Goal: Task Accomplishment & Management: Manage account settings

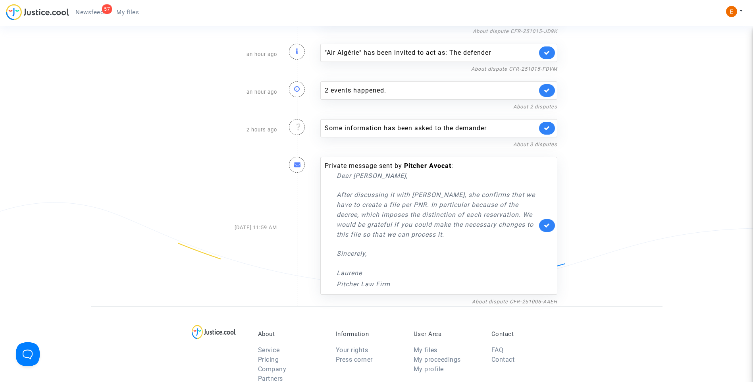
scroll to position [2939, 0]
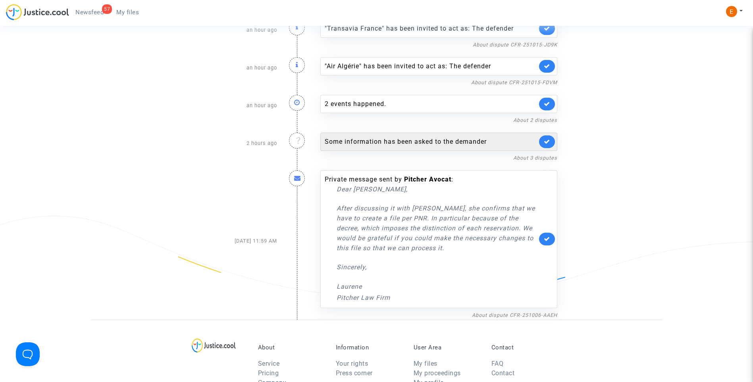
click at [423, 139] on div "Some information has been asked to the demander" at bounding box center [431, 142] width 212 height 10
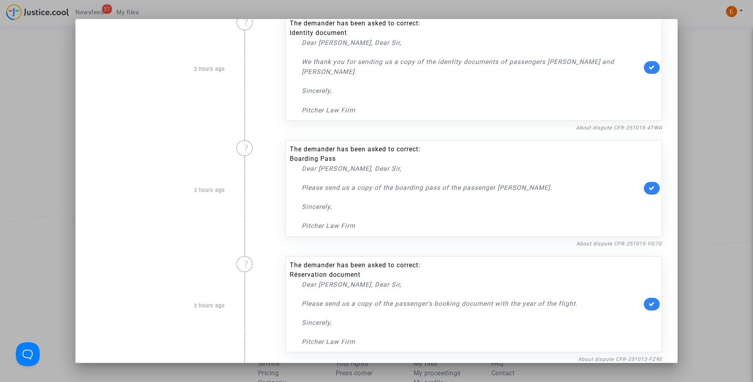
scroll to position [33, 0]
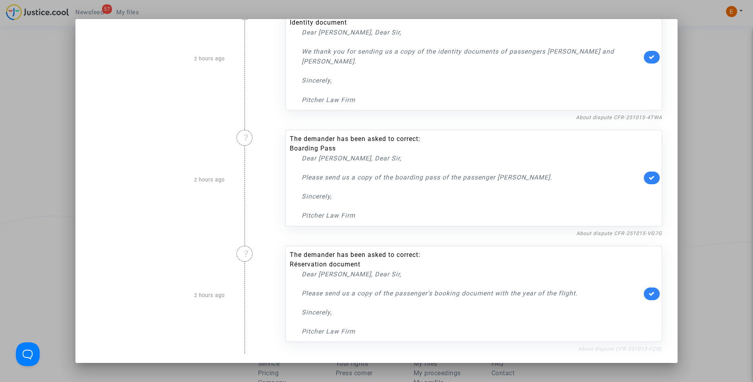
click at [621, 346] on link "About dispute CFR-251013-FZ9E" at bounding box center [620, 349] width 84 height 6
click at [649, 295] on icon at bounding box center [652, 294] width 6 height 6
click at [583, 234] on link "About dispute CFR-251015-VG7G" at bounding box center [620, 233] width 86 height 6
click at [649, 178] on icon at bounding box center [652, 178] width 6 height 6
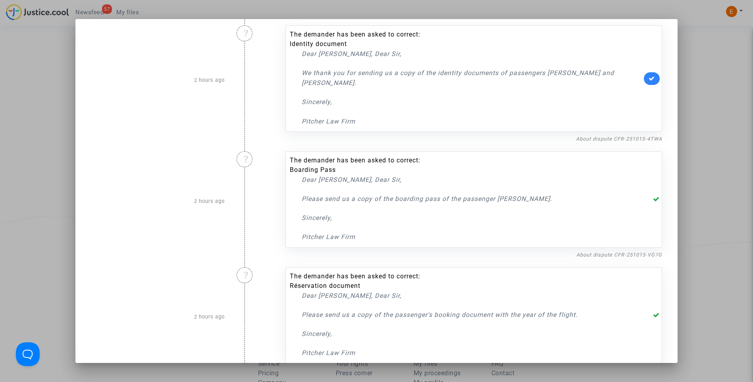
scroll to position [0, 0]
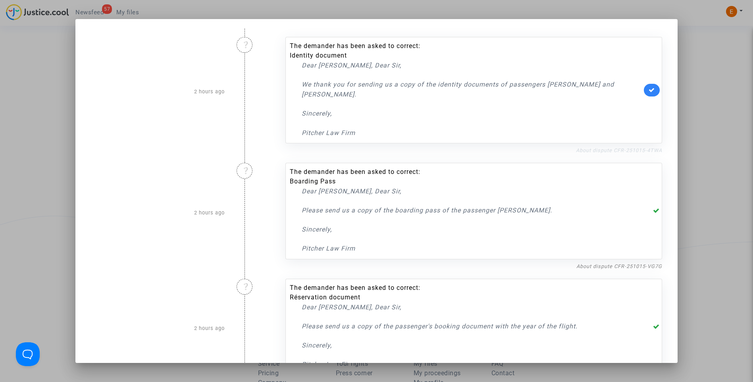
click at [601, 149] on link "About dispute CFR-251015-4TWA" at bounding box center [619, 150] width 86 height 6
click at [648, 97] on div "The demander has been asked to correct: Identity document Dear Madam, Dear Sir,…" at bounding box center [474, 90] width 377 height 106
click at [650, 92] on icon at bounding box center [652, 90] width 6 height 6
click at [706, 103] on div at bounding box center [376, 191] width 753 height 382
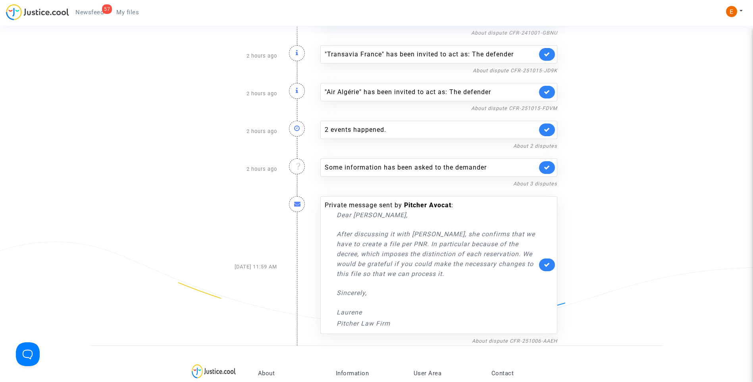
scroll to position [2899, 0]
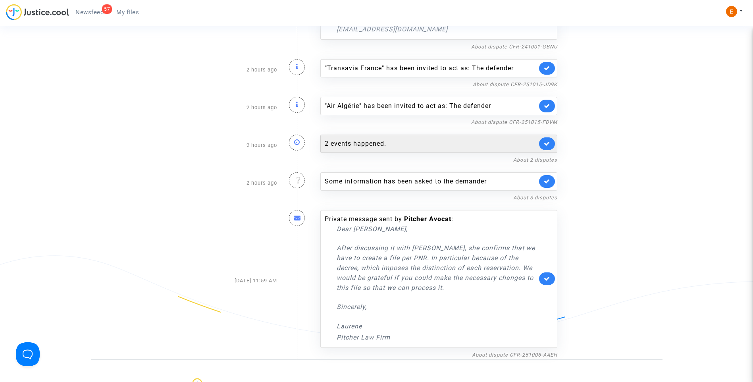
click at [353, 139] on div "2 events happened." at bounding box center [431, 144] width 212 height 10
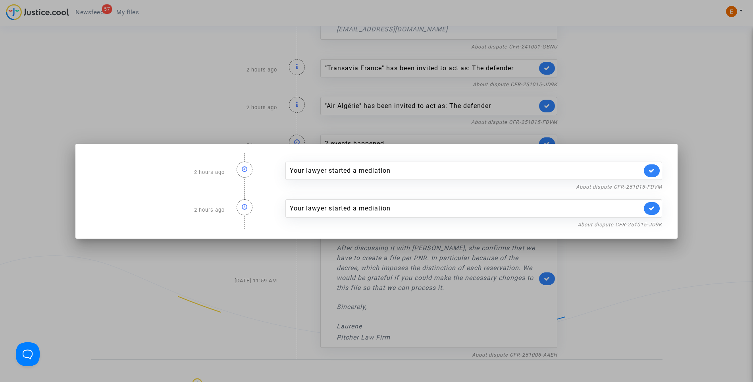
click at [657, 94] on div at bounding box center [376, 191] width 753 height 382
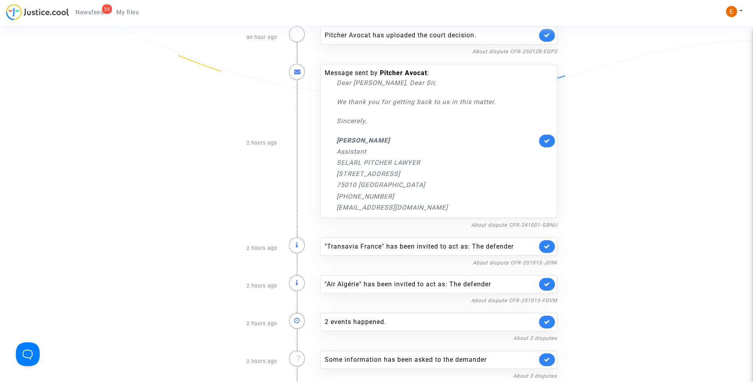
scroll to position [2661, 0]
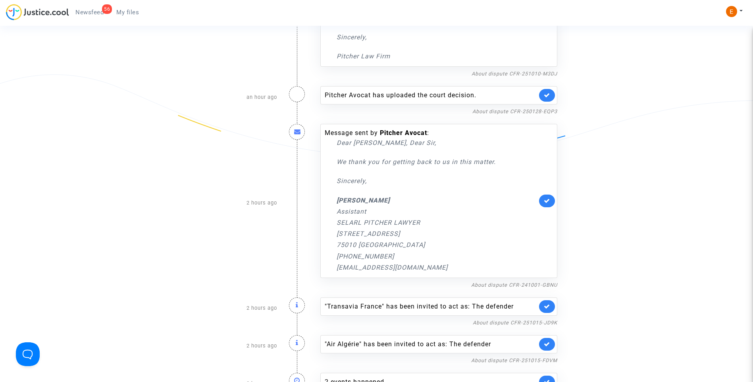
click at [125, 11] on span "My files" at bounding box center [127, 12] width 23 height 7
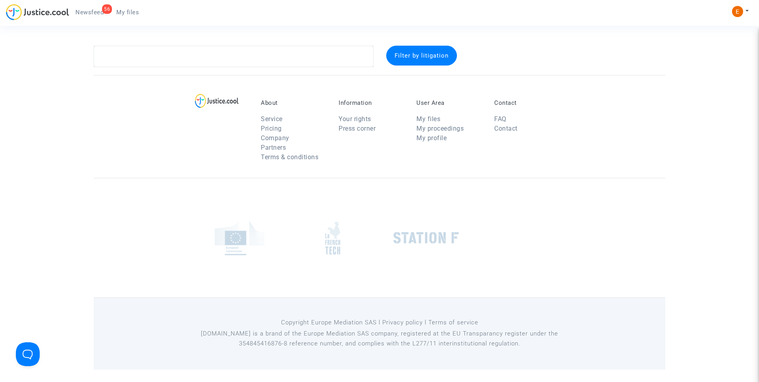
click at [93, 16] on link "56 Newsfeed" at bounding box center [89, 12] width 41 height 12
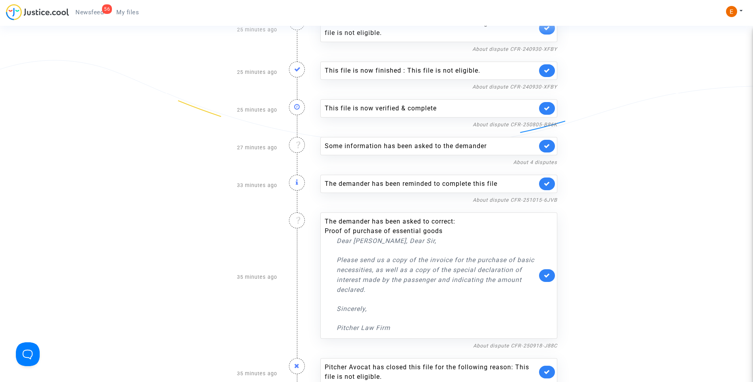
scroll to position [1430, 0]
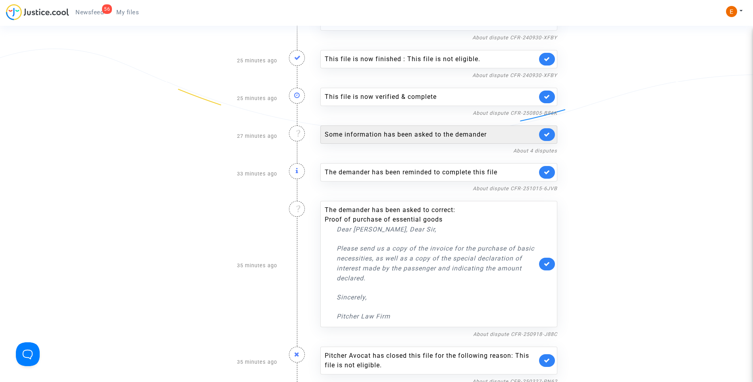
click at [381, 139] on div "Some information has been asked to the demander" at bounding box center [431, 135] width 212 height 10
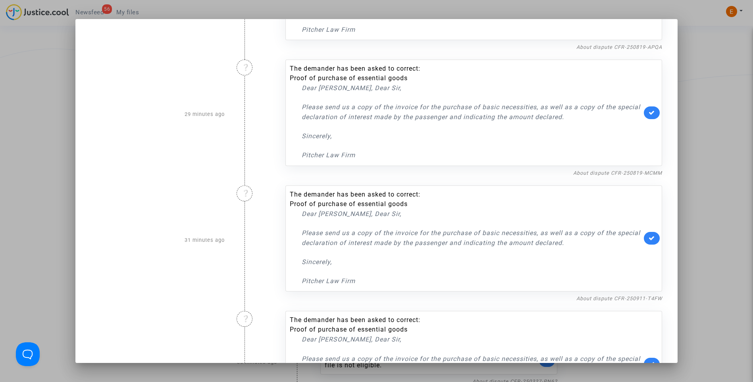
scroll to position [169, 0]
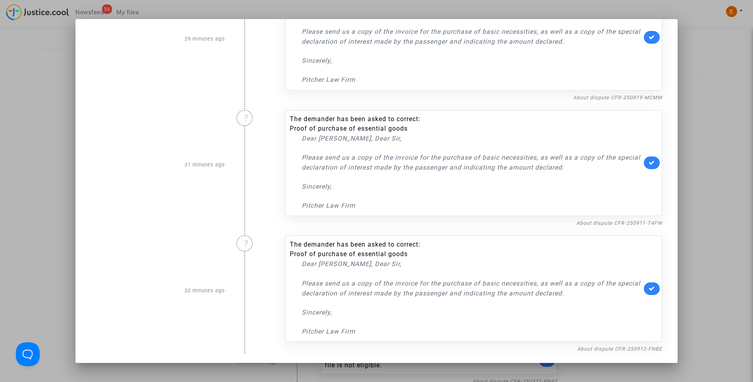
click at [724, 119] on div at bounding box center [376, 191] width 753 height 382
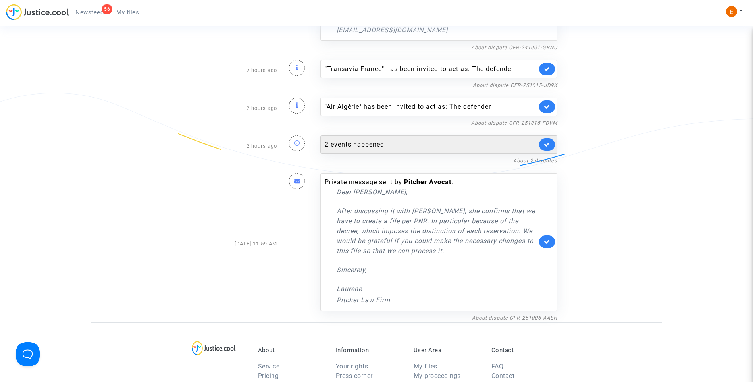
scroll to position [3058, 0]
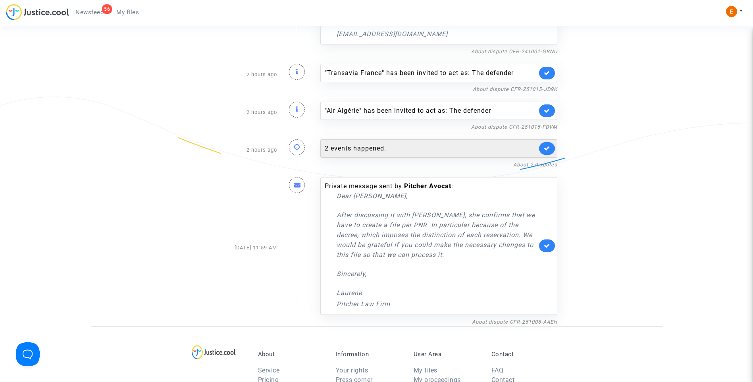
click at [359, 146] on div "2 events happened." at bounding box center [431, 149] width 212 height 10
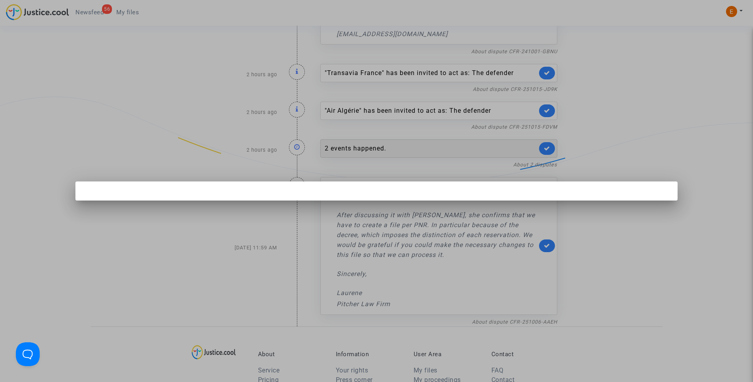
scroll to position [0, 0]
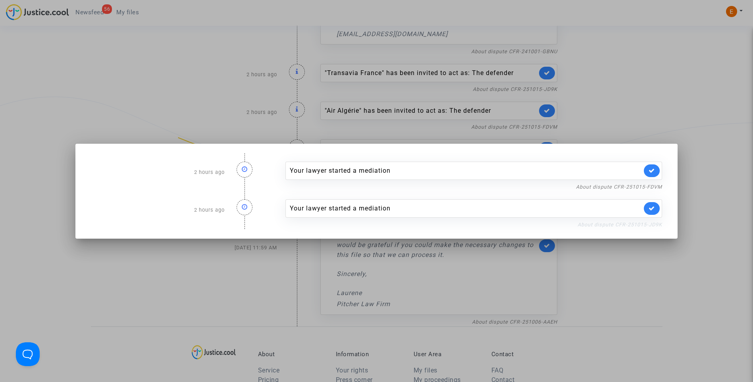
click at [610, 226] on link "About dispute CFR-251015-JD9K" at bounding box center [620, 225] width 85 height 6
click at [654, 210] on icon at bounding box center [652, 208] width 6 height 6
click at [656, 187] on link "About dispute CFR-251015-FDVM" at bounding box center [619, 187] width 86 height 6
click at [652, 172] on icon at bounding box center [652, 171] width 6 height 6
click at [654, 114] on div at bounding box center [376, 191] width 753 height 382
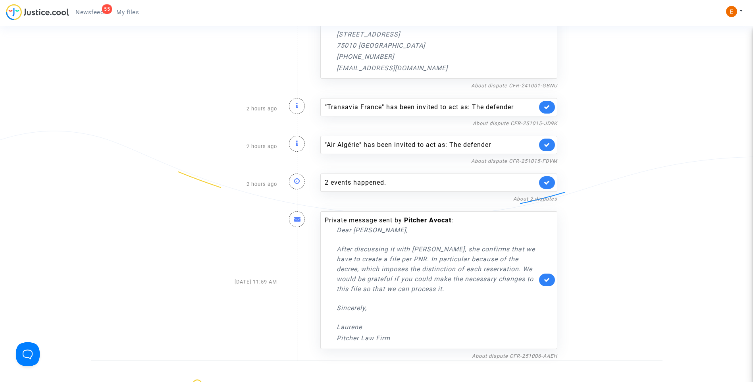
scroll to position [2979, 0]
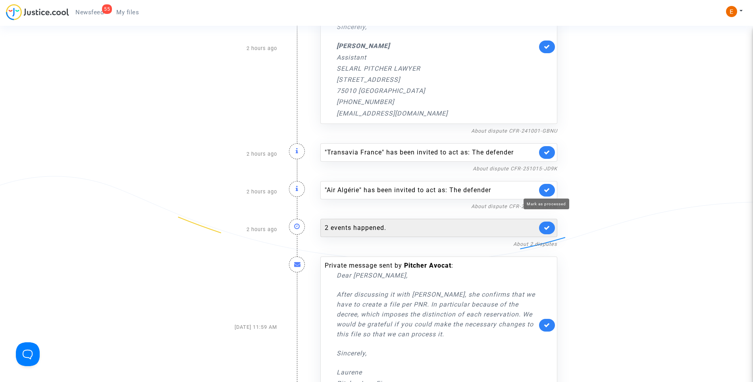
drag, startPoint x: 548, startPoint y: 191, endPoint x: 550, endPoint y: 184, distance: 7.5
click at [548, 191] on icon at bounding box center [547, 190] width 6 height 6
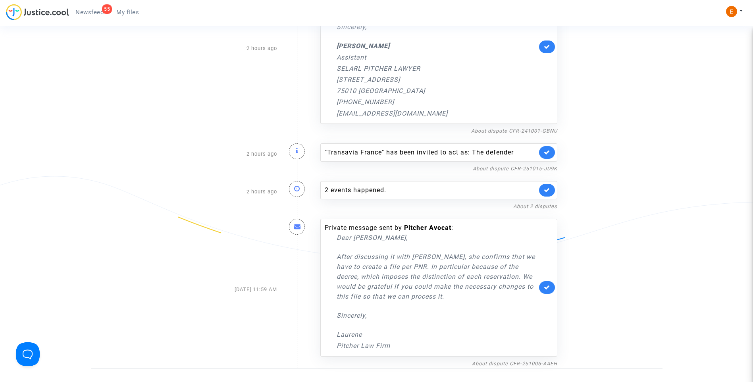
click at [549, 153] on icon at bounding box center [547, 152] width 6 height 6
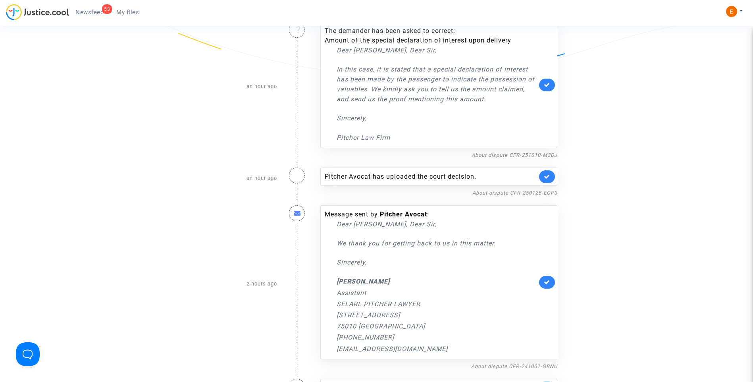
scroll to position [2740, 0]
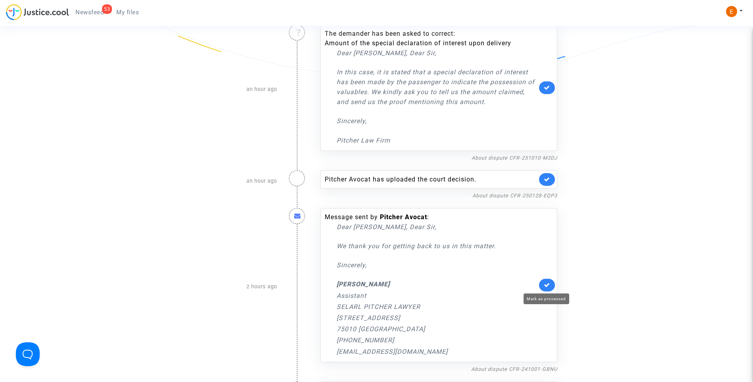
click at [548, 282] on icon at bounding box center [547, 285] width 6 height 6
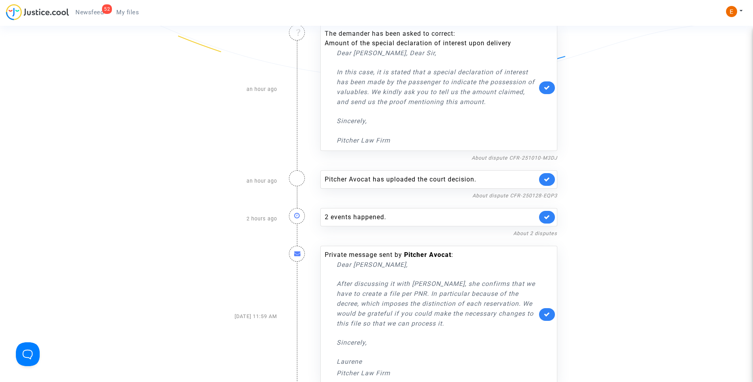
drag, startPoint x: 123, startPoint y: 11, endPoint x: 102, endPoint y: 12, distance: 21.5
click at [123, 11] on span "My files" at bounding box center [127, 12] width 23 height 7
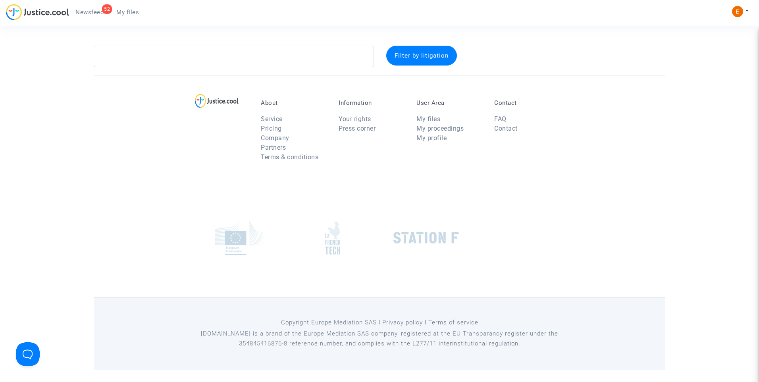
click at [88, 9] on span "Newsfeed" at bounding box center [89, 12] width 28 height 7
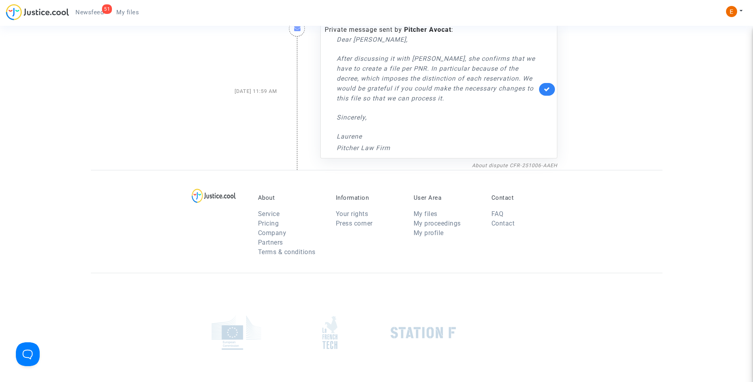
scroll to position [2812, 0]
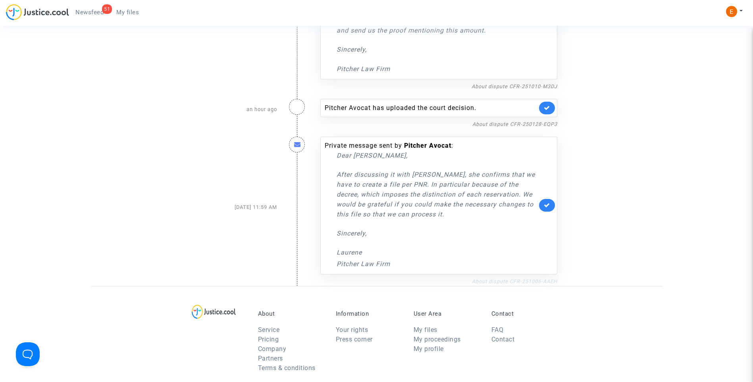
click at [523, 281] on link "About dispute CFR-251006-AAEH" at bounding box center [514, 281] width 85 height 6
click at [547, 206] on icon at bounding box center [547, 205] width 6 height 6
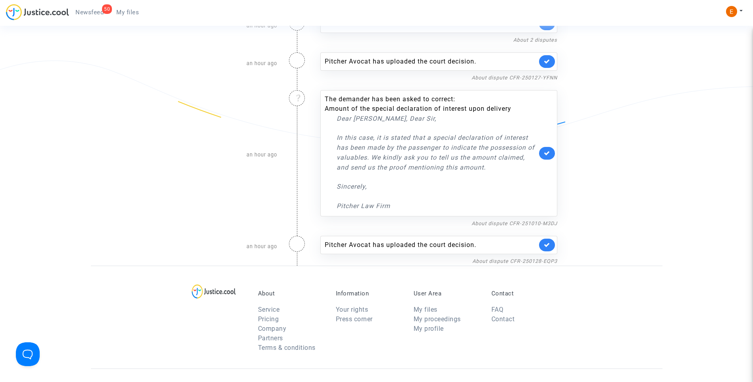
scroll to position [2693, 0]
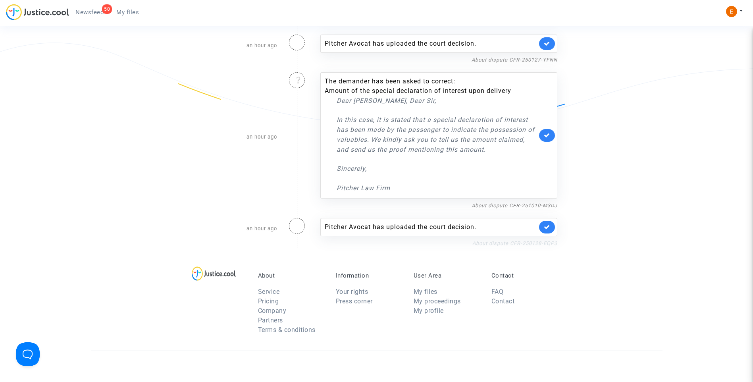
click at [503, 243] on link "About dispute CFR-250128-EQP3" at bounding box center [515, 243] width 85 height 6
click at [551, 228] on link at bounding box center [547, 227] width 16 height 13
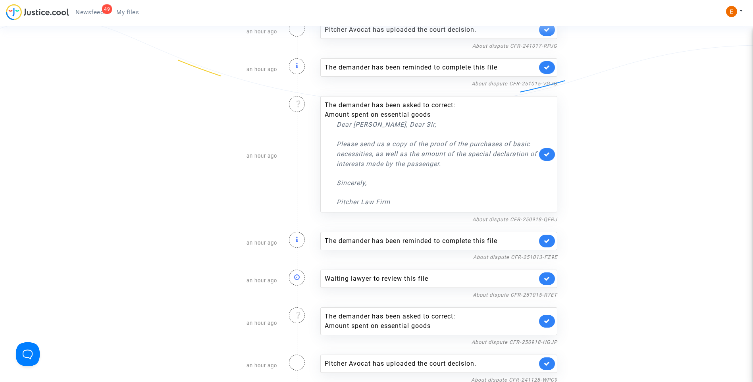
scroll to position [2295, 0]
click at [549, 278] on icon at bounding box center [547, 280] width 6 height 6
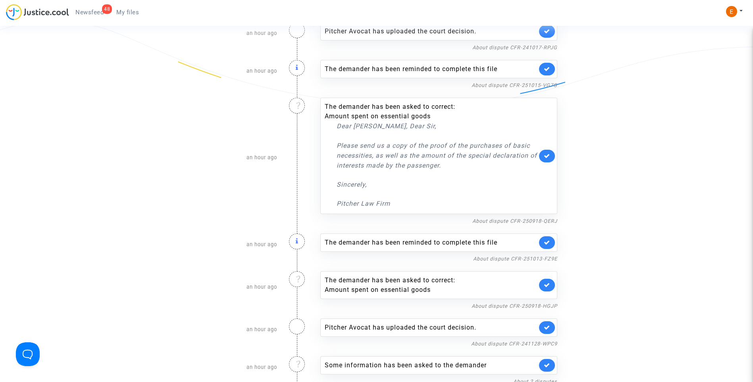
click at [552, 242] on link at bounding box center [547, 242] width 16 height 13
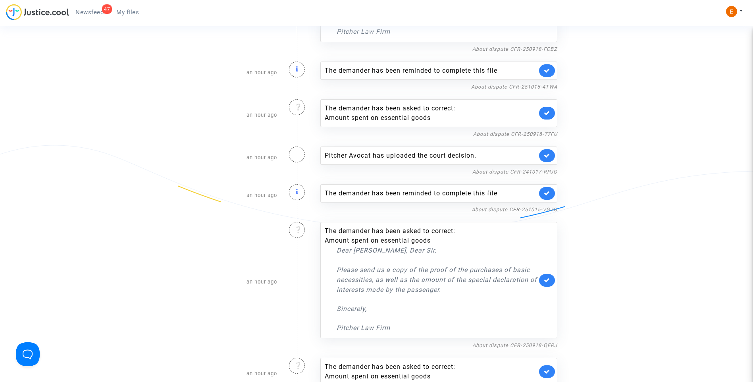
scroll to position [2137, 0]
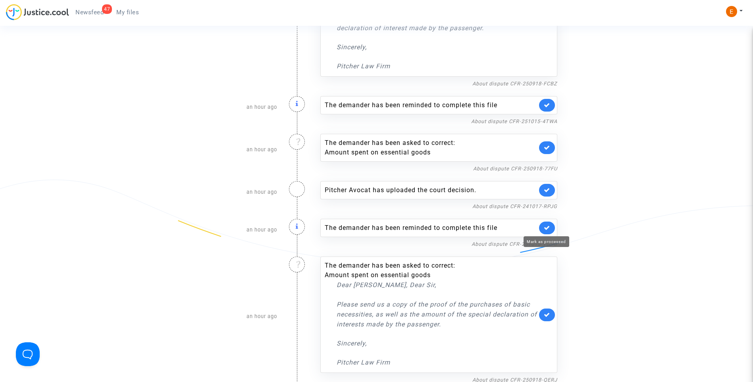
click at [550, 226] on icon at bounding box center [547, 228] width 6 height 6
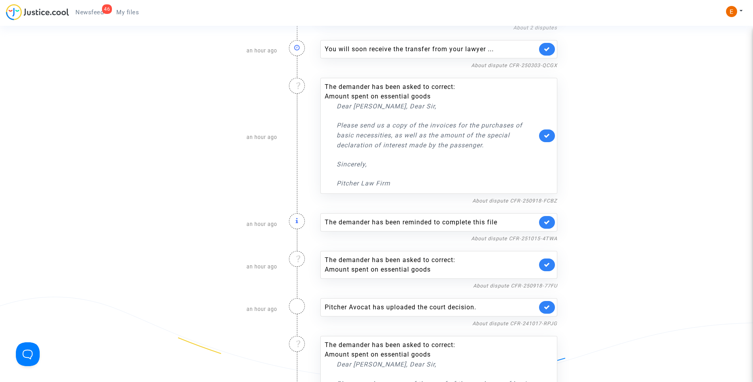
scroll to position [2017, 0]
click at [548, 221] on icon at bounding box center [547, 224] width 6 height 6
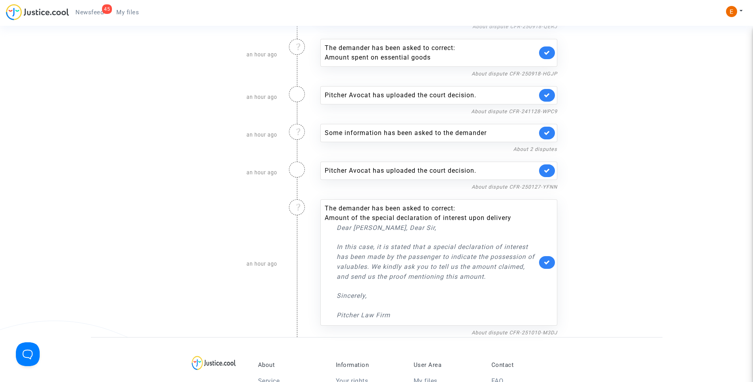
scroll to position [2534, 0]
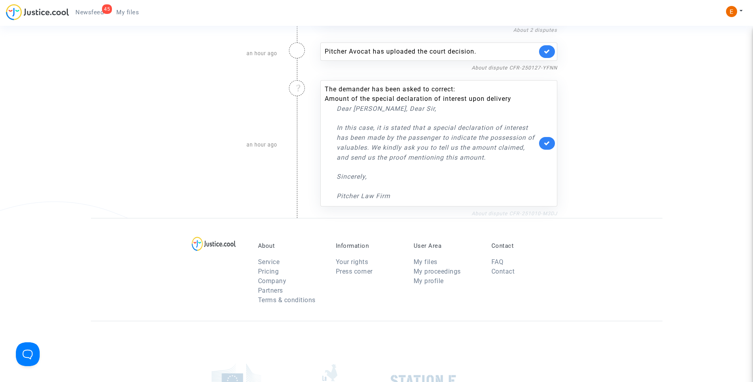
click at [479, 215] on link "About dispute CFR-251010-M3DJ" at bounding box center [515, 213] width 86 height 6
click at [549, 144] on icon at bounding box center [547, 143] width 6 height 6
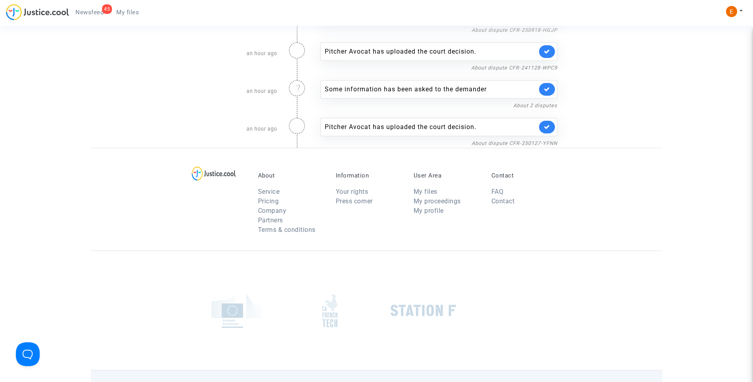
scroll to position [2360, 0]
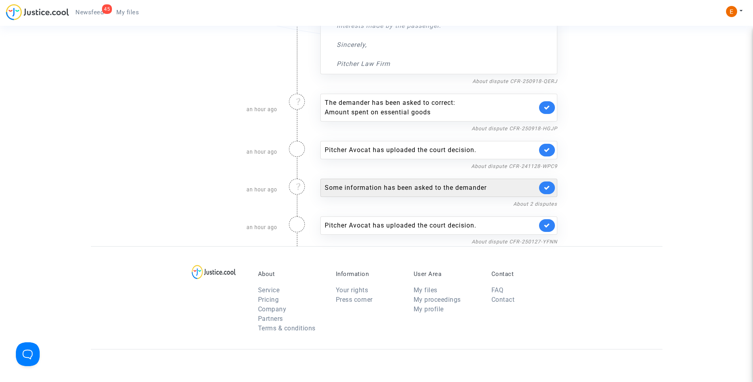
click at [408, 191] on div "Some information has been asked to the demander" at bounding box center [431, 188] width 212 height 10
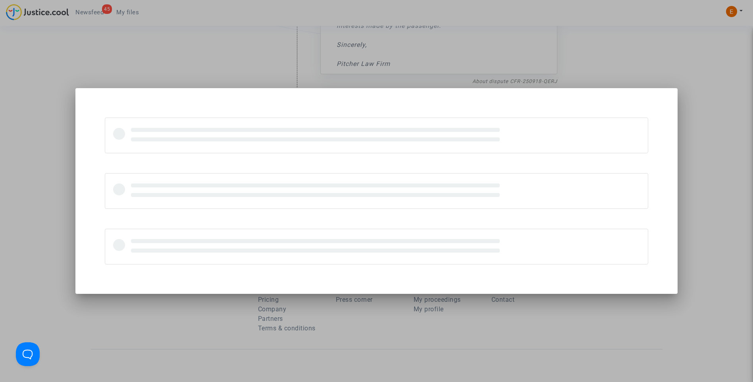
scroll to position [0, 0]
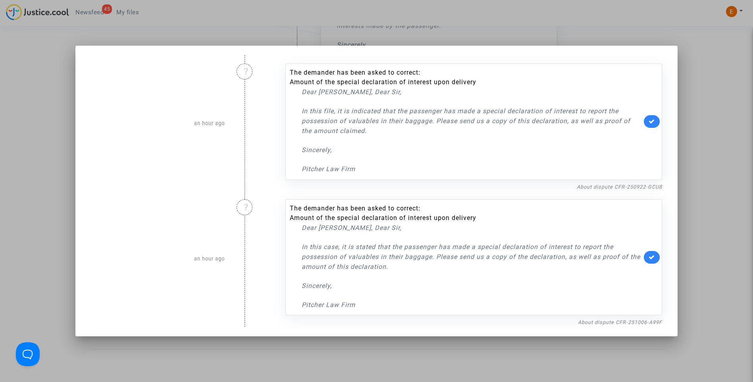
drag, startPoint x: 394, startPoint y: 269, endPoint x: 284, endPoint y: 248, distance: 111.7
click at [284, 248] on div "The demander has been asked to correct: Amount of the special declaration of in…" at bounding box center [474, 259] width 389 height 136
drag, startPoint x: 284, startPoint y: 248, endPoint x: 310, endPoint y: 251, distance: 26.4
click at [442, 216] on li "Amount of the special declaration of interest upon delivery" at bounding box center [466, 218] width 353 height 10
click at [698, 194] on div at bounding box center [376, 191] width 753 height 382
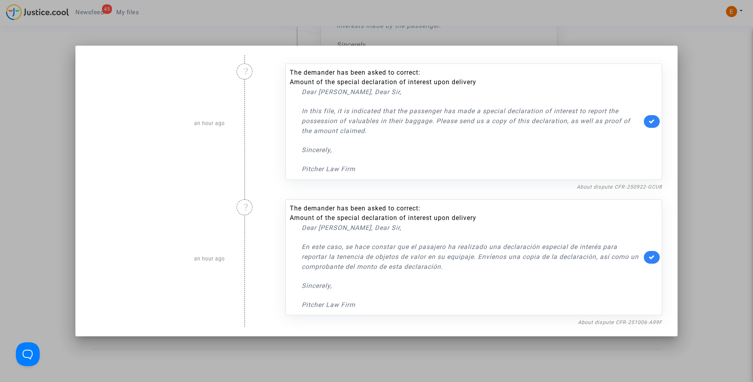
scroll to position [2360, 0]
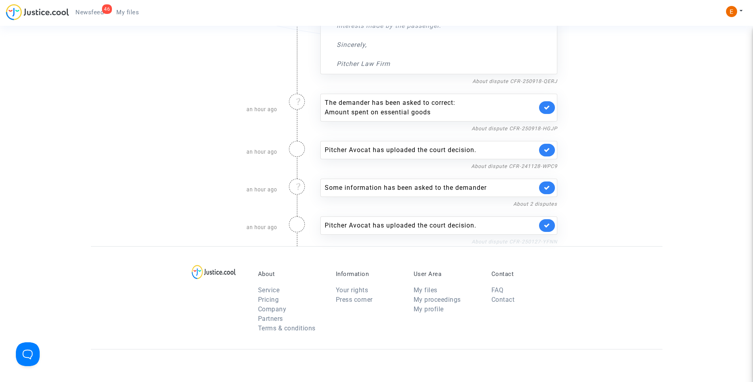
click at [498, 240] on link "About dispute CFR-250127-YFNN" at bounding box center [515, 242] width 86 height 6
click at [430, 189] on div "Some information has been asked to the demander" at bounding box center [431, 188] width 212 height 10
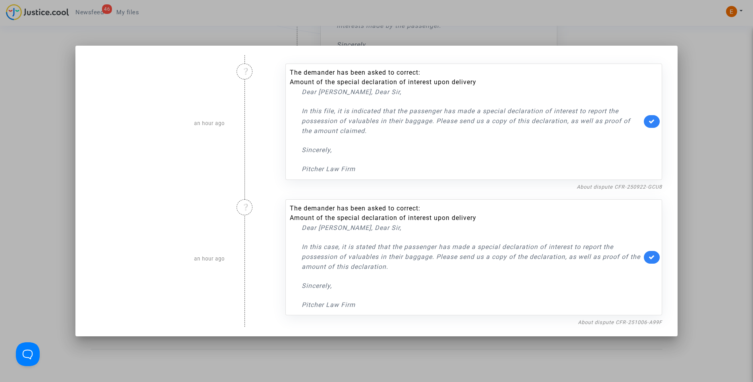
click at [609, 319] on nf-filterlink "About dispute CFR-251006-A99F" at bounding box center [620, 322] width 84 height 8
click at [612, 325] on link "About dispute CFR-251006-A99F" at bounding box center [620, 322] width 84 height 6
click at [653, 260] on link at bounding box center [652, 257] width 16 height 13
click at [637, 182] on div "About dispute CFR-250922-GCU8" at bounding box center [474, 187] width 377 height 10
click at [635, 185] on link "About dispute CFR-250922-GCU8" at bounding box center [619, 187] width 85 height 6
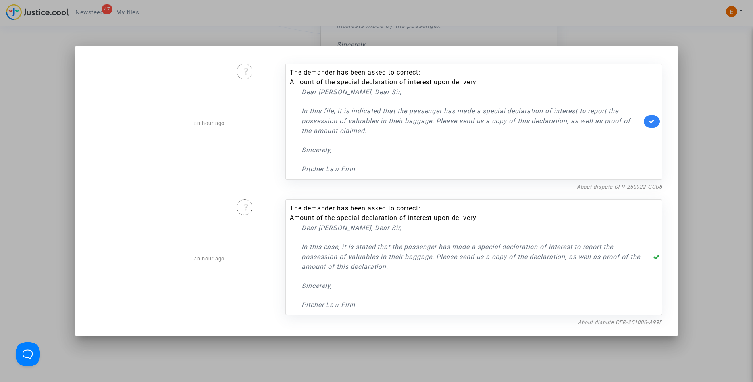
click at [654, 124] on icon at bounding box center [652, 121] width 6 height 6
click at [709, 123] on div at bounding box center [376, 191] width 753 height 382
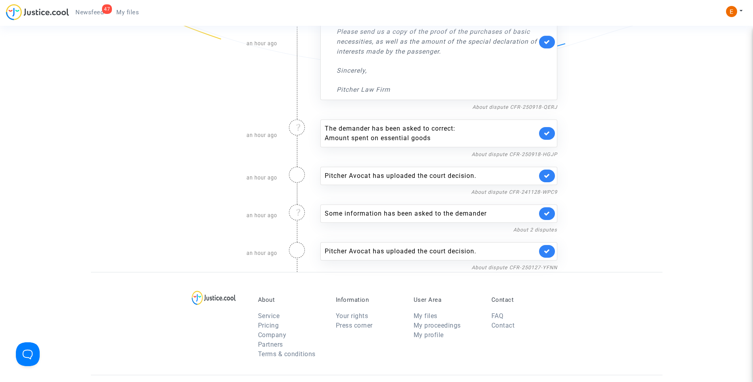
scroll to position [2320, 0]
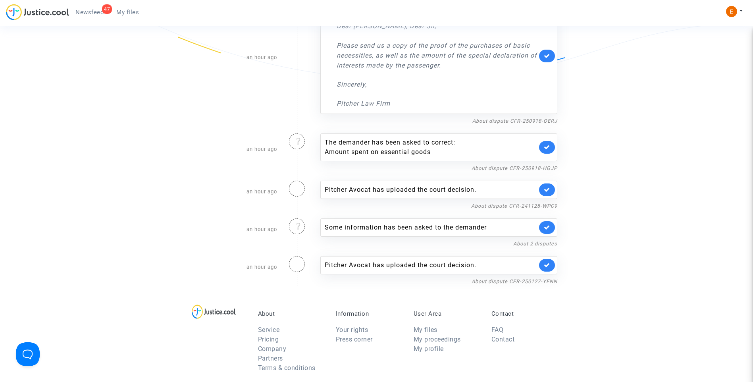
click at [135, 13] on span "My files" at bounding box center [127, 12] width 23 height 7
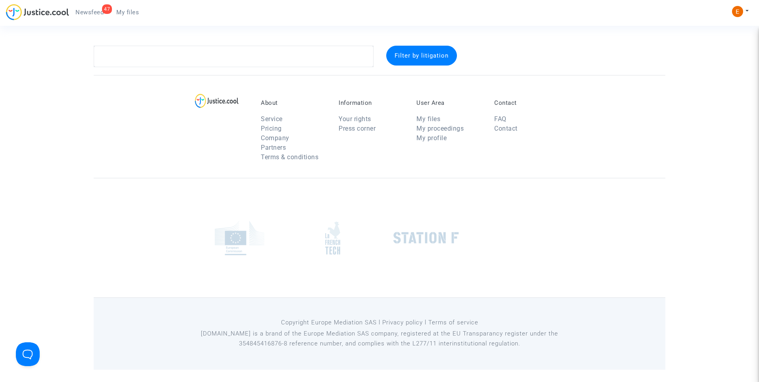
click at [91, 12] on span "Newsfeed" at bounding box center [89, 12] width 28 height 7
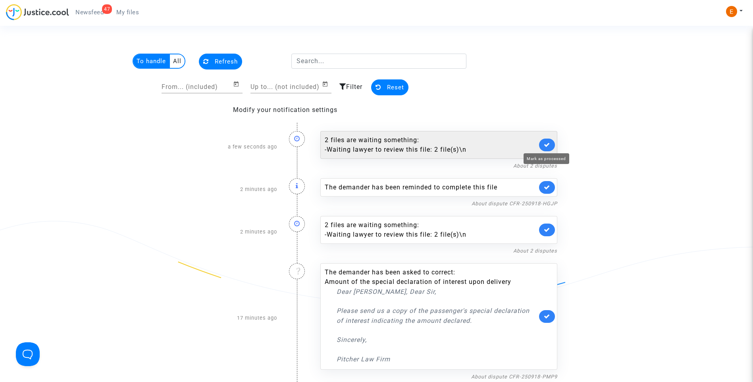
click at [548, 144] on icon at bounding box center [547, 145] width 6 height 6
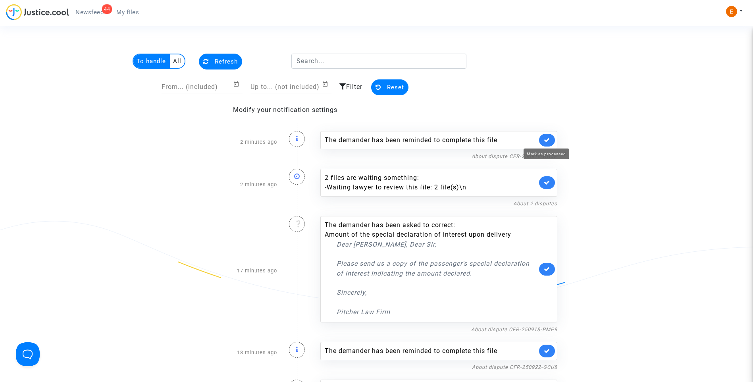
click at [545, 138] on icon at bounding box center [547, 140] width 6 height 6
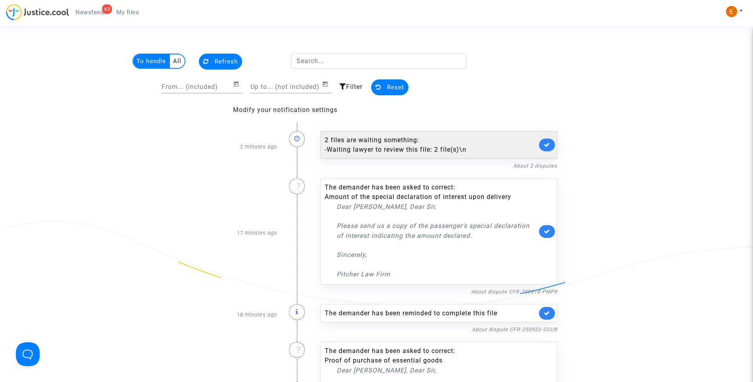
click at [551, 144] on link at bounding box center [547, 145] width 16 height 13
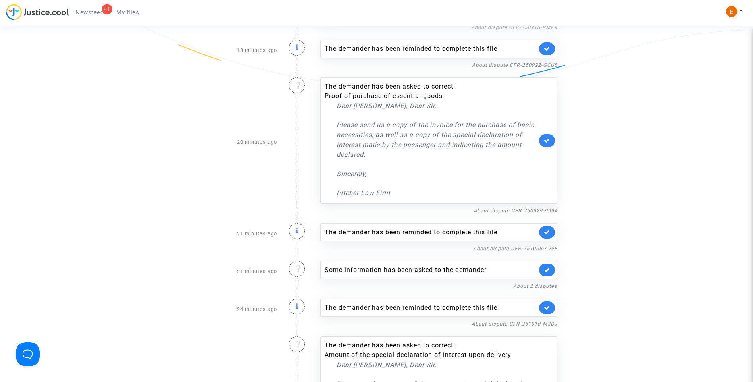
scroll to position [159, 0]
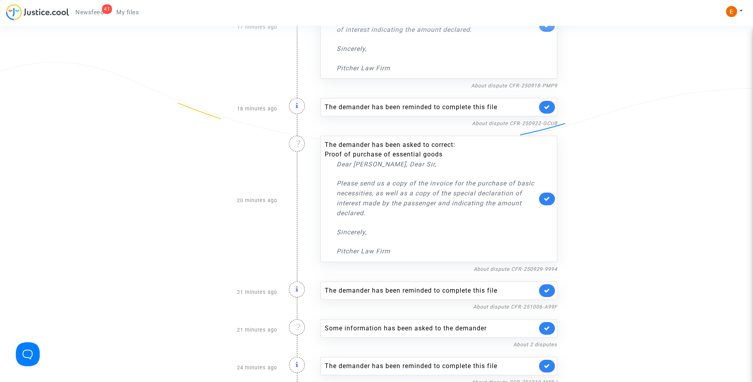
click at [137, 10] on span "My files" at bounding box center [127, 12] width 23 height 7
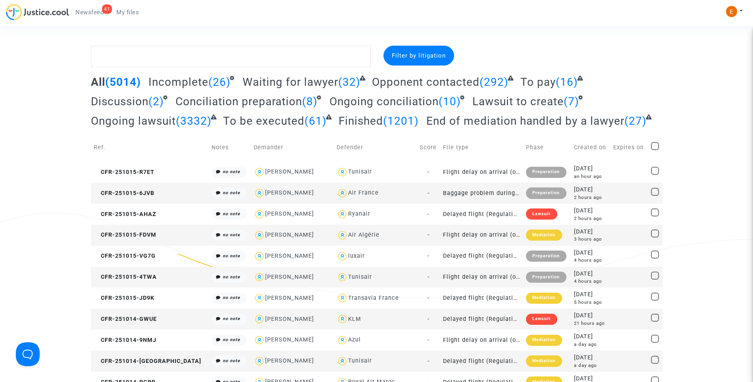
click at [89, 12] on span "Newsfeed" at bounding box center [89, 12] width 28 height 7
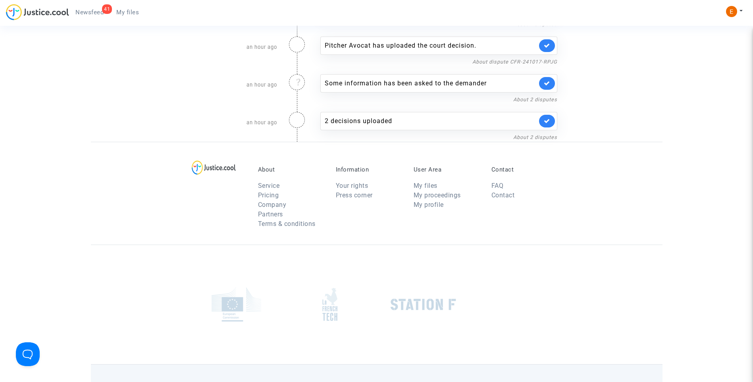
scroll to position [1906, 0]
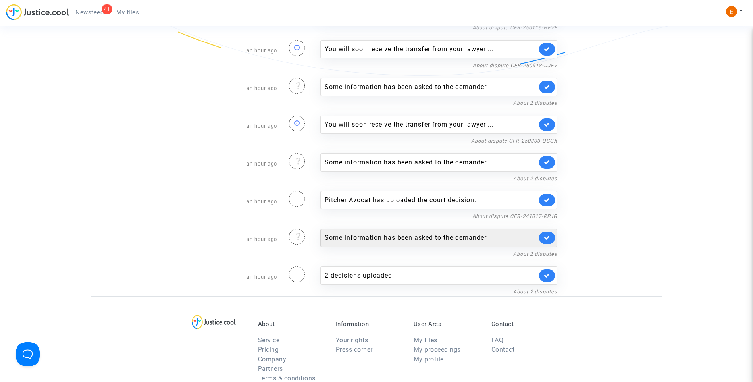
click at [427, 239] on div "Some information has been asked to the demander" at bounding box center [431, 238] width 212 height 10
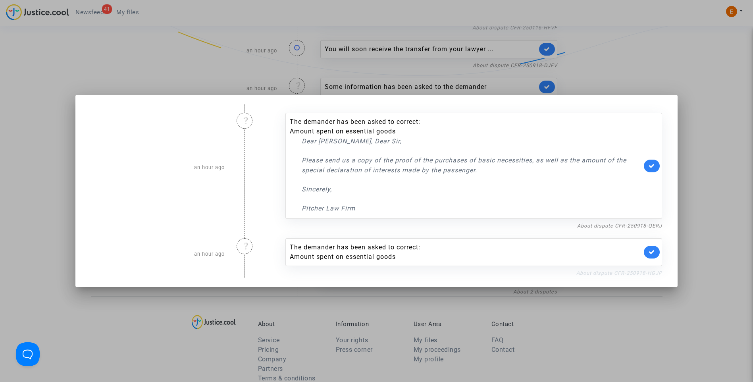
click at [596, 274] on link "About dispute CFR-250918-HGJP" at bounding box center [620, 273] width 86 height 6
click at [655, 250] on icon at bounding box center [652, 252] width 6 height 6
click at [652, 228] on link "About dispute CFR-250918-QERJ" at bounding box center [619, 226] width 85 height 6
click at [658, 163] on link at bounding box center [652, 166] width 16 height 13
click at [707, 156] on div at bounding box center [376, 191] width 753 height 382
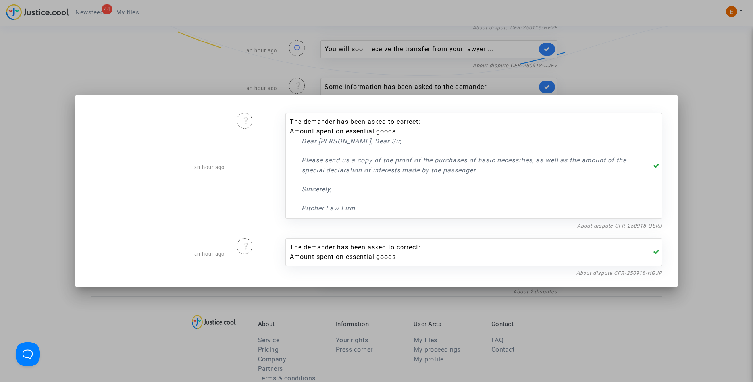
scroll to position [1906, 0]
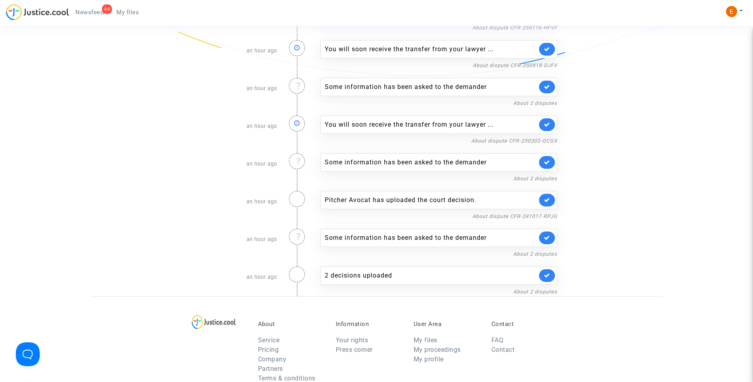
click at [132, 8] on link "My files" at bounding box center [127, 12] width 35 height 12
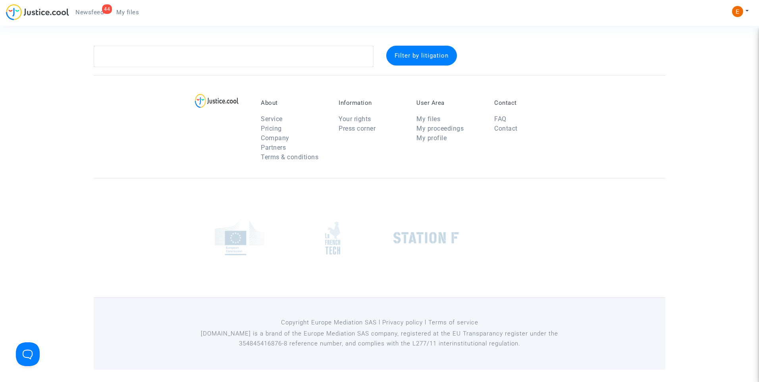
click at [69, 15] on link "44 Newsfeed" at bounding box center [89, 12] width 41 height 12
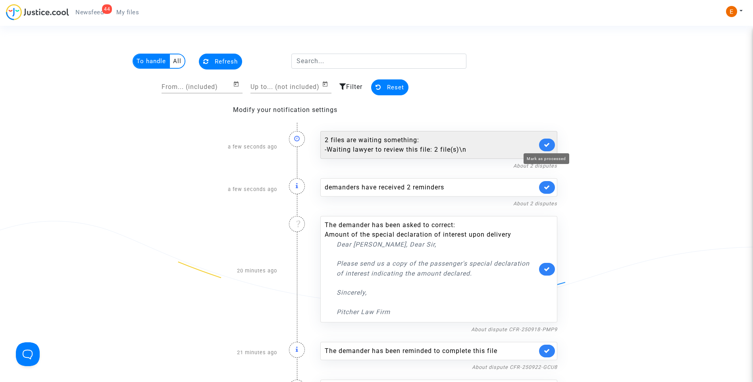
click at [548, 145] on icon at bounding box center [547, 145] width 6 height 6
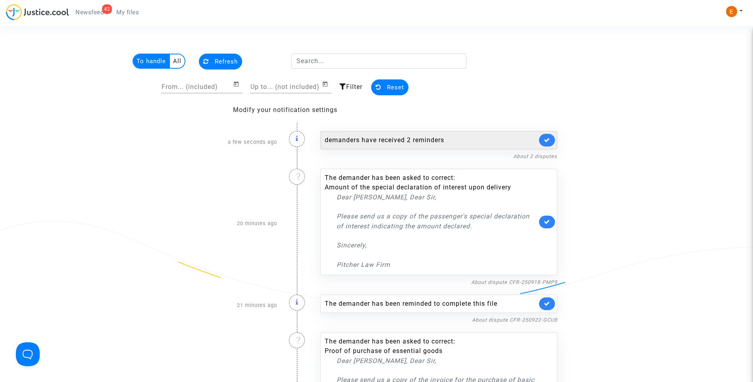
click at [391, 142] on div "demanders have received 2 reminders" at bounding box center [431, 140] width 212 height 10
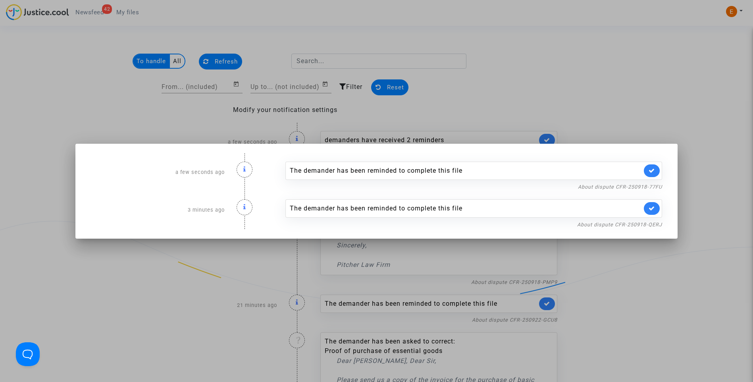
click at [516, 85] on div at bounding box center [376, 191] width 753 height 382
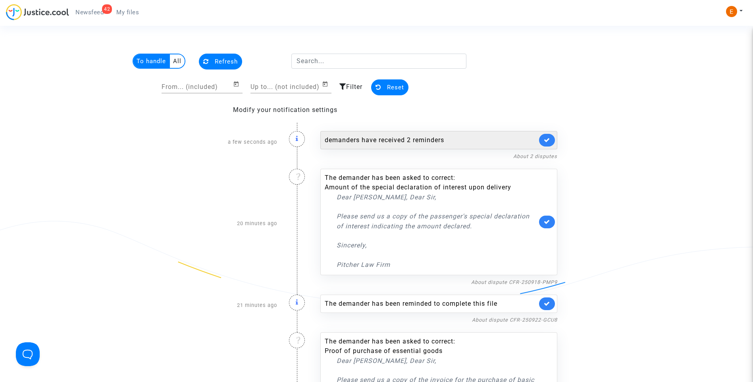
click at [550, 139] on link at bounding box center [547, 140] width 16 height 13
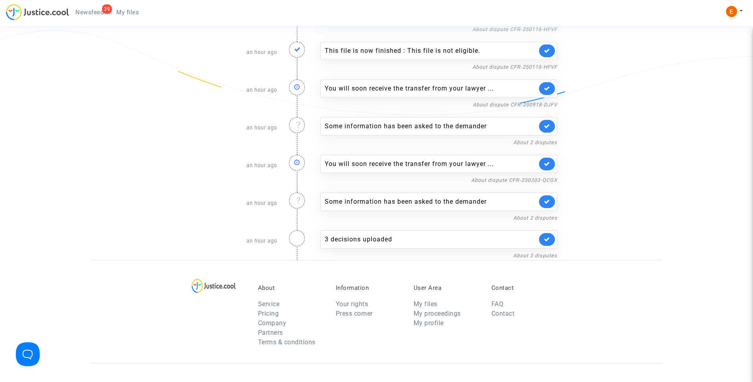
scroll to position [1867, 0]
click at [390, 205] on div "Some information has been asked to the demander" at bounding box center [431, 202] width 212 height 10
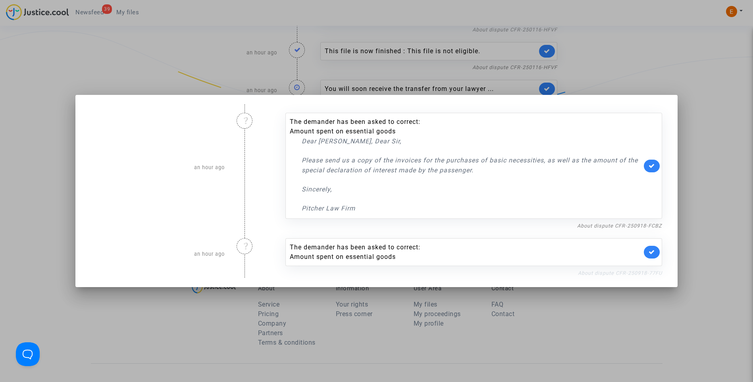
click at [598, 273] on link "About dispute CFR-250918-77FU" at bounding box center [620, 273] width 84 height 6
click at [655, 251] on icon at bounding box center [652, 252] width 6 height 6
click at [653, 227] on link "About dispute CFR-250918-FCBZ" at bounding box center [619, 226] width 85 height 6
click at [653, 163] on icon at bounding box center [652, 166] width 6 height 6
drag, startPoint x: 706, startPoint y: 153, endPoint x: 635, endPoint y: 140, distance: 72.2
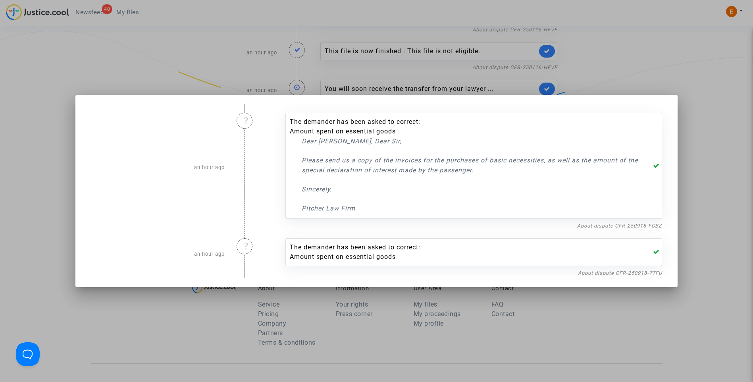
click at [706, 152] on div at bounding box center [376, 191] width 753 height 382
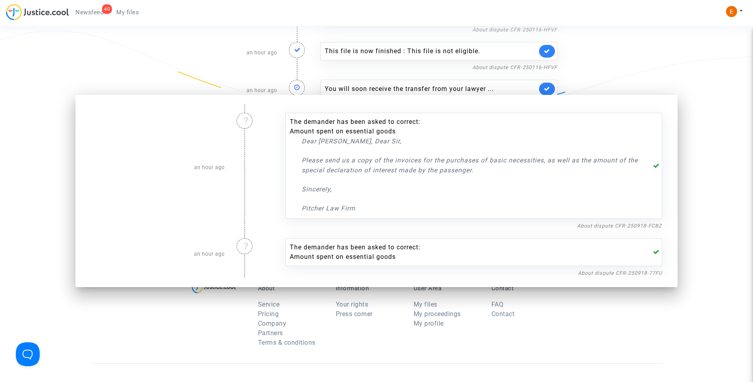
scroll to position [1867, 0]
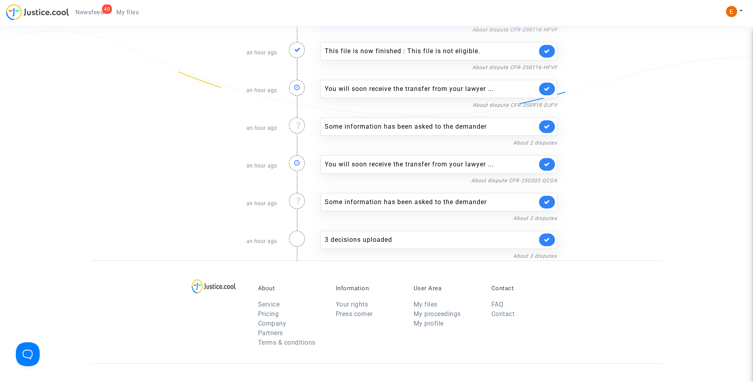
click at [125, 12] on span "My files" at bounding box center [127, 12] width 23 height 7
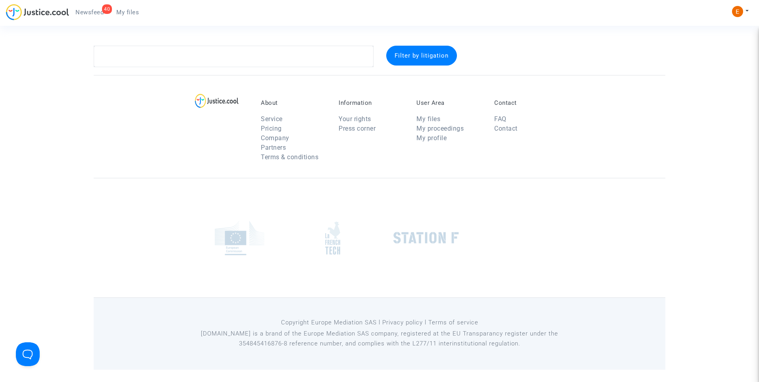
click at [94, 14] on span "Newsfeed" at bounding box center [89, 12] width 28 height 7
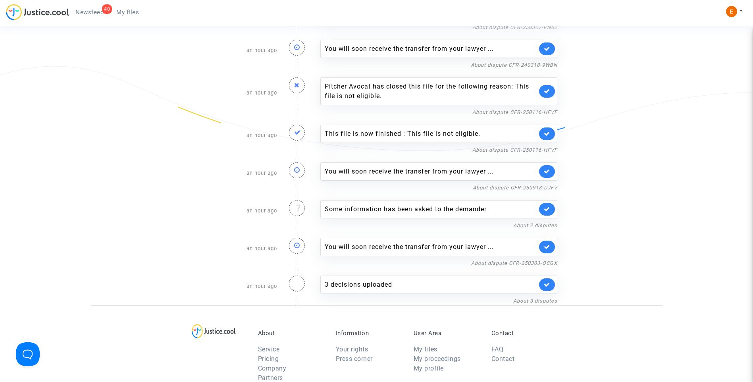
scroll to position [1827, 0]
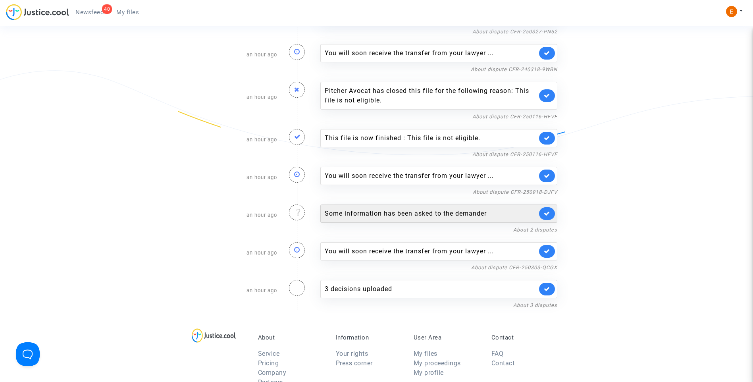
click at [388, 215] on div "Some information has been asked to the demander" at bounding box center [431, 214] width 212 height 10
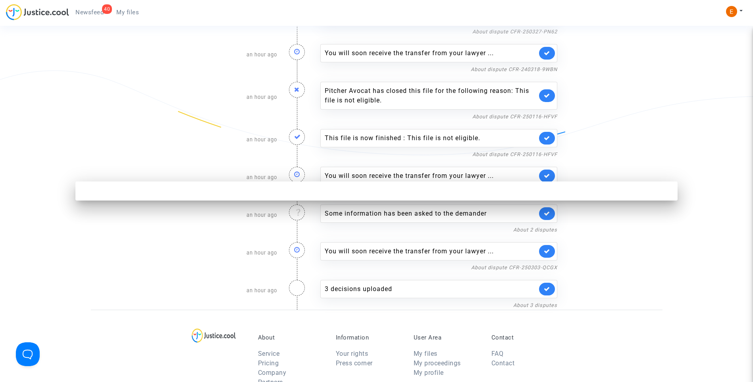
scroll to position [0, 0]
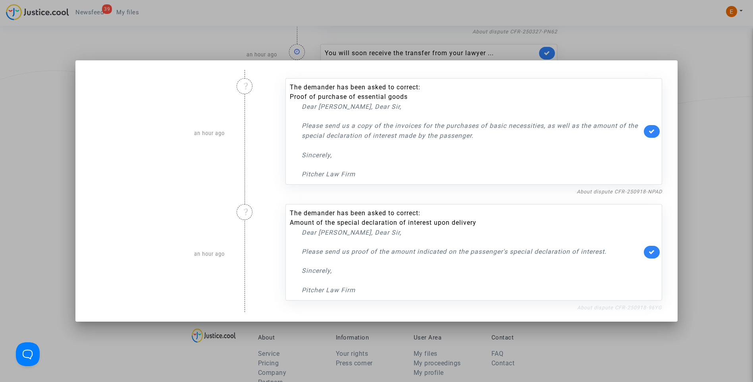
click at [591, 306] on link "About dispute CFR-250918-96YG" at bounding box center [619, 308] width 85 height 6
click at [654, 253] on icon at bounding box center [652, 252] width 6 height 6
click at [643, 191] on link "About dispute CFR-250918-NPAD" at bounding box center [619, 192] width 85 height 6
click at [653, 129] on icon at bounding box center [652, 131] width 6 height 6
click at [714, 123] on div at bounding box center [376, 191] width 753 height 382
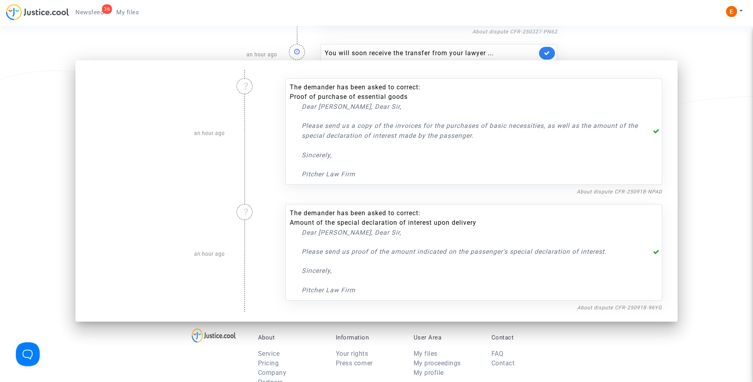
scroll to position [1827, 0]
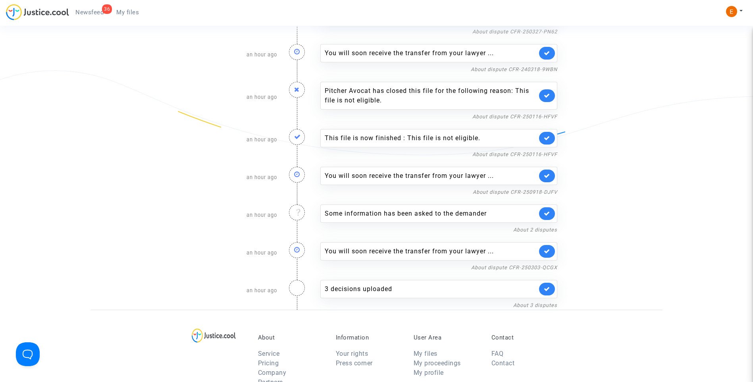
click at [134, 15] on span "My files" at bounding box center [127, 12] width 23 height 7
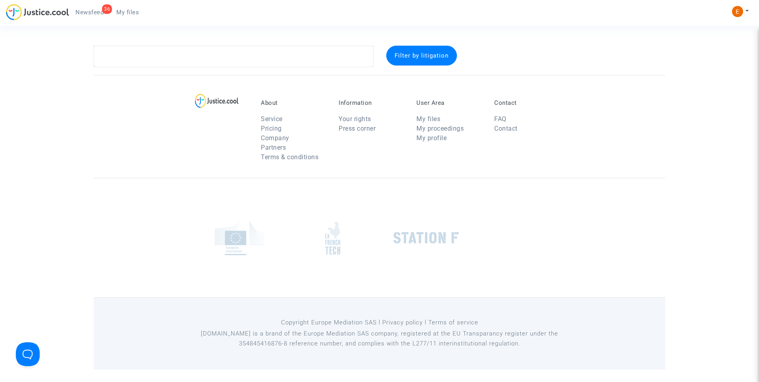
click at [93, 10] on span "Newsfeed" at bounding box center [89, 12] width 28 height 7
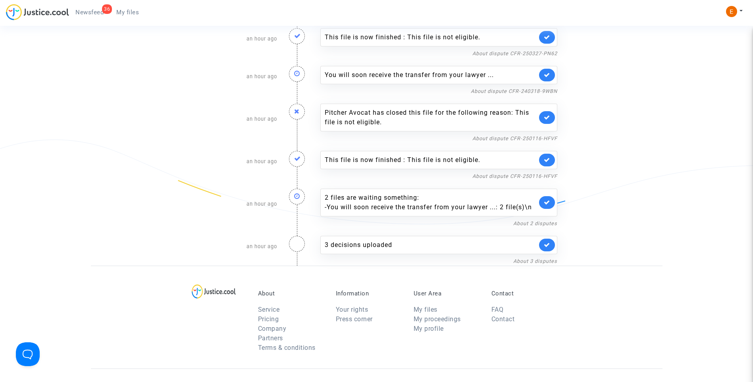
scroll to position [1668, 0]
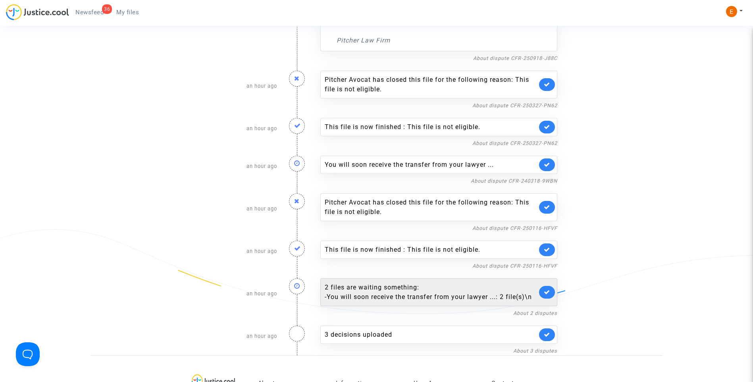
click at [409, 292] on div "- You will soon receive the transfer from your lawyer ...: 2 file(s)\n" at bounding box center [431, 297] width 212 height 10
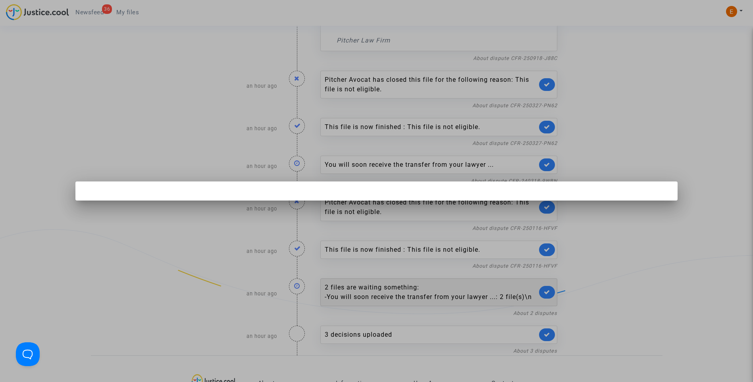
scroll to position [0, 0]
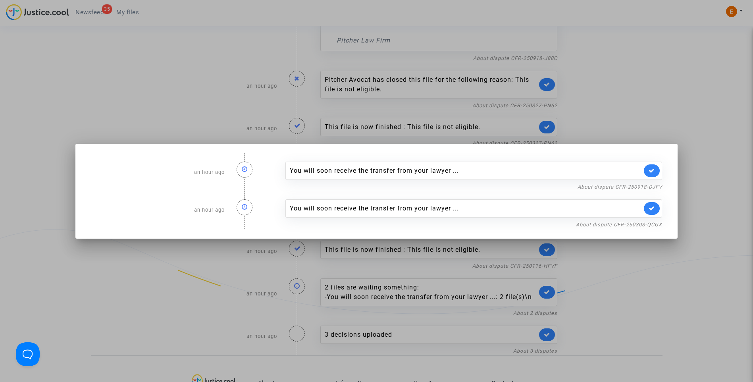
click at [649, 96] on div at bounding box center [376, 191] width 753 height 382
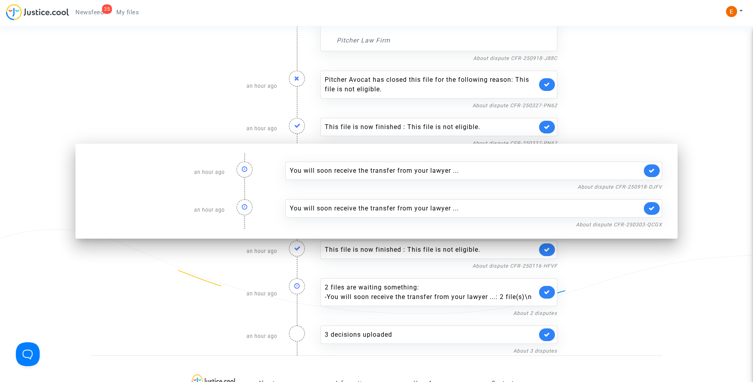
scroll to position [1668, 0]
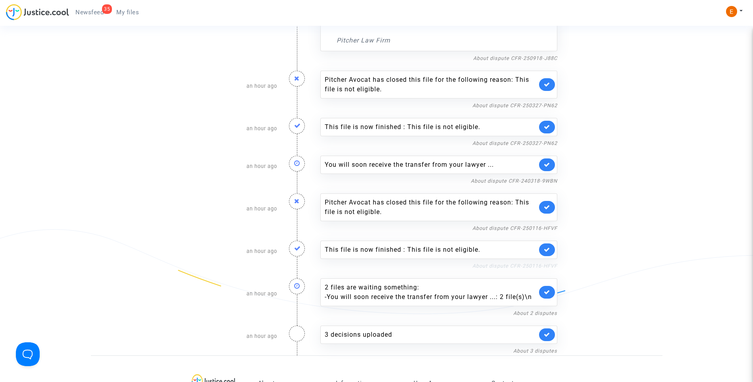
click at [508, 265] on link "About dispute CFR-250116-HFVF" at bounding box center [515, 266] width 85 height 6
click at [546, 252] on icon at bounding box center [547, 250] width 6 height 6
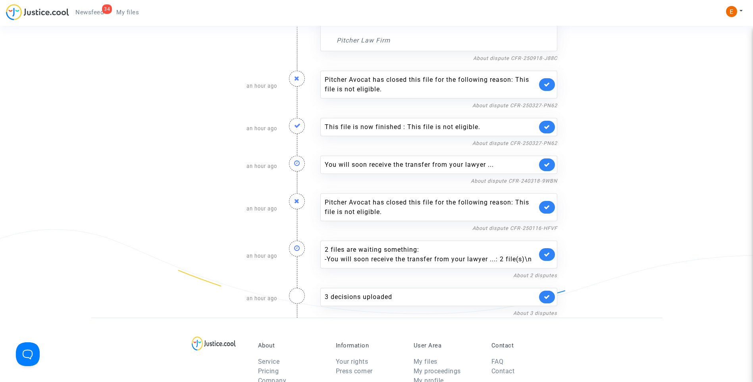
click at [551, 207] on link at bounding box center [547, 207] width 16 height 13
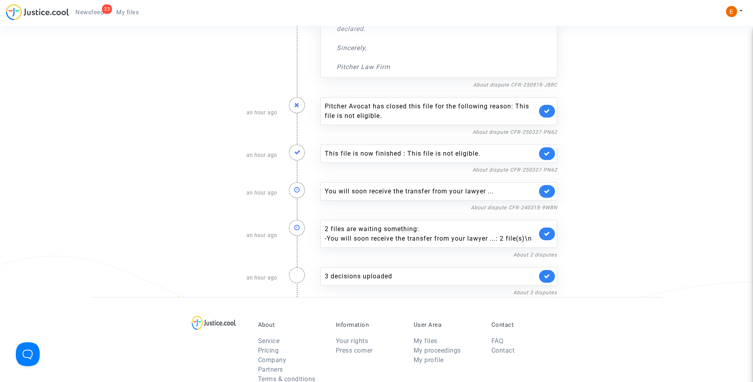
scroll to position [1628, 0]
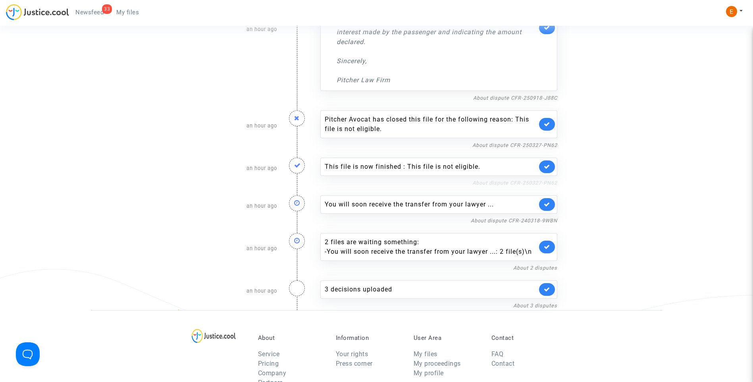
click at [514, 184] on link "About dispute CFR-250327-PN62" at bounding box center [515, 183] width 85 height 6
click at [550, 164] on icon at bounding box center [547, 167] width 6 height 6
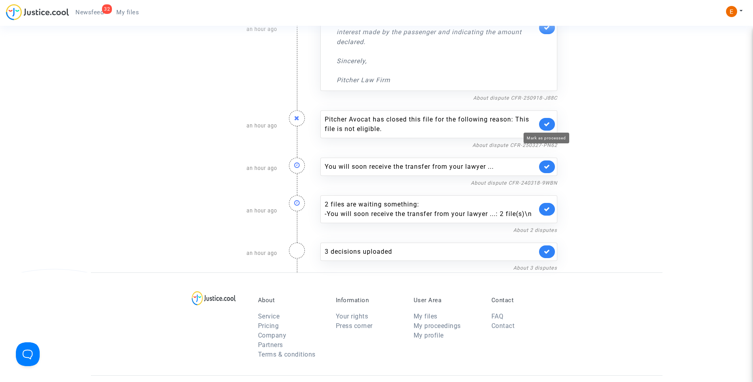
click at [549, 122] on icon at bounding box center [547, 124] width 6 height 6
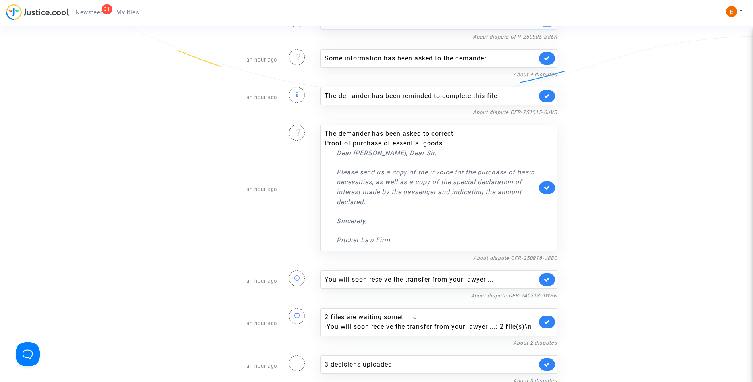
scroll to position [1469, 0]
click at [524, 259] on link "About dispute CFR-250918-J88C" at bounding box center [515, 257] width 84 height 6
click at [548, 187] on icon at bounding box center [547, 186] width 6 height 6
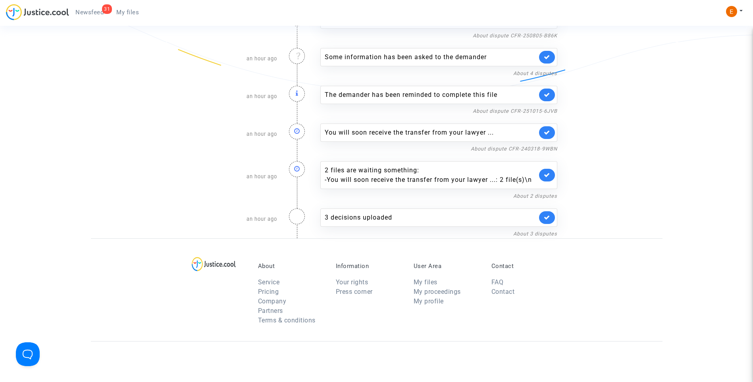
click at [547, 97] on icon at bounding box center [547, 95] width 6 height 6
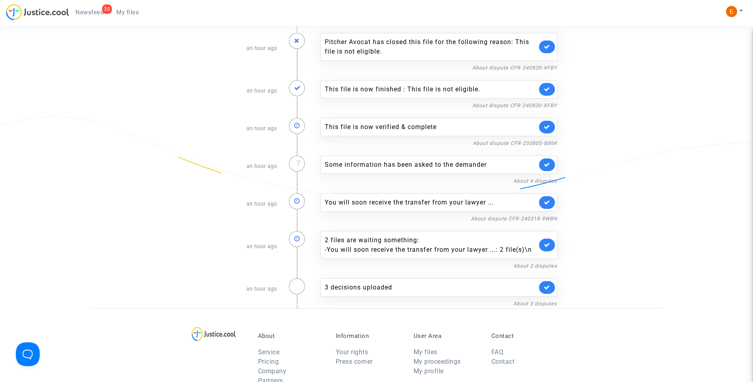
scroll to position [1350, 0]
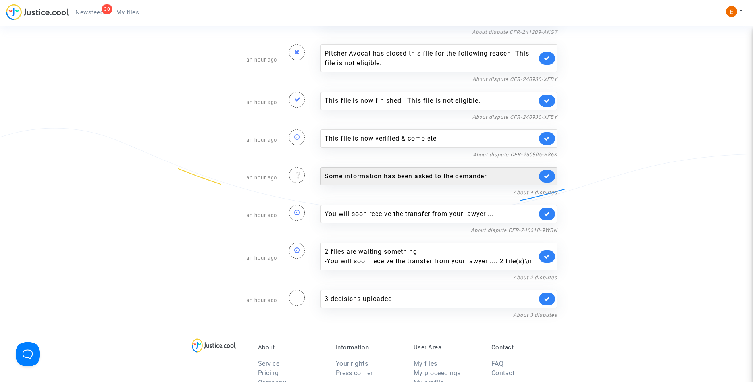
click at [379, 172] on div "Some information has been asked to the demander" at bounding box center [431, 177] width 212 height 10
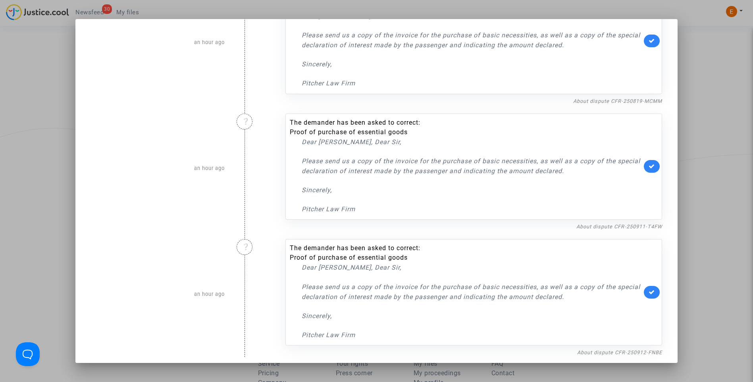
scroll to position [169, 0]
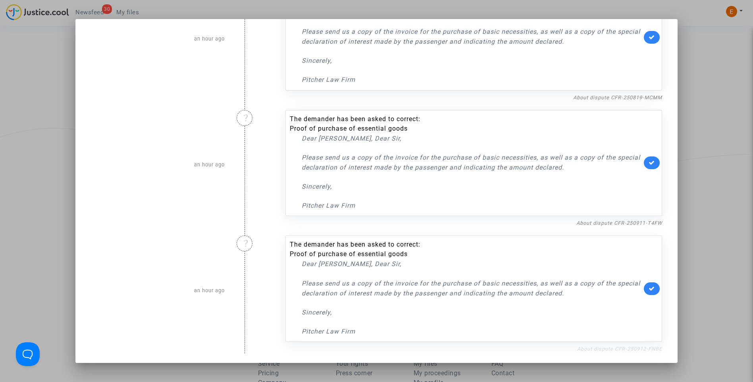
click at [603, 347] on link "About dispute CFR-250912-FNBE" at bounding box center [619, 349] width 85 height 6
click at [652, 291] on link at bounding box center [652, 288] width 16 height 13
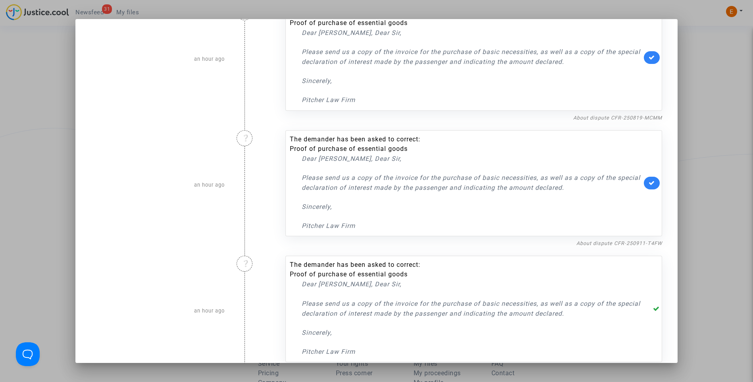
scroll to position [129, 0]
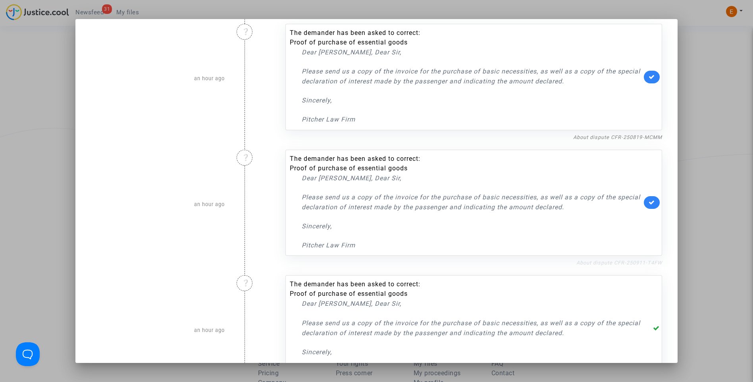
click at [616, 261] on link "About dispute CFR-250911-T4FW" at bounding box center [620, 263] width 86 height 6
click at [652, 204] on link at bounding box center [652, 202] width 16 height 13
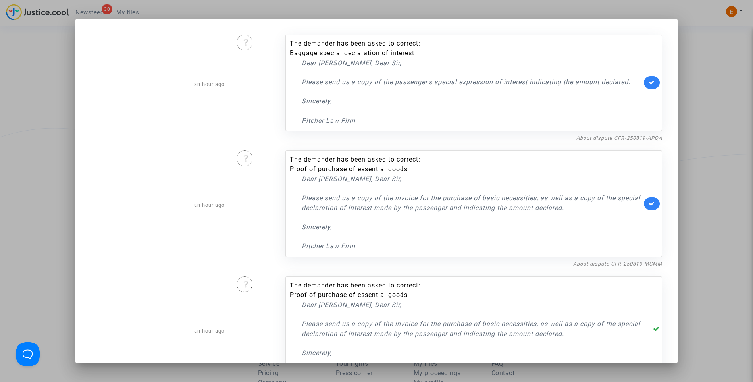
scroll to position [0, 0]
click at [613, 265] on link "About dispute CFR-250819-MCMM" at bounding box center [617, 266] width 89 height 6
click at [645, 203] on link at bounding box center [652, 206] width 16 height 13
click at [614, 138] on link "About dispute CFR-250819-APQA" at bounding box center [620, 140] width 86 height 6
click at [647, 81] on link at bounding box center [652, 85] width 16 height 13
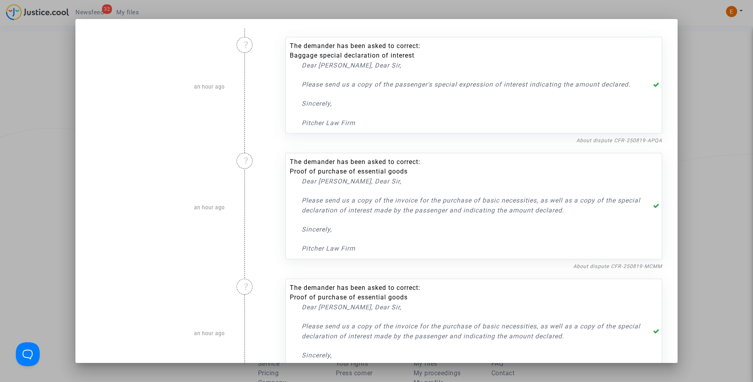
click at [705, 80] on div at bounding box center [376, 191] width 753 height 382
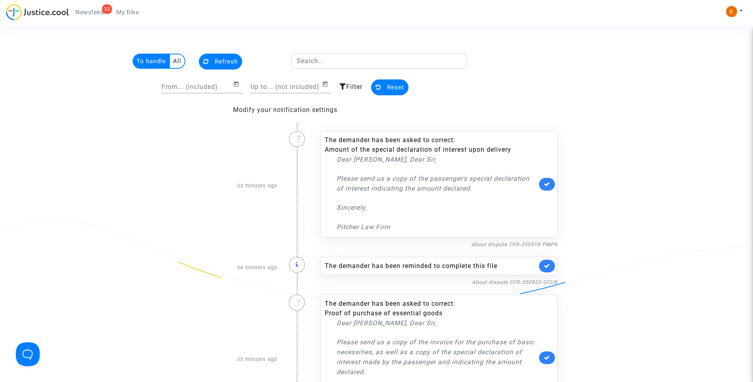
scroll to position [1350, 0]
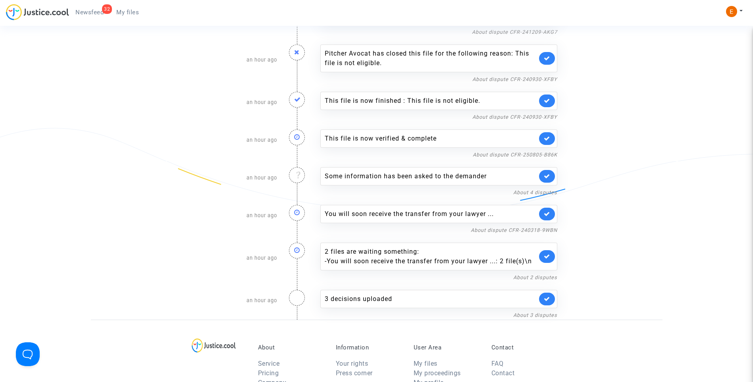
click at [135, 15] on span "My files" at bounding box center [127, 12] width 23 height 7
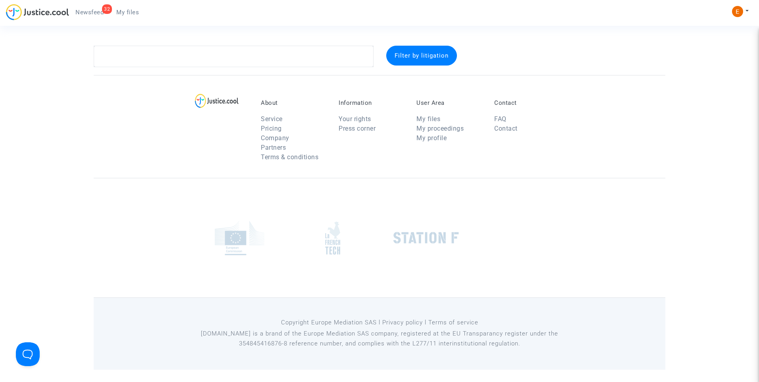
click at [84, 12] on span "Newsfeed" at bounding box center [89, 12] width 28 height 7
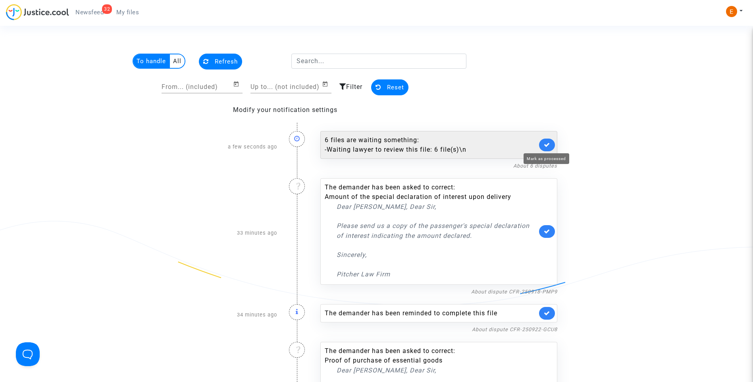
click at [549, 144] on icon at bounding box center [547, 145] width 6 height 6
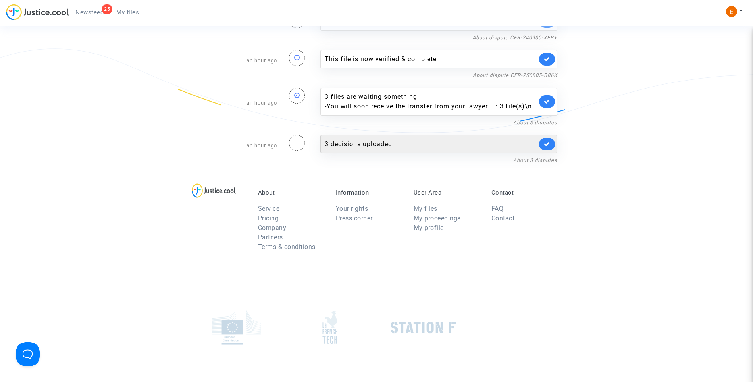
scroll to position [1311, 0]
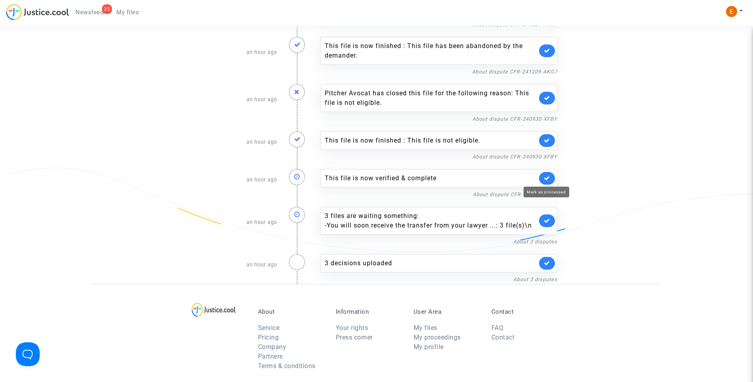
click at [546, 176] on icon at bounding box center [547, 178] width 6 height 6
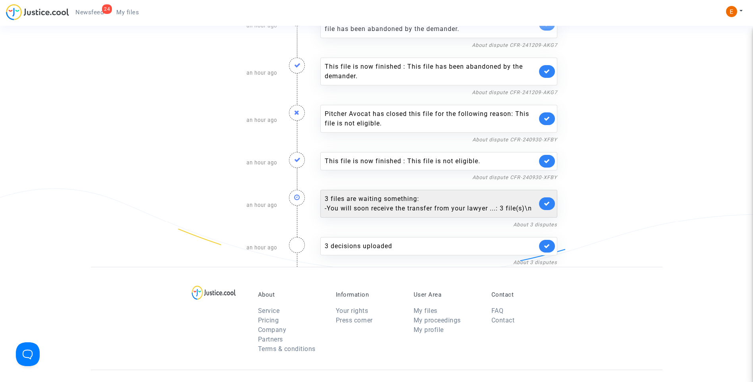
scroll to position [1271, 0]
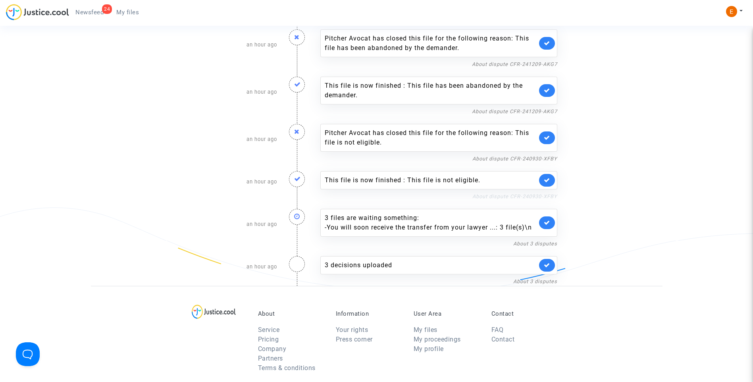
click at [523, 198] on link "About dispute CFR-240930-XFBY" at bounding box center [515, 196] width 85 height 6
click at [548, 180] on icon at bounding box center [547, 180] width 6 height 6
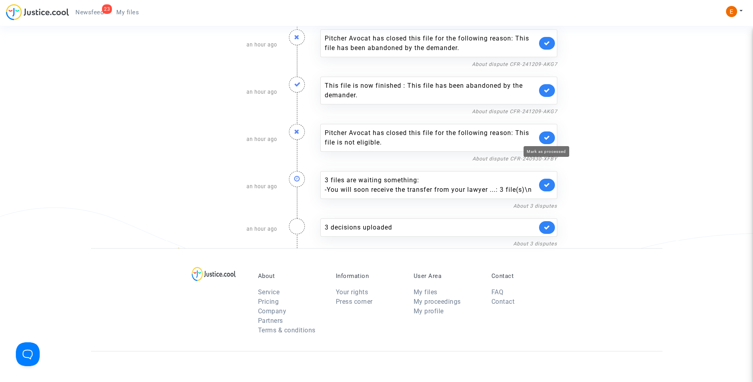
click at [546, 139] on icon at bounding box center [547, 138] width 6 height 6
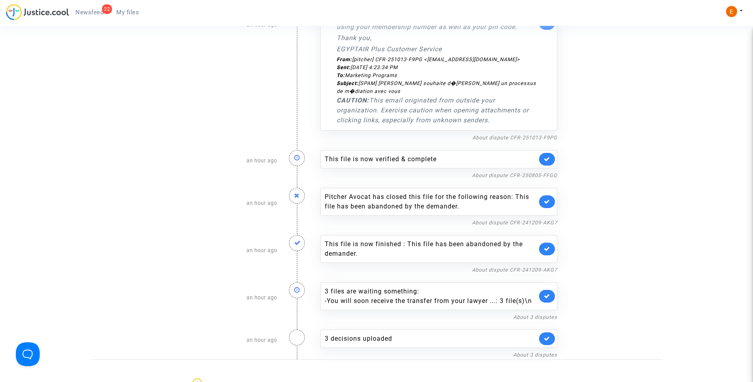
scroll to position [1112, 0]
click at [508, 271] on link "About dispute CFR-241209-AKG7" at bounding box center [514, 270] width 85 height 6
drag, startPoint x: 549, startPoint y: 249, endPoint x: 553, endPoint y: 240, distance: 10.0
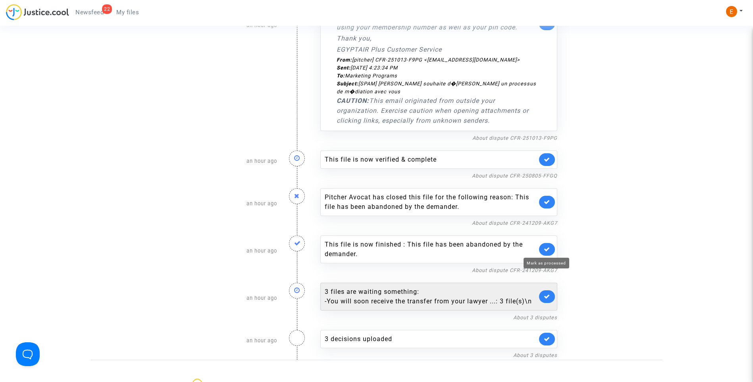
click at [549, 249] on icon at bounding box center [547, 249] width 6 height 6
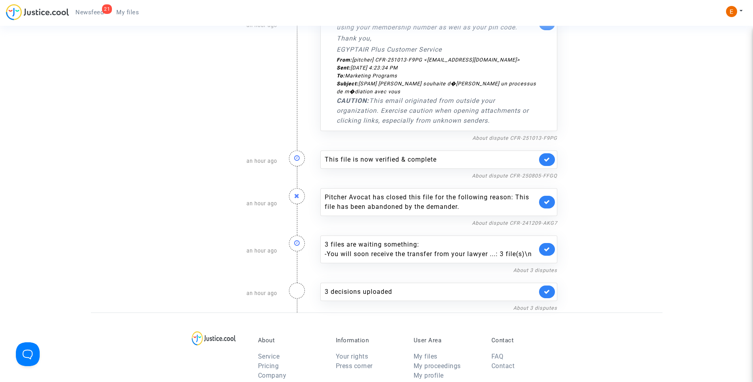
click at [551, 198] on link at bounding box center [547, 202] width 16 height 13
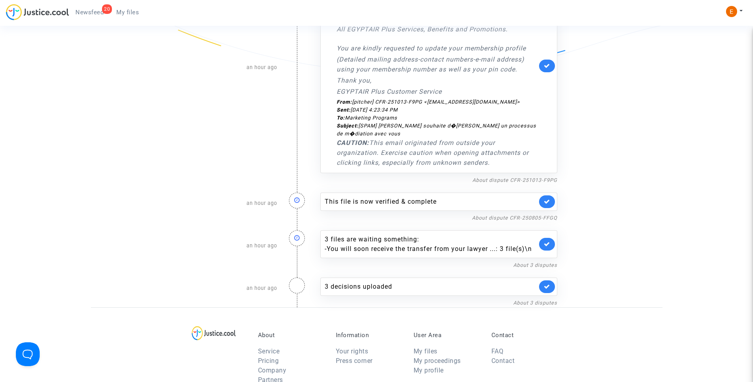
scroll to position [1033, 0]
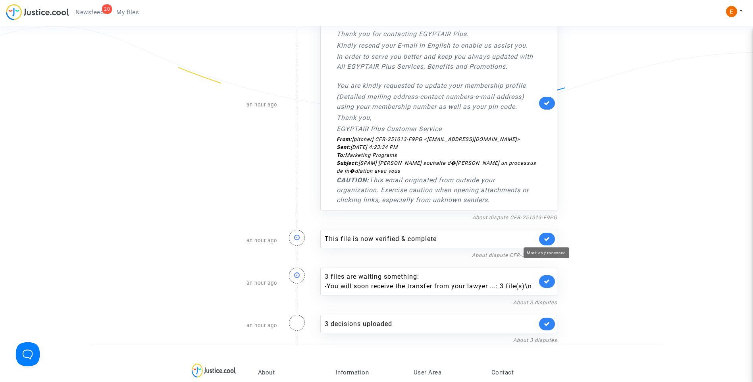
click at [548, 230] on div "This file is now verified & complete" at bounding box center [438, 239] width 237 height 18
click at [550, 238] on icon at bounding box center [547, 239] width 6 height 6
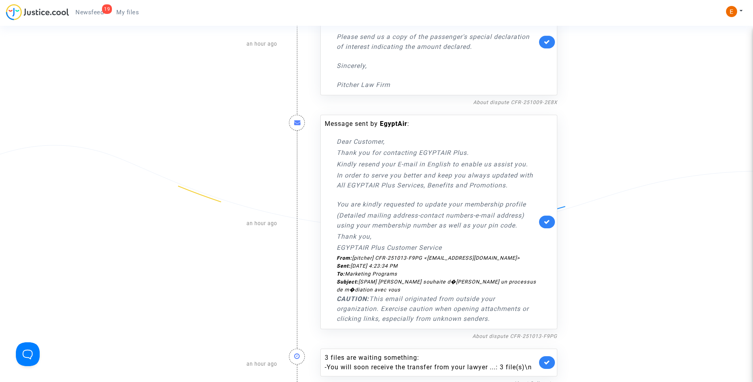
scroll to position [913, 0]
click at [547, 224] on icon at bounding box center [547, 222] width 6 height 6
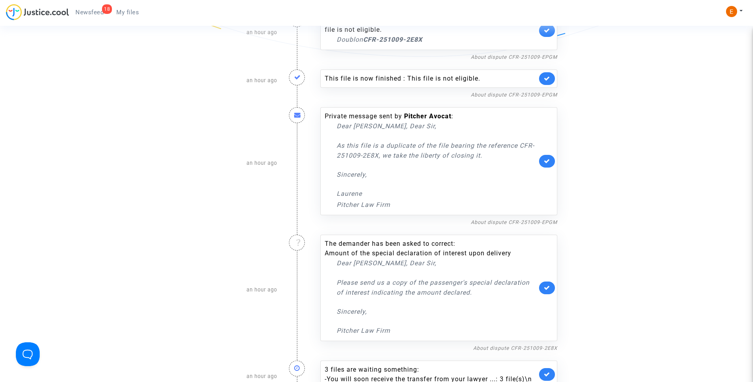
scroll to position [715, 0]
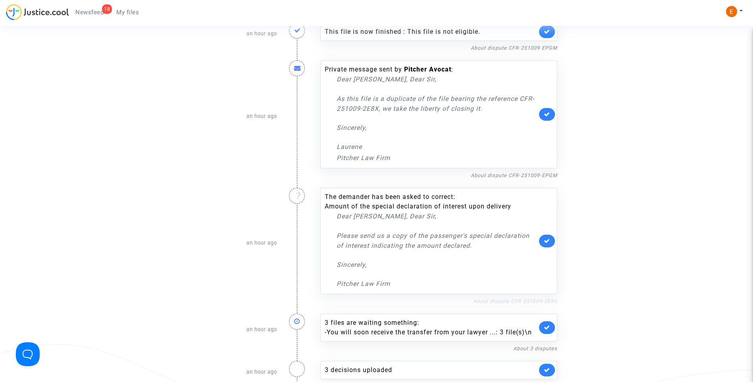
click at [506, 300] on link "About dispute CFR-251009-2E8X" at bounding box center [515, 301] width 84 height 6
click at [547, 243] on icon at bounding box center [547, 241] width 6 height 6
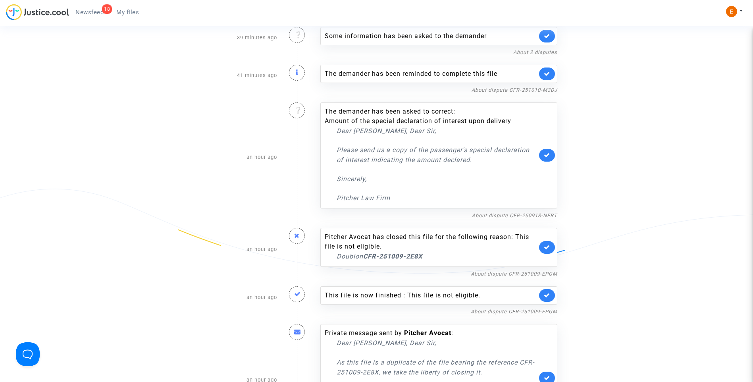
scroll to position [397, 0]
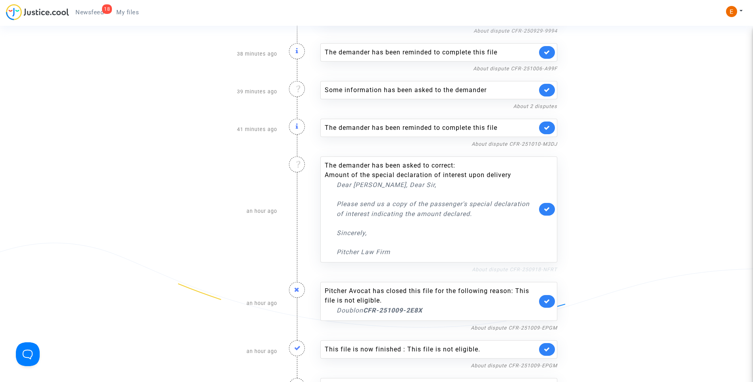
click at [513, 267] on link "About dispute CFR-250918-NFRT" at bounding box center [514, 269] width 85 height 6
click at [548, 208] on icon at bounding box center [547, 209] width 6 height 6
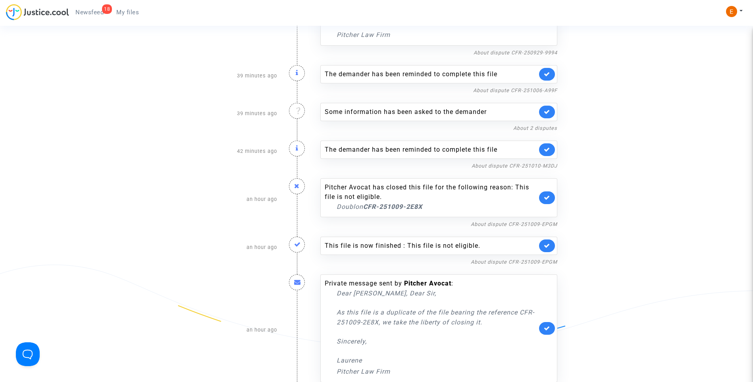
scroll to position [357, 0]
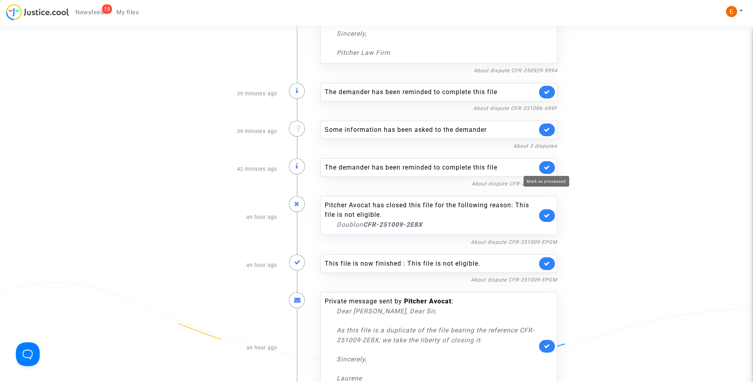
click at [549, 168] on icon at bounding box center [547, 167] width 6 height 6
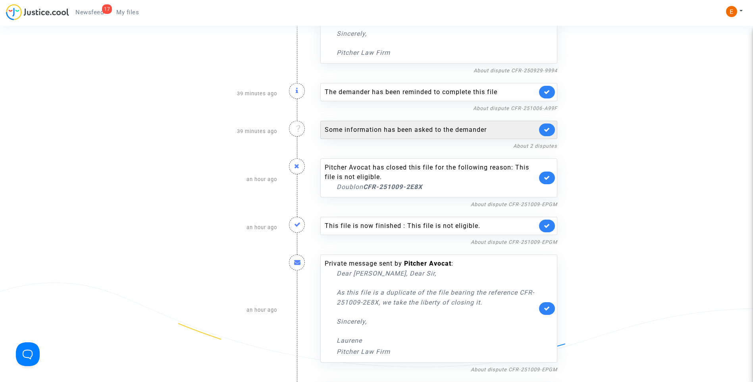
click at [387, 128] on div "Some information has been asked to the demander" at bounding box center [431, 130] width 212 height 10
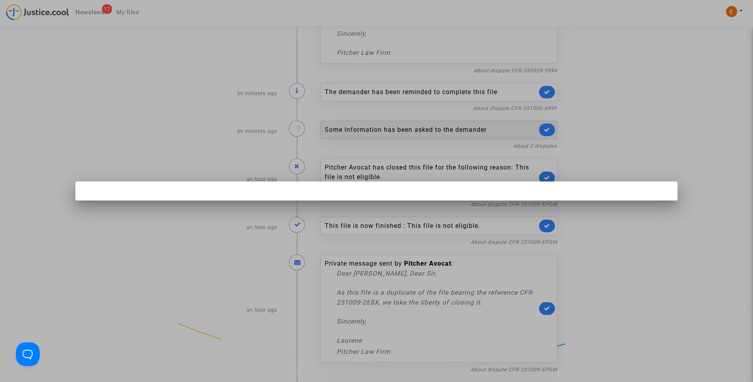
scroll to position [0, 0]
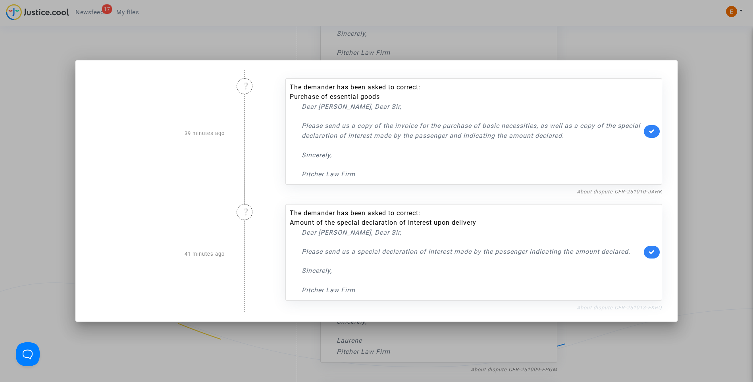
click at [607, 309] on link "About dispute CFR-251013-FKRQ" at bounding box center [619, 308] width 85 height 6
click at [660, 252] on link at bounding box center [652, 252] width 16 height 13
click at [645, 192] on link "About dispute CFR-251010-JAHK" at bounding box center [619, 192] width 85 height 6
click at [652, 133] on icon at bounding box center [652, 131] width 6 height 6
click at [708, 118] on div at bounding box center [376, 191] width 753 height 382
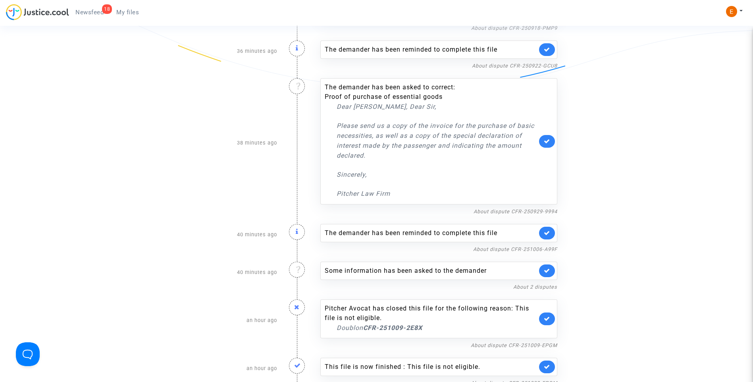
scroll to position [199, 0]
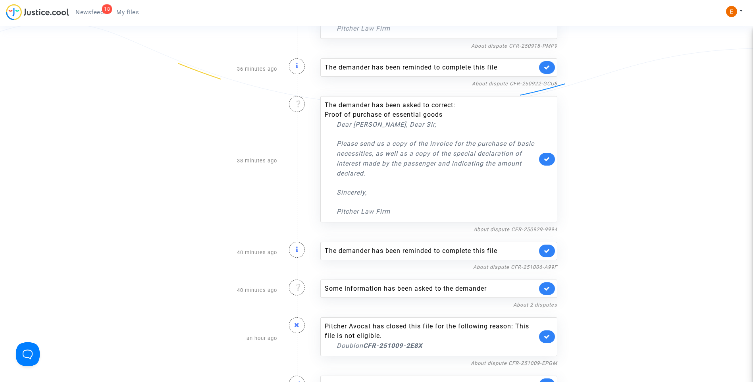
drag, startPoint x: 126, startPoint y: 17, endPoint x: 119, endPoint y: 15, distance: 7.3
click at [126, 17] on link "My files" at bounding box center [127, 12] width 35 height 12
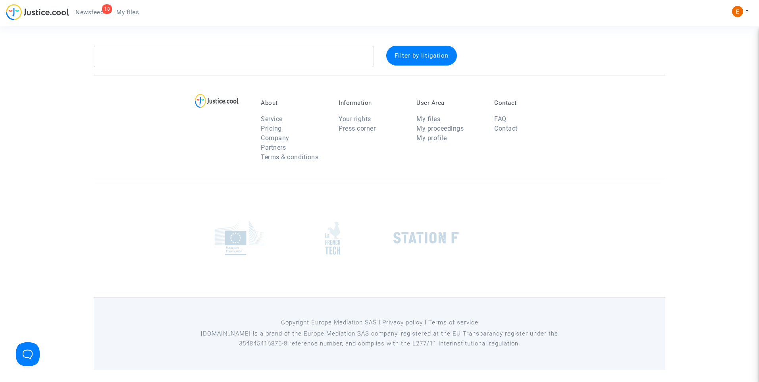
click at [107, 14] on div "18" at bounding box center [107, 9] width 10 height 10
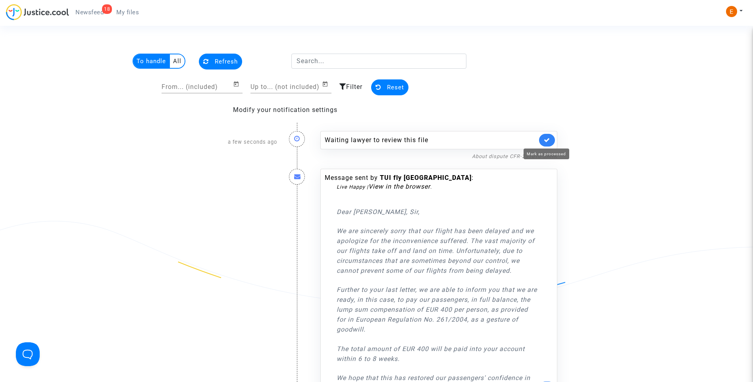
click at [549, 141] on icon at bounding box center [547, 140] width 6 height 6
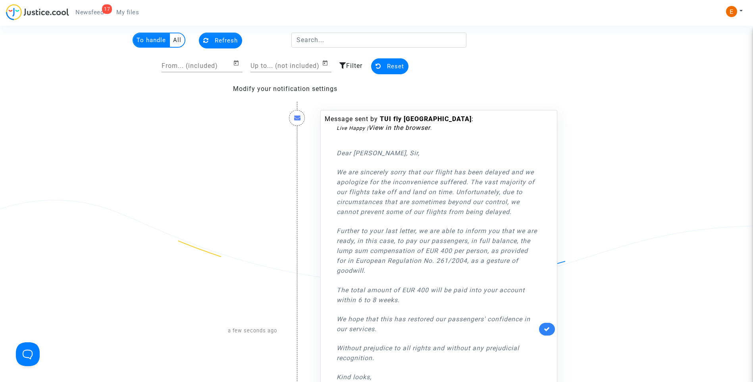
scroll to position [40, 0]
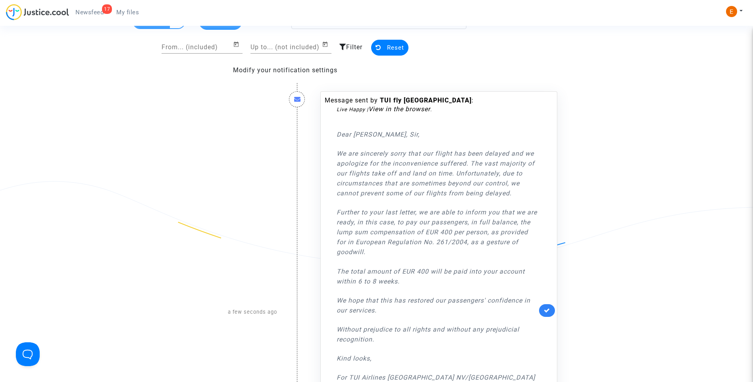
click at [547, 303] on div "Message sent by TUI fly Belgium : Live Happy | View in the browser . Dear Madam…" at bounding box center [438, 310] width 237 height 438
click at [548, 309] on icon at bounding box center [547, 310] width 6 height 6
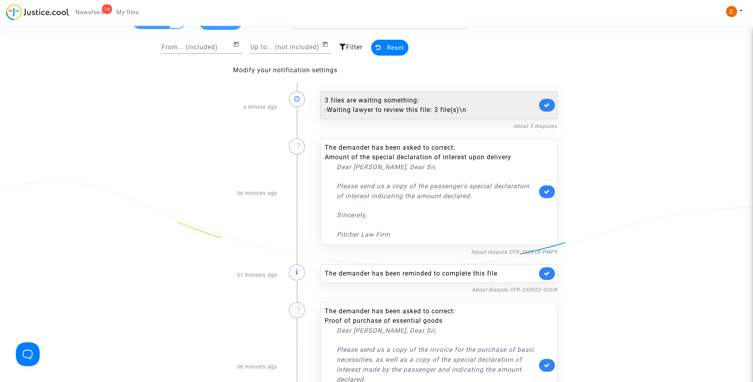
click at [406, 102] on div "3 files are waiting something: - Waiting lawyer to review this file: 3 file(s)\n" at bounding box center [431, 105] width 212 height 19
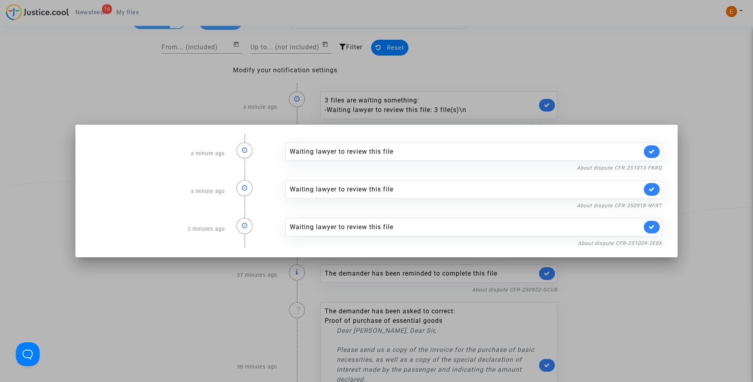
click at [519, 60] on div at bounding box center [376, 191] width 753 height 382
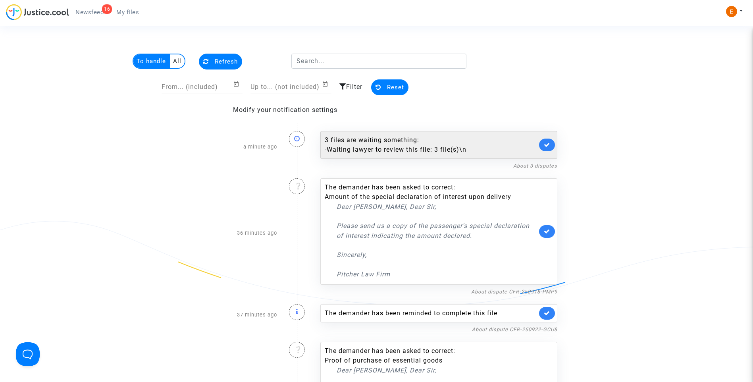
scroll to position [40, 0]
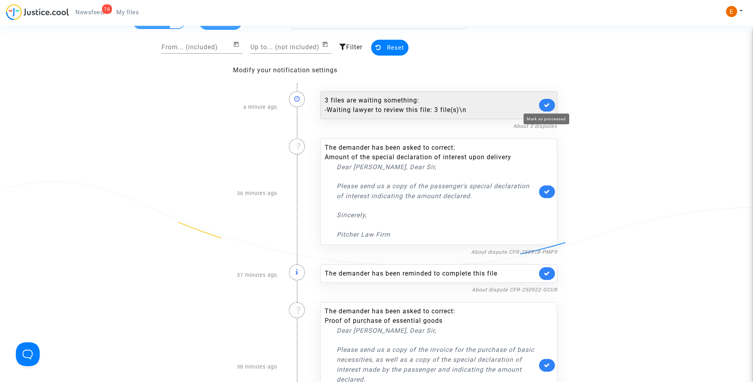
click at [546, 104] on icon at bounding box center [547, 105] width 6 height 6
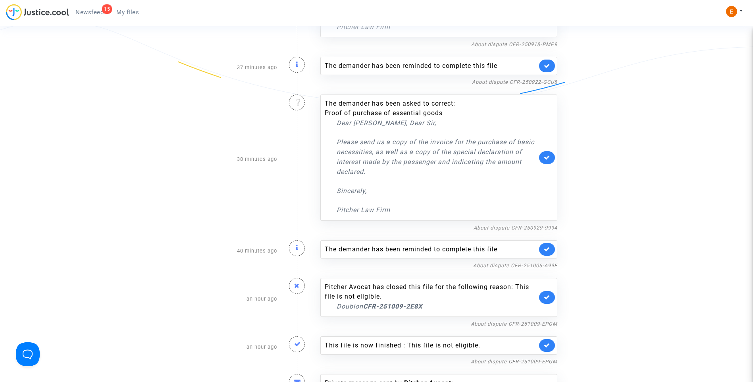
scroll to position [199, 0]
click at [547, 250] on icon at bounding box center [547, 251] width 6 height 6
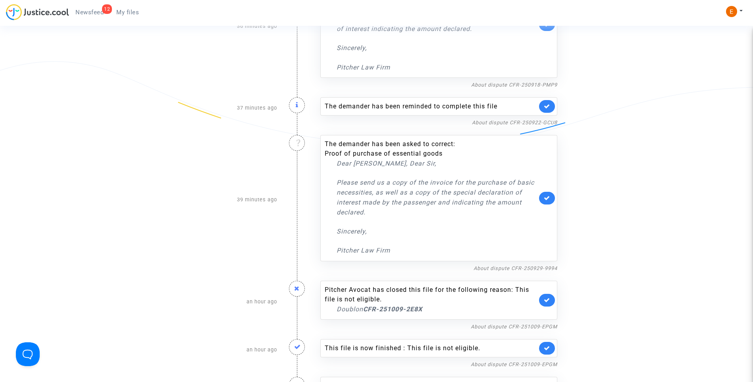
scroll to position [159, 0]
click at [513, 269] on link "About dispute CFR-250929-9994" at bounding box center [516, 269] width 84 height 6
click at [548, 196] on icon at bounding box center [547, 199] width 6 height 6
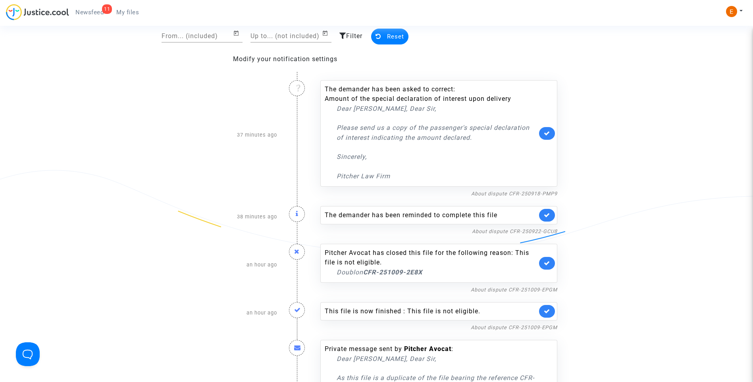
scroll to position [40, 0]
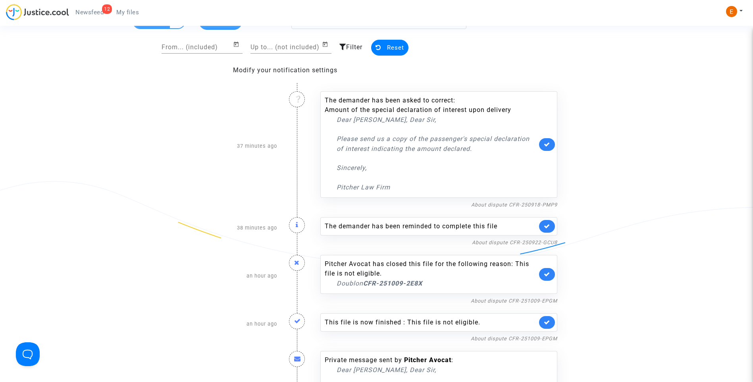
click at [550, 224] on link at bounding box center [547, 226] width 16 height 13
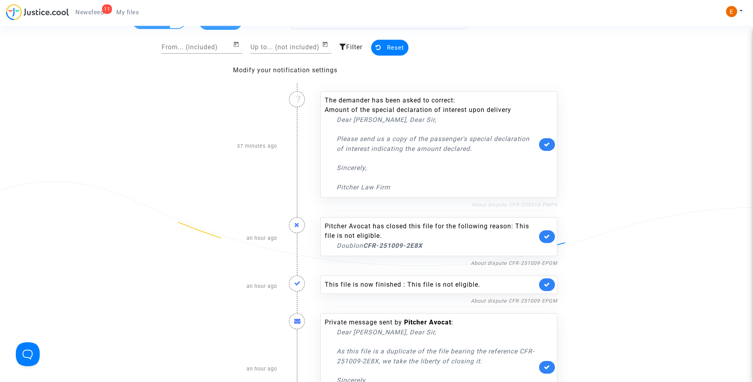
click at [505, 205] on link "About dispute CFR-250918-PMP9" at bounding box center [514, 205] width 86 height 6
click at [547, 141] on icon at bounding box center [547, 144] width 6 height 6
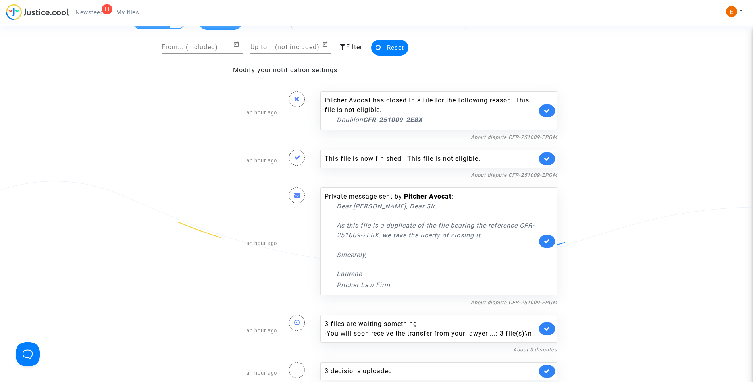
click at [118, 11] on span "My files" at bounding box center [127, 12] width 23 height 7
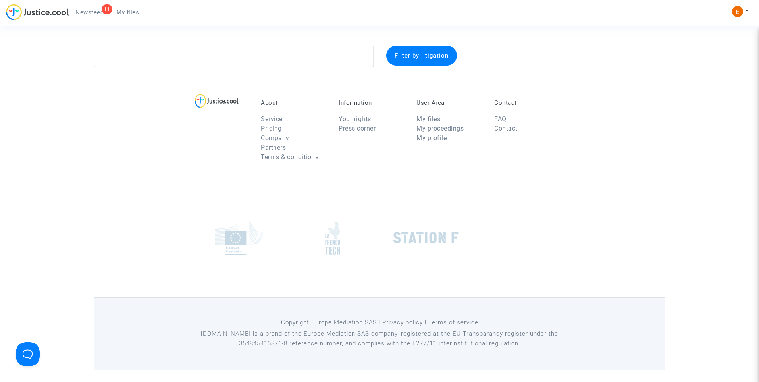
click at [103, 9] on div "11" at bounding box center [107, 9] width 10 height 10
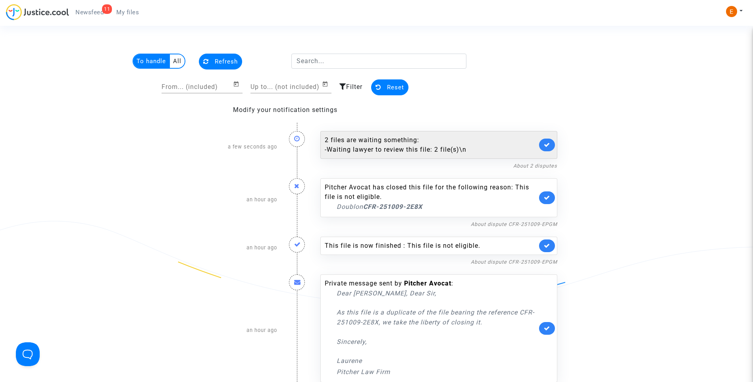
click at [553, 144] on link at bounding box center [547, 145] width 16 height 13
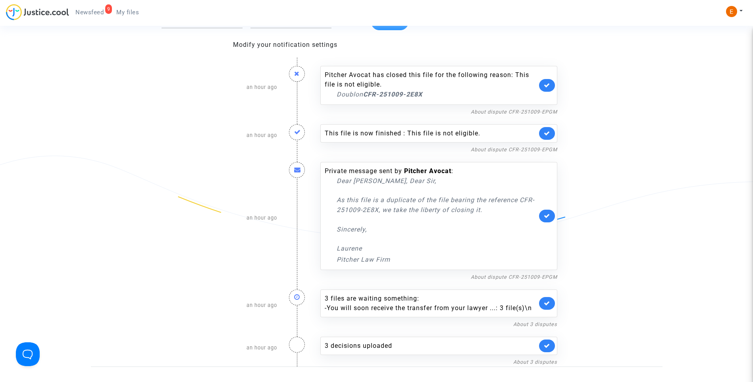
scroll to position [79, 0]
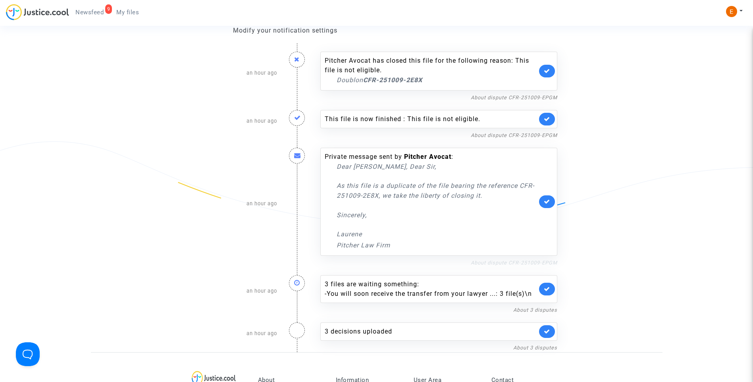
click at [513, 263] on link "About dispute CFR-251009-EPGM" at bounding box center [514, 263] width 87 height 6
click at [532, 263] on link "About dispute CFR-251009-EPGM" at bounding box center [514, 263] width 87 height 6
click at [546, 202] on icon at bounding box center [547, 202] width 6 height 6
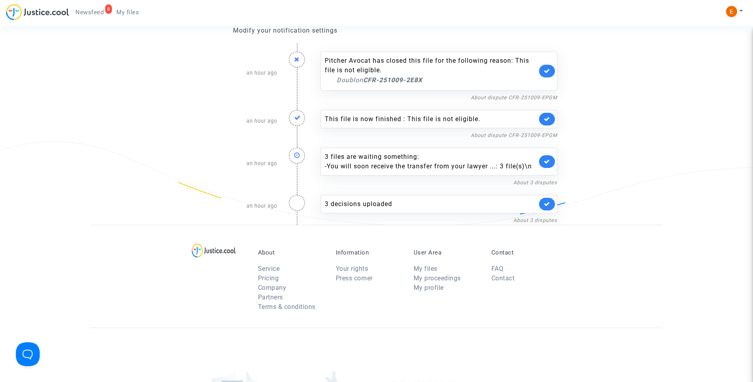
click at [552, 115] on link at bounding box center [547, 119] width 16 height 13
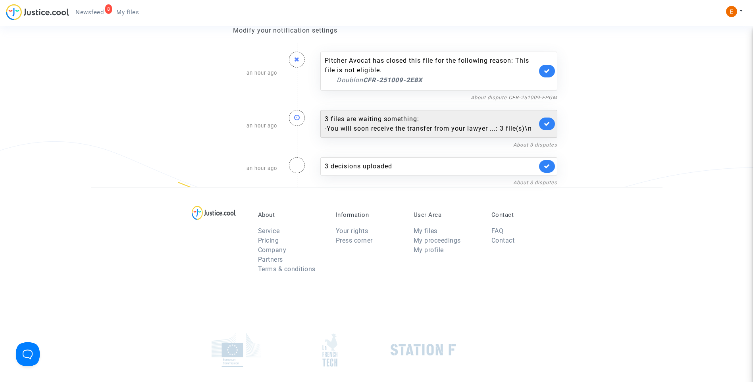
click at [547, 72] on icon at bounding box center [547, 71] width 6 height 6
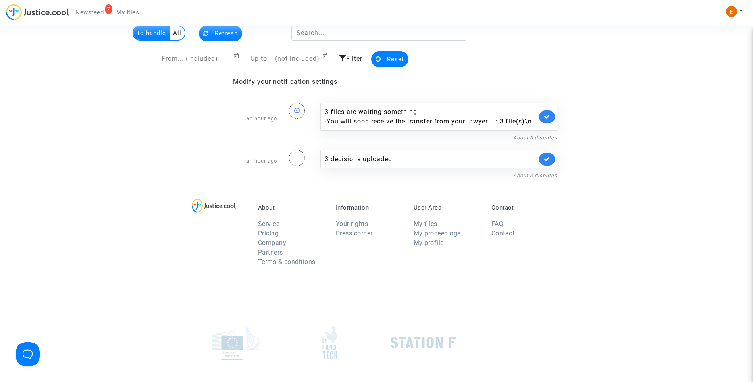
scroll to position [0, 0]
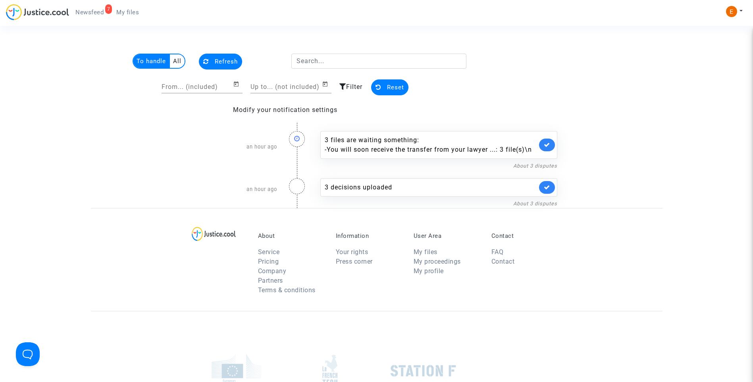
click at [132, 10] on span "My files" at bounding box center [127, 12] width 23 height 7
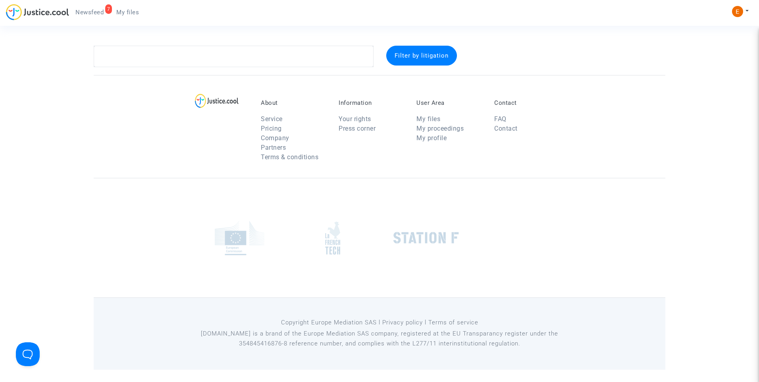
click at [101, 10] on span "Newsfeed" at bounding box center [89, 12] width 28 height 7
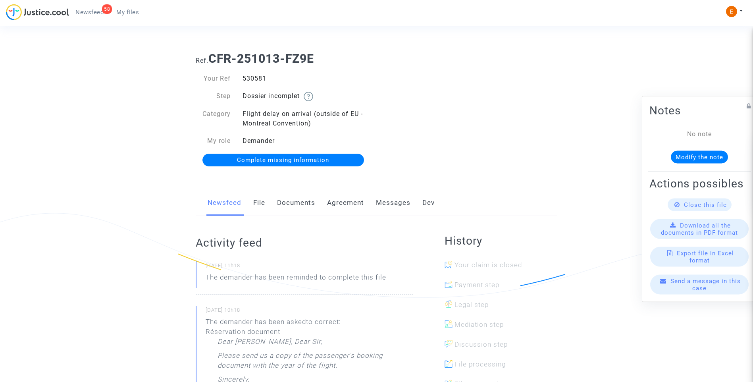
click at [255, 78] on div "530581" at bounding box center [307, 79] width 140 height 10
copy div "530581"
click at [255, 78] on div "540713" at bounding box center [307, 79] width 140 height 10
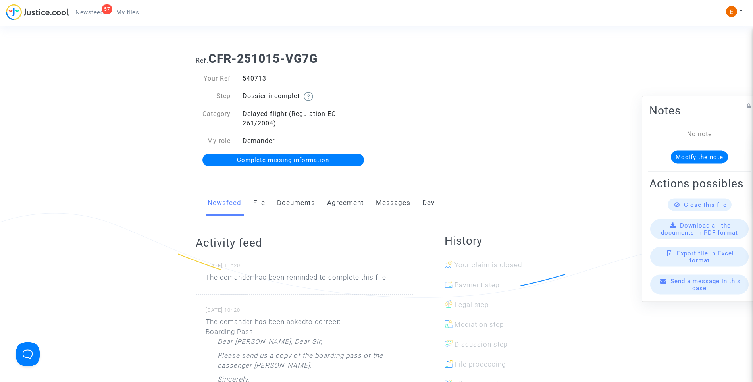
copy div "540713"
click at [301, 202] on link "Documents" at bounding box center [296, 203] width 38 height 26
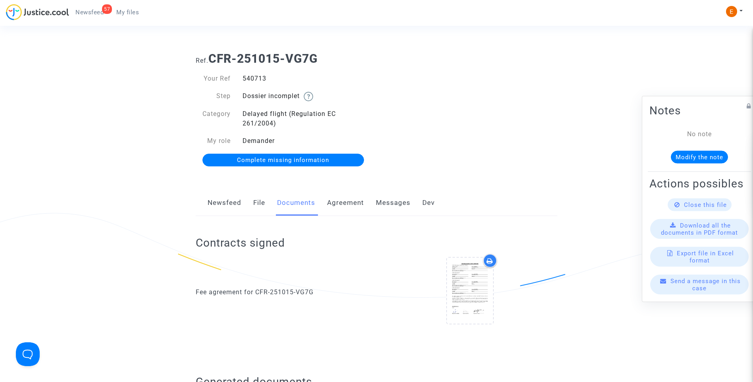
click at [270, 160] on span "Complete missing information" at bounding box center [283, 159] width 92 height 7
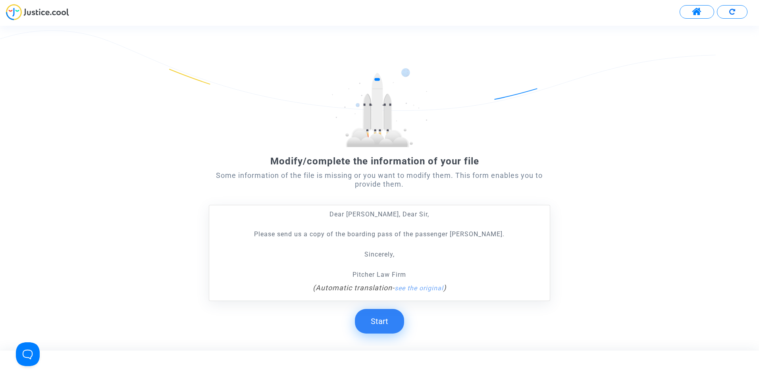
click at [384, 322] on button "Start" at bounding box center [379, 321] width 49 height 25
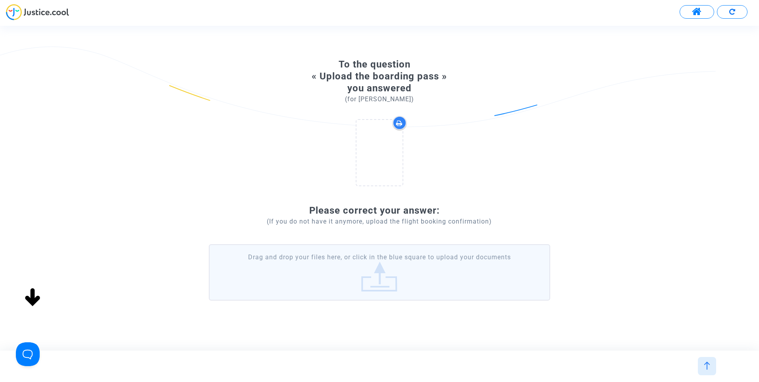
click at [392, 276] on label "Drag and drop your files here, or click in the blue square to upload your docum…" at bounding box center [380, 272] width 342 height 56
click at [0, 0] on input "Drag and drop your files here, or click in the blue square to upload your docum…" at bounding box center [0, 0] width 0 height 0
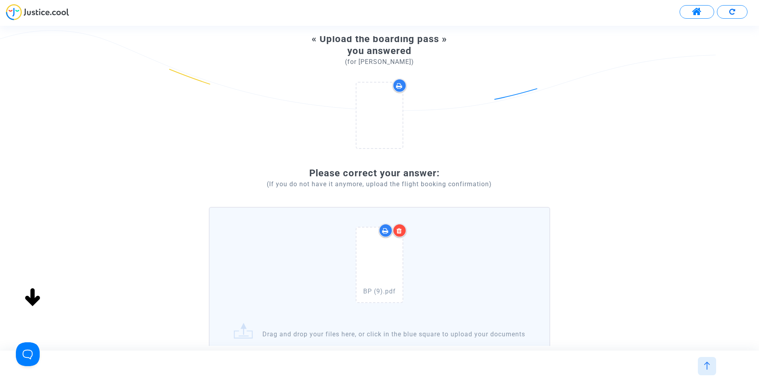
scroll to position [119, 0]
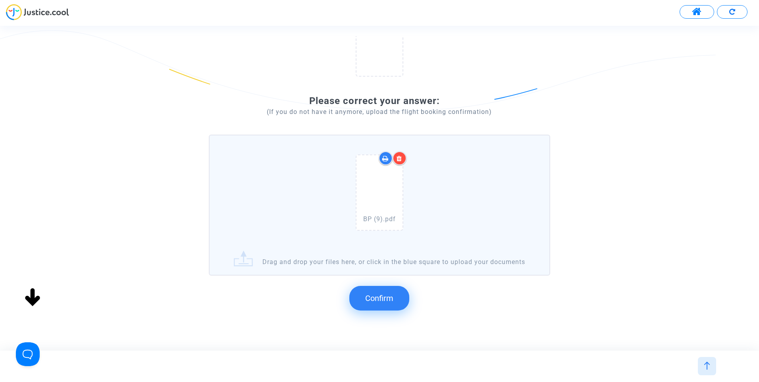
click at [396, 309] on button "Confirm" at bounding box center [379, 298] width 60 height 25
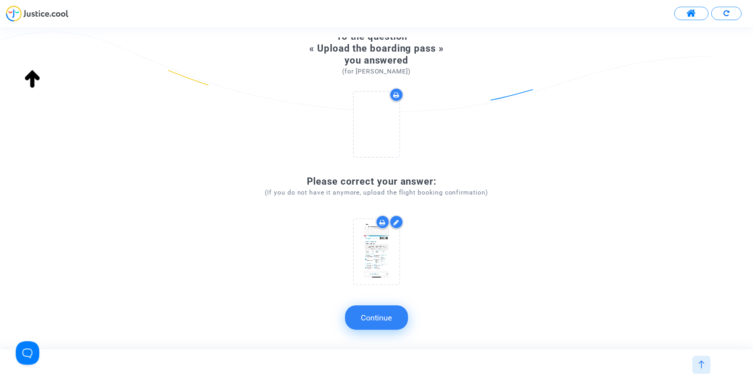
scroll to position [39, 0]
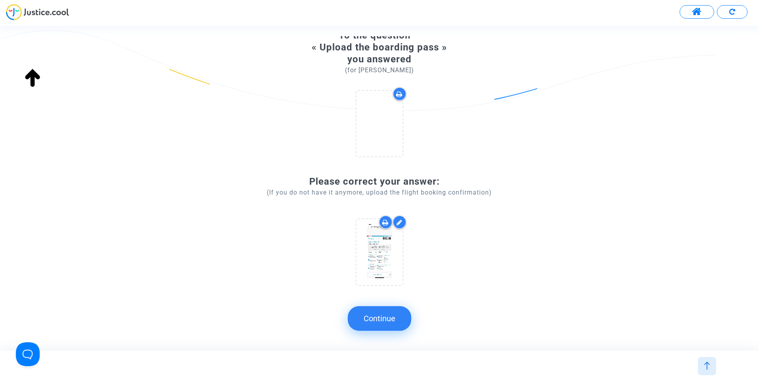
click at [381, 320] on button "Continue" at bounding box center [380, 318] width 64 height 25
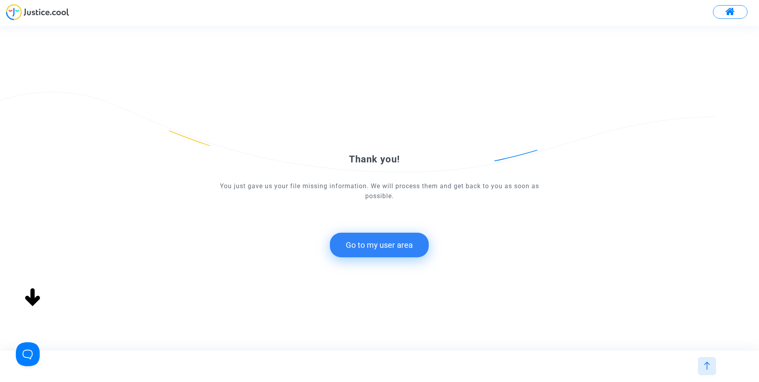
click at [390, 256] on button "Go to my user area" at bounding box center [379, 245] width 99 height 25
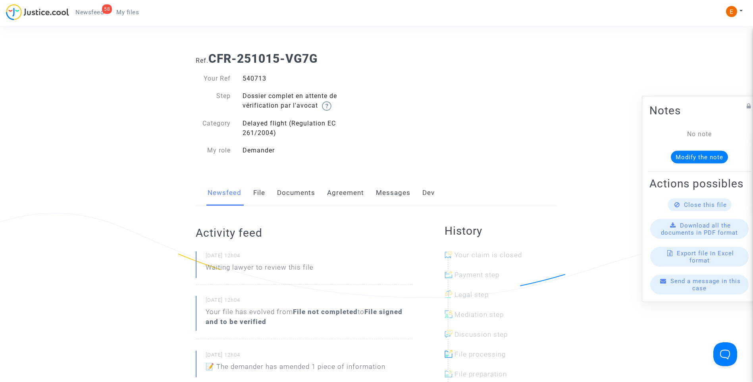
click at [304, 195] on link "Documents" at bounding box center [296, 193] width 38 height 26
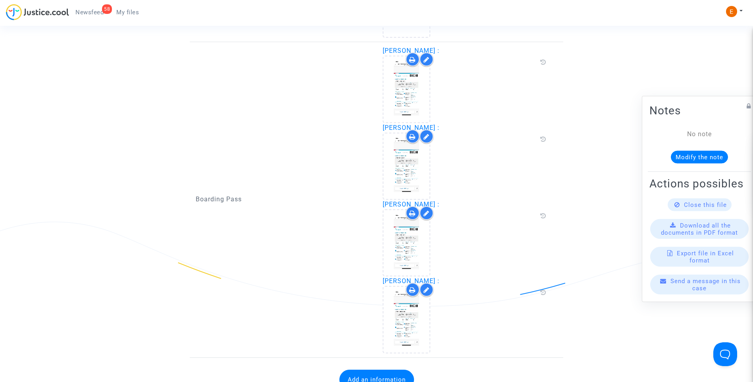
scroll to position [1033, 0]
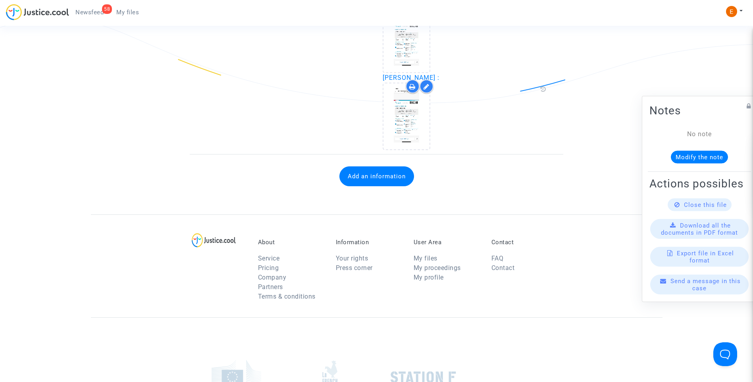
click at [378, 182] on button "Add an information" at bounding box center [377, 176] width 75 height 20
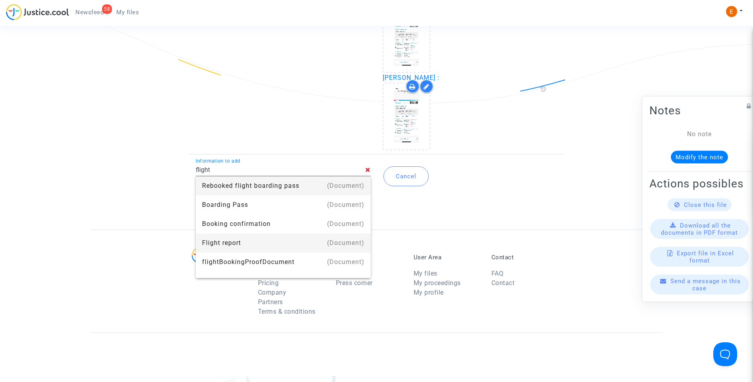
click at [230, 240] on div "Flight report" at bounding box center [283, 243] width 162 height 19
type input "Flight report"
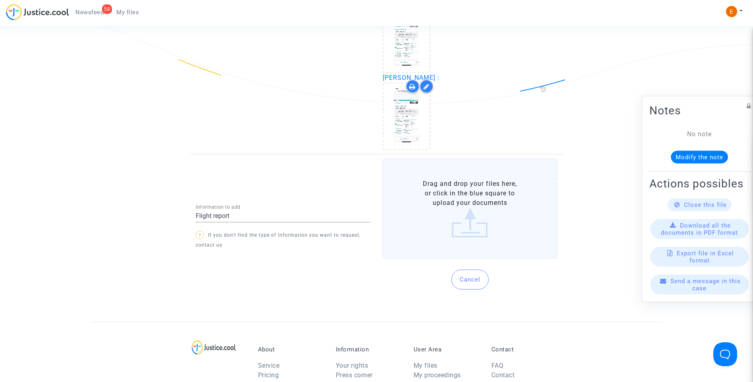
click at [464, 227] on label "Drag and drop your files here, or click in the blue square to upload your docum…" at bounding box center [470, 208] width 175 height 100
click at [0, 0] on input "Drag and drop your files here, or click in the blue square to upload your docum…" at bounding box center [0, 0] width 0 height 0
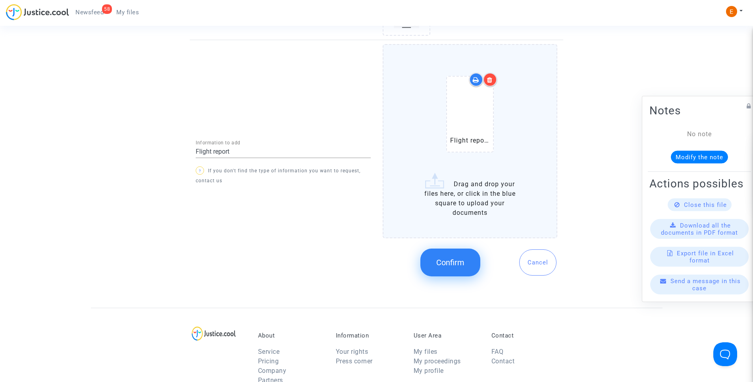
scroll to position [1152, 0]
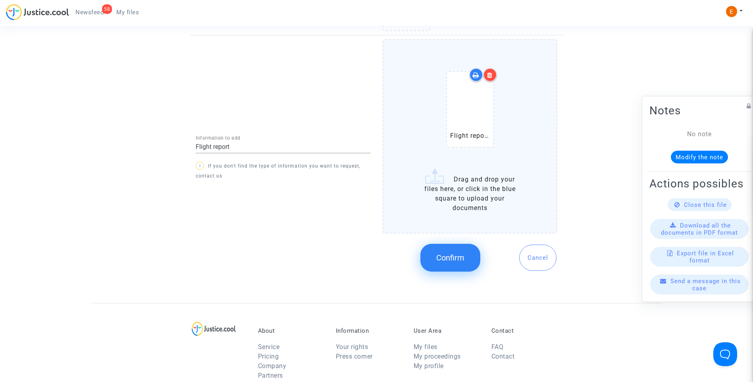
click at [457, 258] on span "Confirm" at bounding box center [450, 258] width 28 height 10
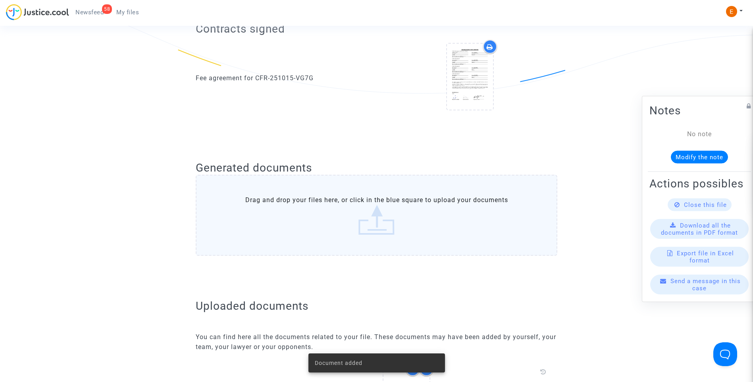
scroll to position [79, 0]
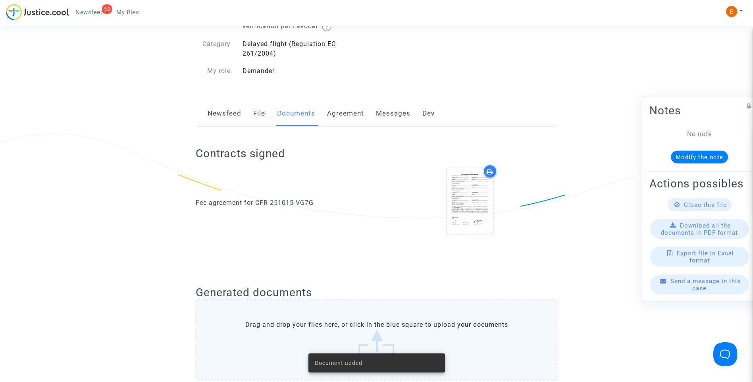
click at [91, 13] on span "Newsfeed" at bounding box center [89, 12] width 28 height 7
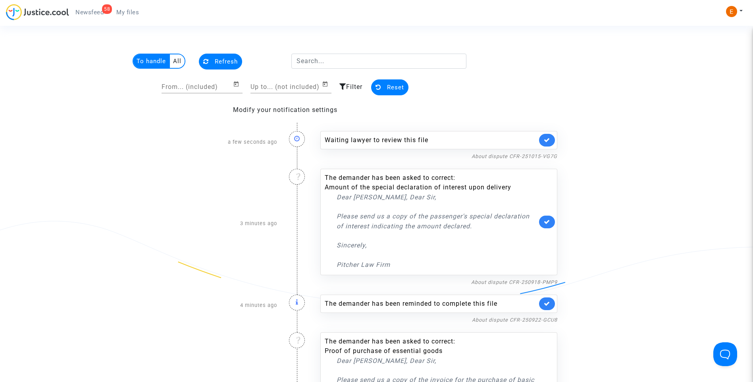
click at [549, 136] on link at bounding box center [547, 140] width 16 height 13
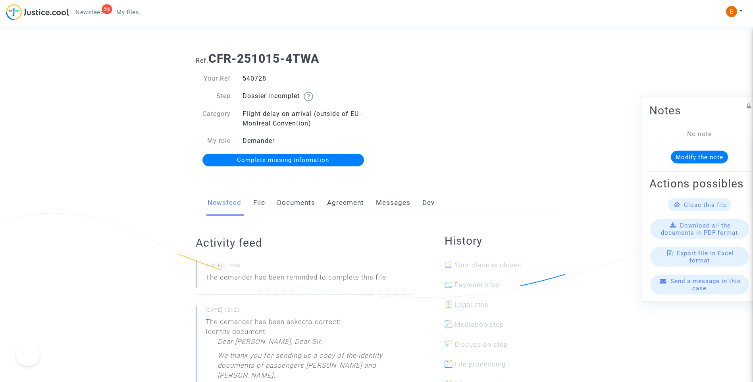
click at [259, 78] on div "540728" at bounding box center [307, 79] width 140 height 10
copy div "540728"
click at [276, 207] on div "Newsfeed File Documents Agreement Messages Dev" at bounding box center [377, 203] width 362 height 27
click at [298, 201] on link "Documents" at bounding box center [296, 203] width 38 height 26
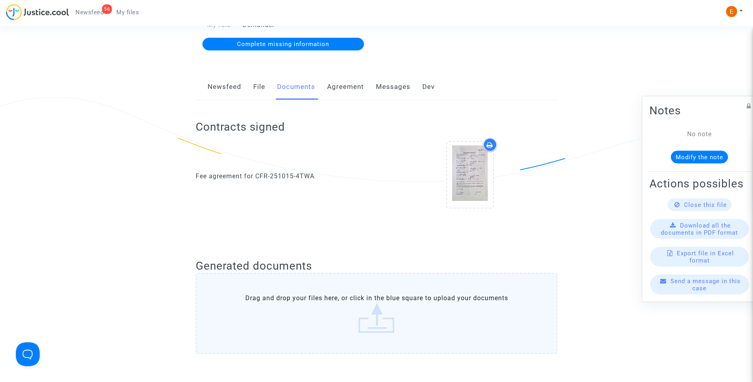
scroll to position [40, 0]
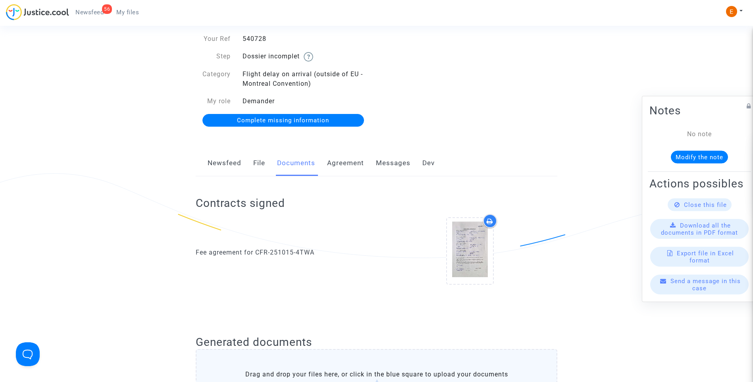
click at [297, 120] on span "Complete missing information" at bounding box center [283, 120] width 92 height 7
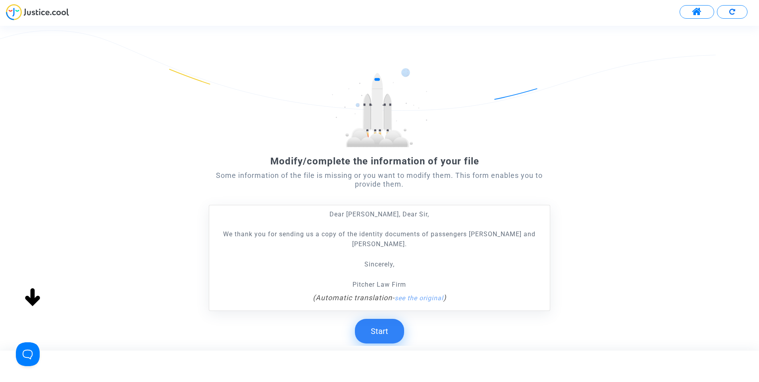
click at [371, 334] on button "Start" at bounding box center [379, 331] width 49 height 25
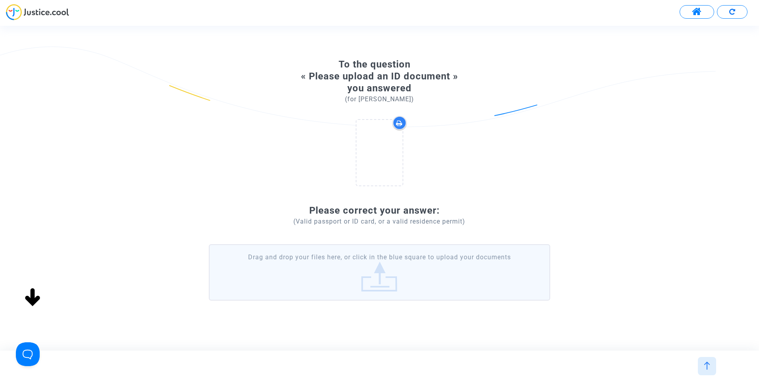
click at [380, 287] on label "Drag and drop your files here, or click in the blue square to upload your docum…" at bounding box center [380, 272] width 342 height 56
click at [0, 0] on input "Drag and drop your files here, or click in the blue square to upload your docum…" at bounding box center [0, 0] width 0 height 0
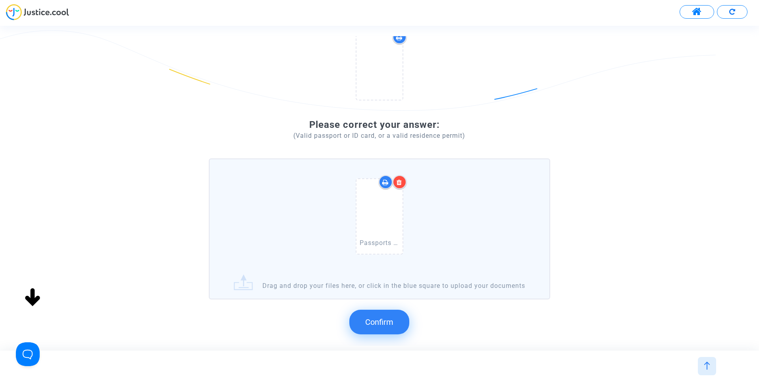
scroll to position [119, 0]
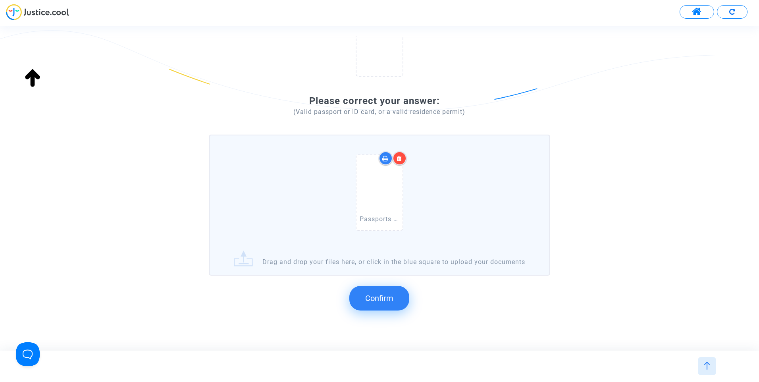
click at [394, 303] on span "Confirm" at bounding box center [379, 298] width 28 height 10
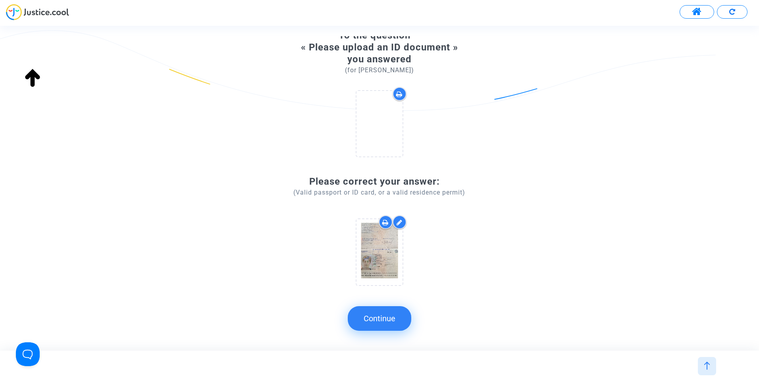
click at [388, 326] on button "Continue" at bounding box center [380, 318] width 64 height 25
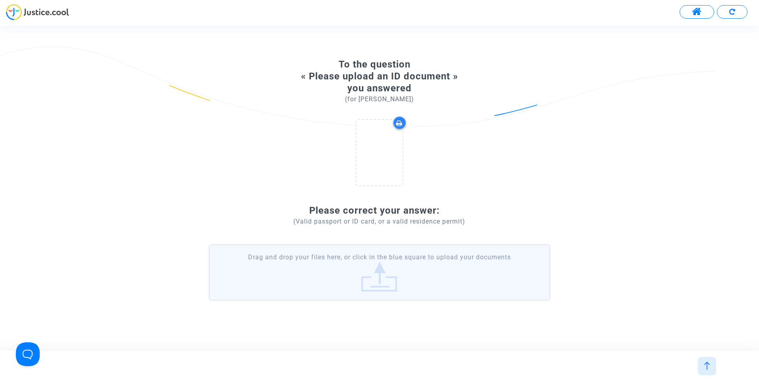
click at [386, 281] on label "Drag and drop your files here, or click in the blue square to upload your docum…" at bounding box center [380, 272] width 342 height 56
click at [0, 0] on input "Drag and drop your files here, or click in the blue square to upload your docum…" at bounding box center [0, 0] width 0 height 0
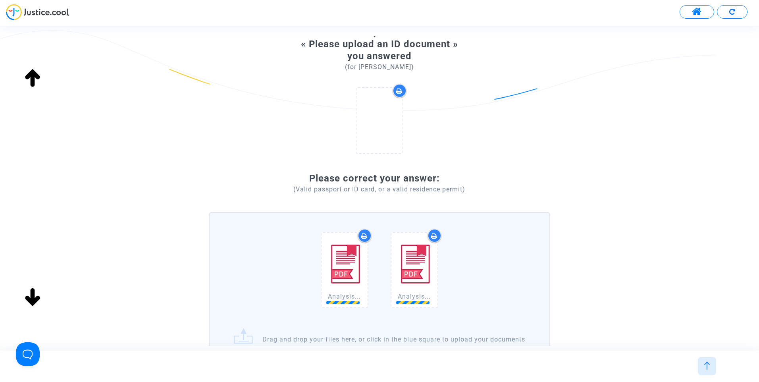
scroll to position [79, 0]
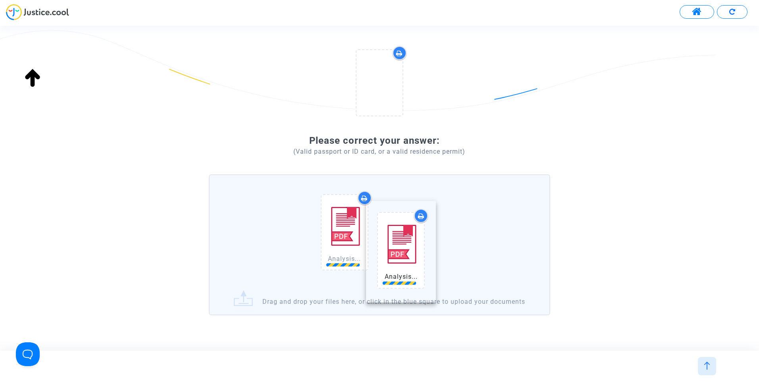
drag, startPoint x: 414, startPoint y: 228, endPoint x: 322, endPoint y: 231, distance: 91.8
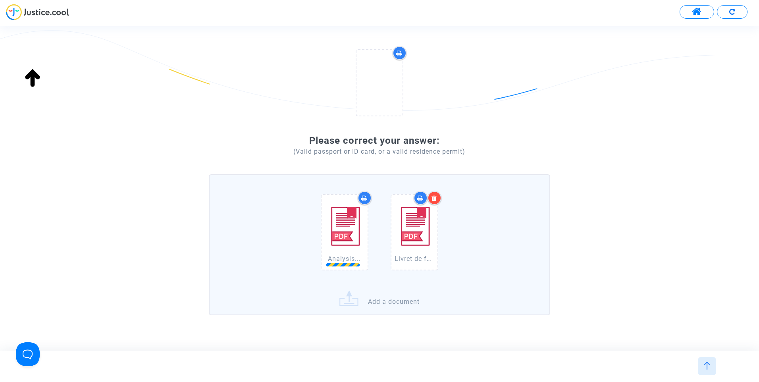
scroll to position [106, 0]
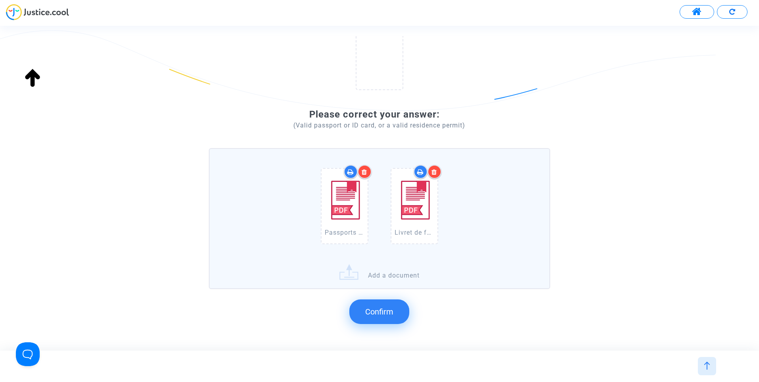
click at [381, 313] on span "Confirm" at bounding box center [379, 312] width 28 height 10
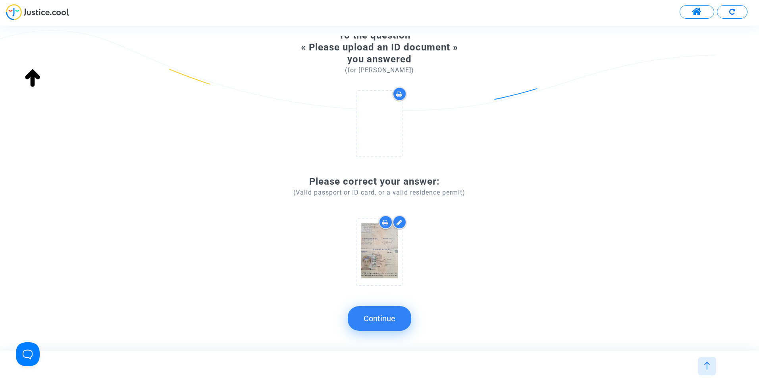
drag, startPoint x: 398, startPoint y: 318, endPoint x: 391, endPoint y: 319, distance: 6.5
click at [397, 318] on button "Continue" at bounding box center [380, 318] width 64 height 25
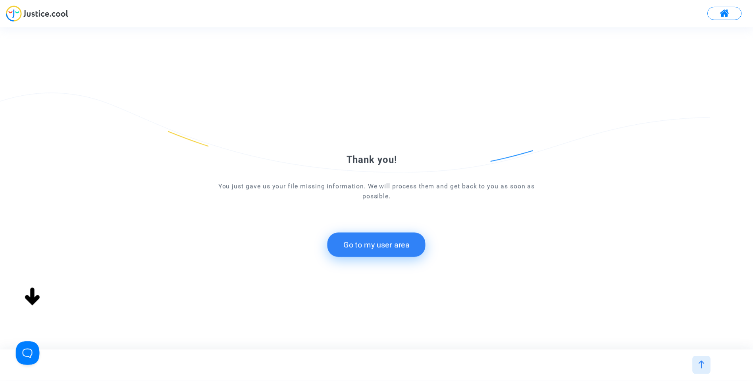
scroll to position [0, 0]
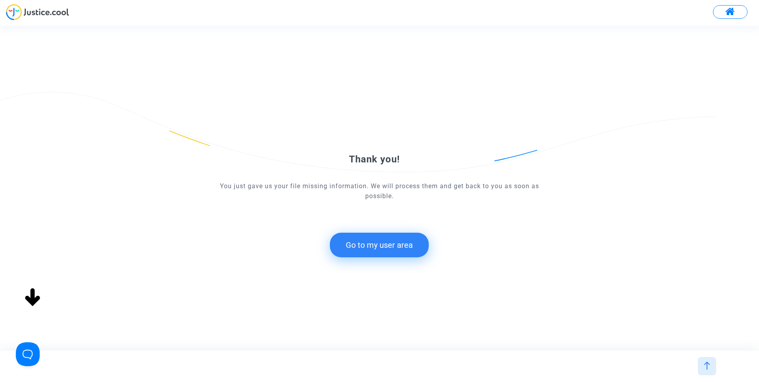
click at [412, 239] on button "Go to my user area" at bounding box center [379, 245] width 99 height 25
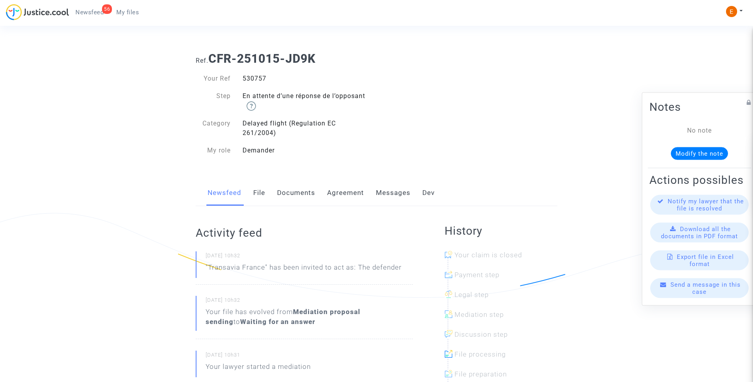
click at [253, 80] on div "530757" at bounding box center [307, 79] width 140 height 10
drag, startPoint x: 0, startPoint y: 0, endPoint x: 253, endPoint y: 80, distance: 265.6
click at [253, 80] on div "530757" at bounding box center [307, 79] width 140 height 10
copy div "530757"
click at [261, 79] on div "545457" at bounding box center [307, 79] width 140 height 10
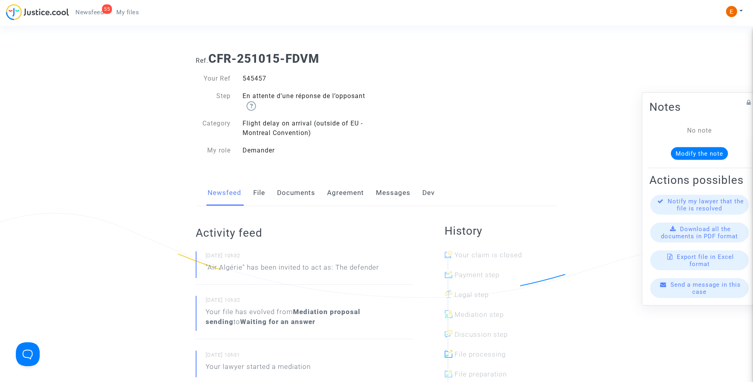
click at [261, 79] on div "545457" at bounding box center [307, 79] width 140 height 10
copy div "545457"
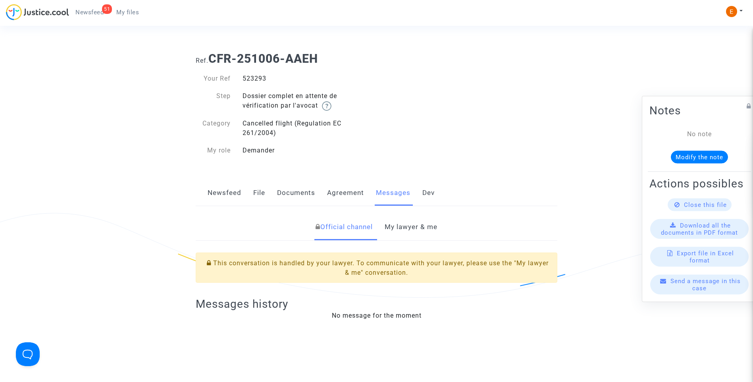
click at [259, 76] on div "523293" at bounding box center [307, 79] width 140 height 10
copy div "523293"
click at [427, 227] on link "My lawyer & me" at bounding box center [411, 227] width 53 height 26
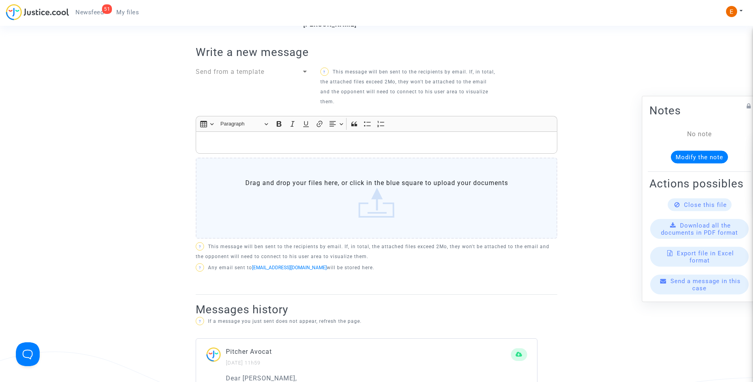
scroll to position [278, 0]
click at [352, 151] on div "Rich Text Editor, main" at bounding box center [377, 145] width 362 height 22
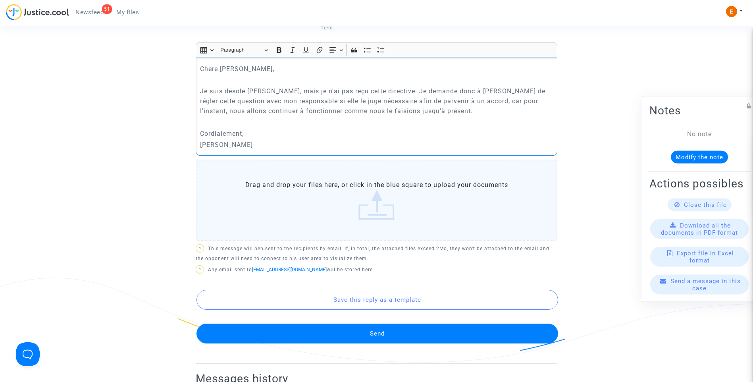
scroll to position [357, 0]
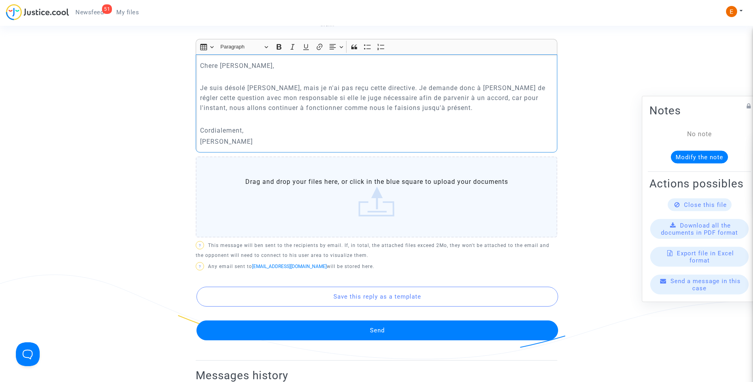
click at [419, 334] on button "Send" at bounding box center [378, 330] width 362 height 20
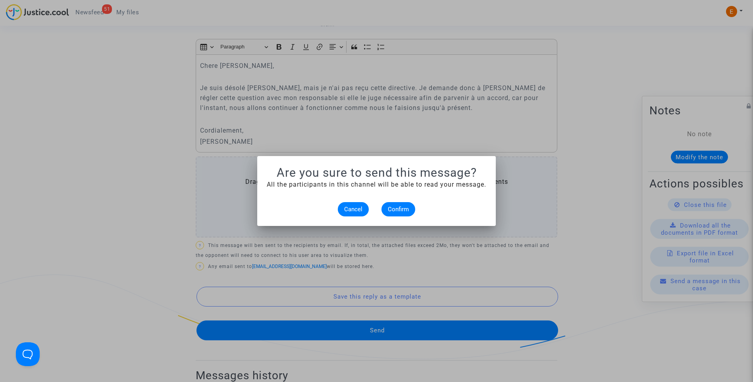
scroll to position [0, 0]
click at [406, 210] on span "Confirm" at bounding box center [398, 209] width 21 height 7
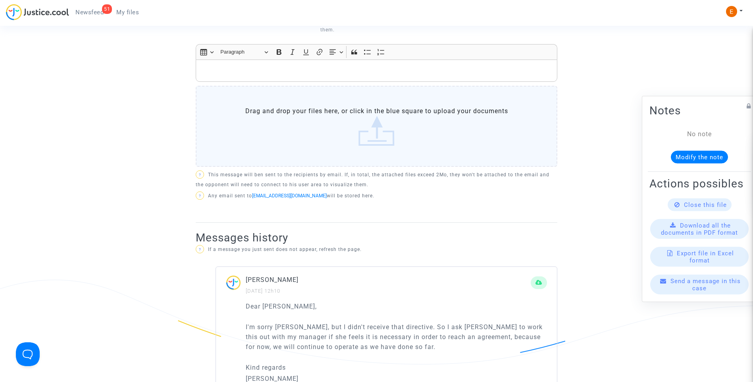
scroll to position [318, 0]
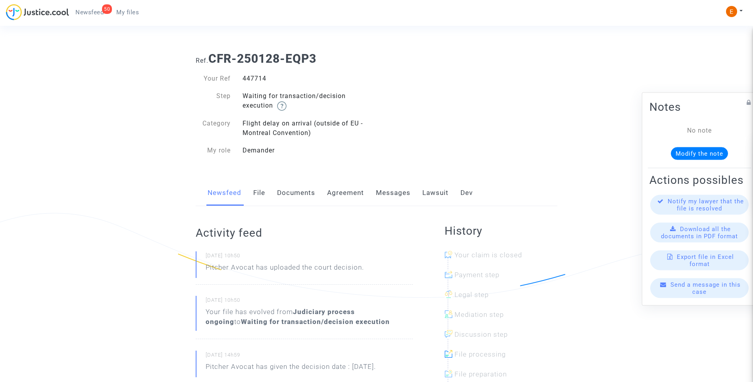
drag, startPoint x: 0, startPoint y: 0, endPoint x: 260, endPoint y: 79, distance: 271.5
click at [260, 79] on div "447714" at bounding box center [307, 79] width 140 height 10
copy div "447714"
click at [436, 198] on link "Lawsuit" at bounding box center [436, 193] width 26 height 26
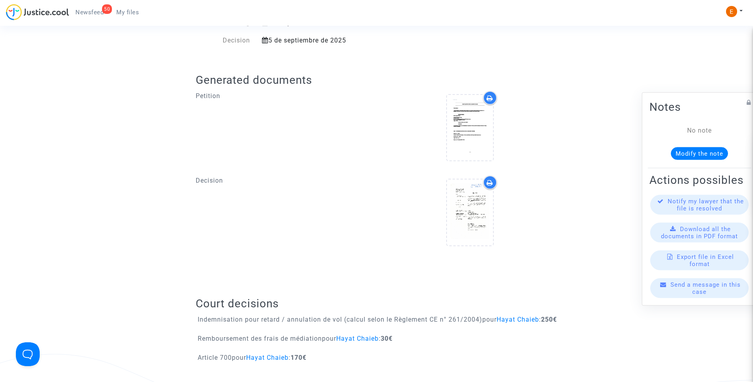
scroll to position [357, 0]
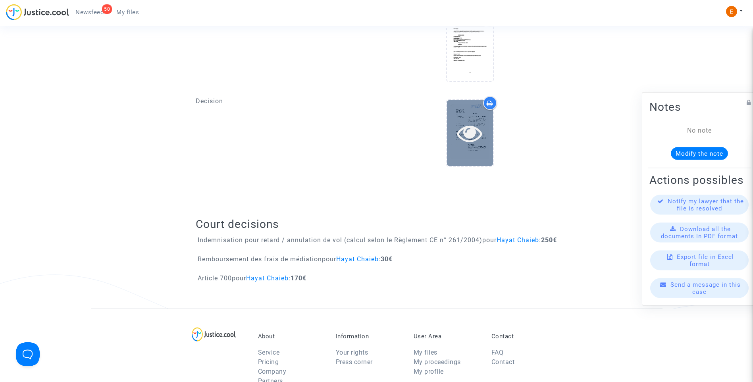
click at [481, 130] on icon at bounding box center [470, 132] width 26 height 25
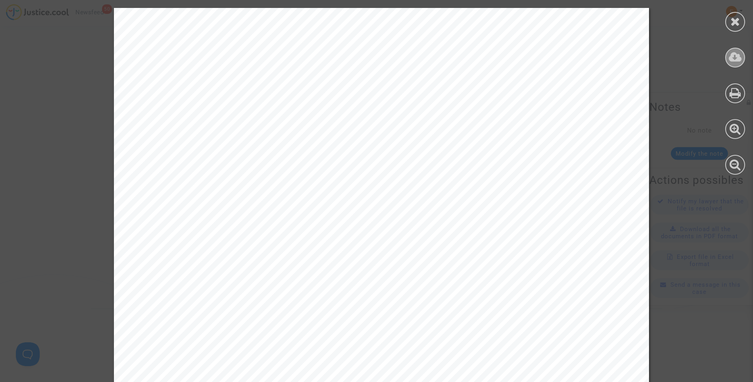
click at [737, 58] on icon at bounding box center [735, 57] width 13 height 12
drag, startPoint x: 735, startPoint y: 22, endPoint x: 710, endPoint y: 31, distance: 26.3
click at [735, 22] on icon at bounding box center [736, 21] width 10 height 12
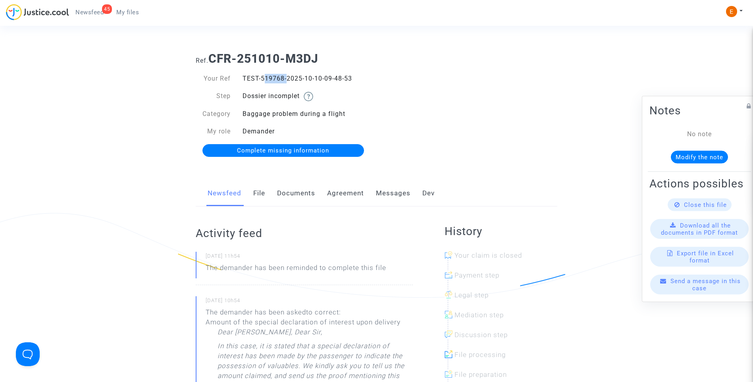
drag, startPoint x: 262, startPoint y: 78, endPoint x: 283, endPoint y: 77, distance: 20.7
click at [283, 77] on div "TEST-519768-2025-10-10-09-48-53" at bounding box center [307, 79] width 140 height 10
copy div "519768"
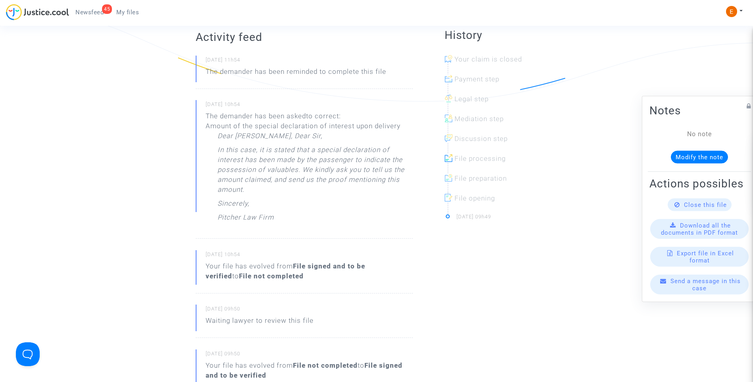
scroll to position [199, 0]
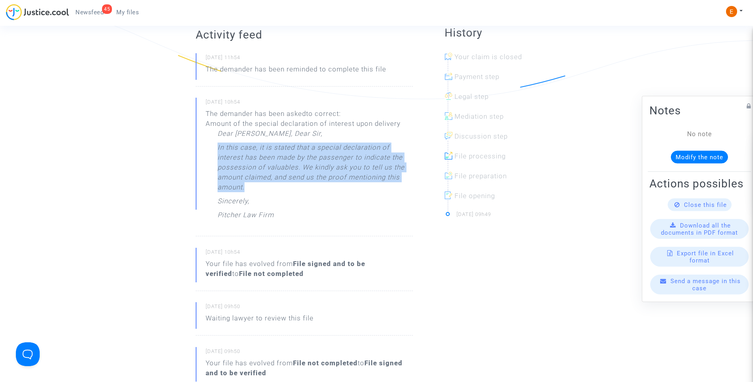
drag, startPoint x: 249, startPoint y: 186, endPoint x: 212, endPoint y: 145, distance: 54.6
click at [212, 145] on div "The demander has been asked to correct: Amount of the special declaration of in…" at bounding box center [309, 166] width 207 height 115
drag, startPoint x: 212, startPoint y: 145, endPoint x: 227, endPoint y: 148, distance: 15.3
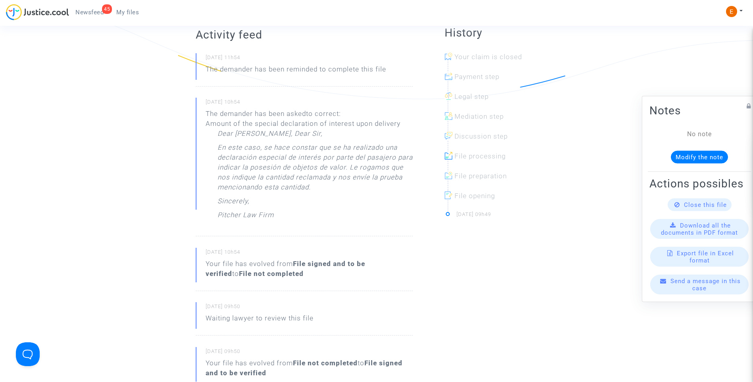
click at [301, 199] on div "Dear Madam, Dear Sir, En este caso, se hace constar que se ha realizado una dec…" at bounding box center [315, 176] width 195 height 95
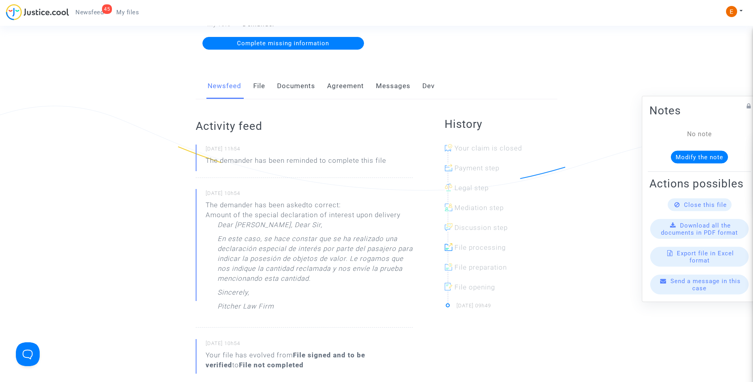
scroll to position [0, 0]
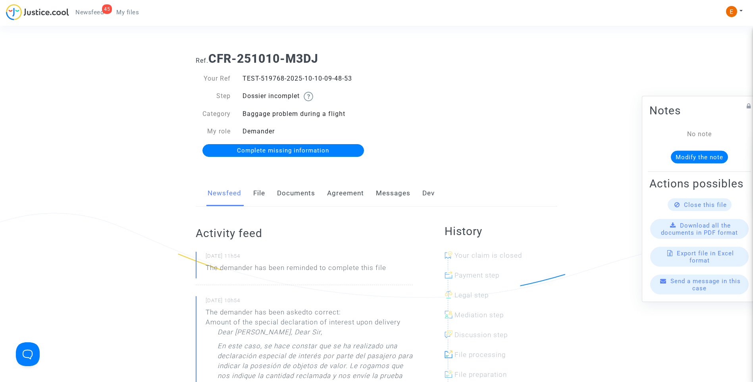
drag, startPoint x: 391, startPoint y: 197, endPoint x: 461, endPoint y: 209, distance: 70.7
click at [391, 197] on link "Messages" at bounding box center [393, 193] width 35 height 26
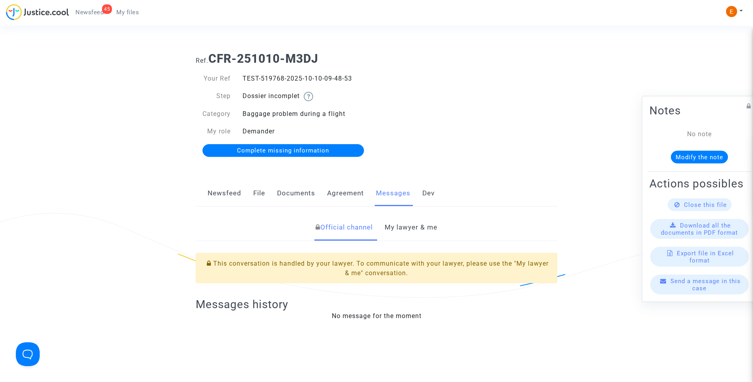
click at [417, 229] on link "My lawyer & me" at bounding box center [411, 227] width 53 height 26
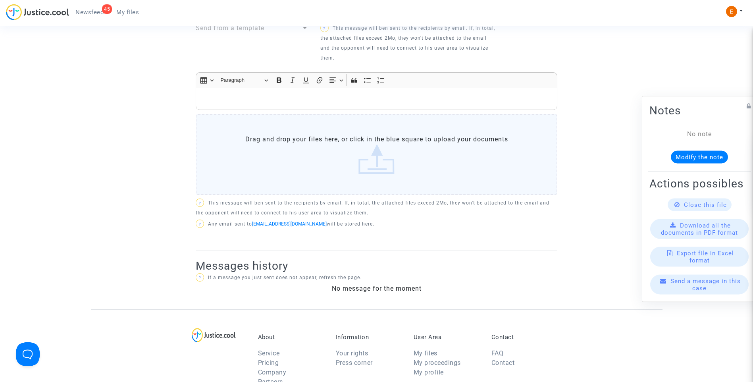
scroll to position [238, 0]
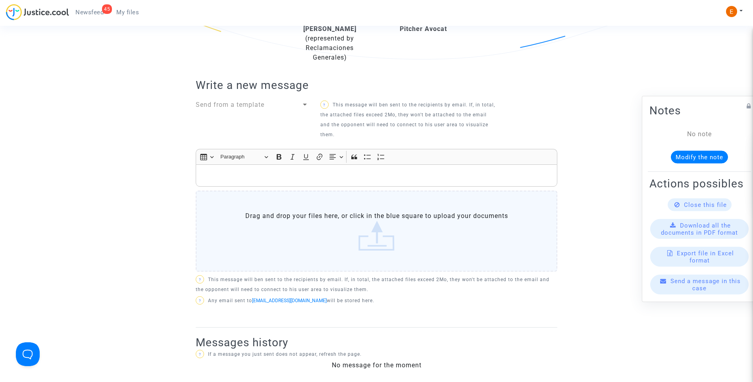
click at [283, 183] on div "Rich Text Editor, main" at bounding box center [377, 175] width 362 height 22
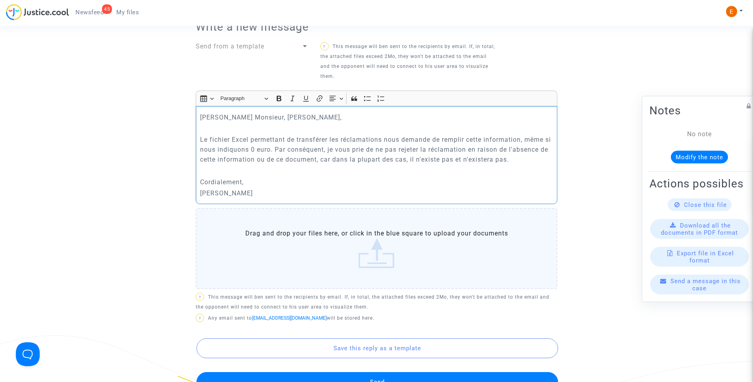
scroll to position [357, 0]
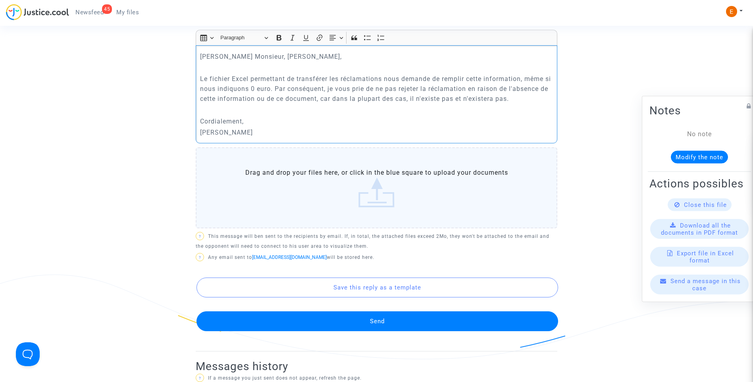
click at [382, 317] on button "Send" at bounding box center [378, 321] width 362 height 20
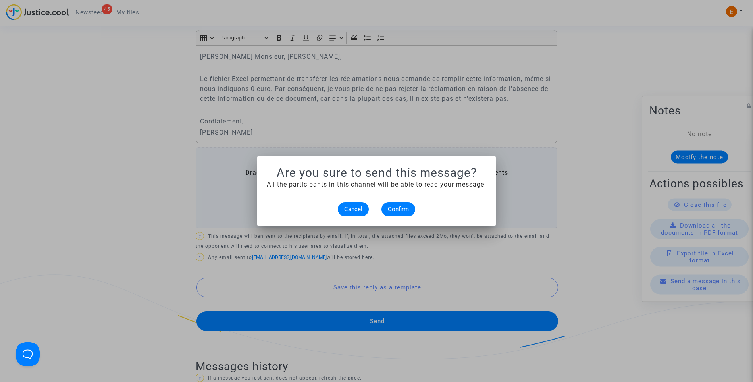
scroll to position [0, 0]
click at [398, 208] on span "Confirm" at bounding box center [398, 209] width 21 height 7
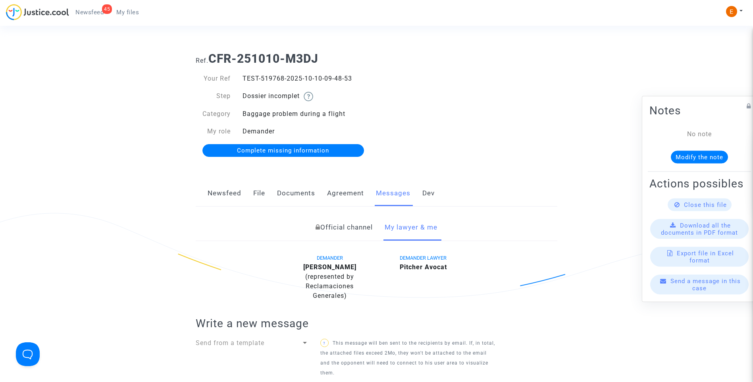
click at [263, 192] on link "File" at bounding box center [259, 193] width 12 height 26
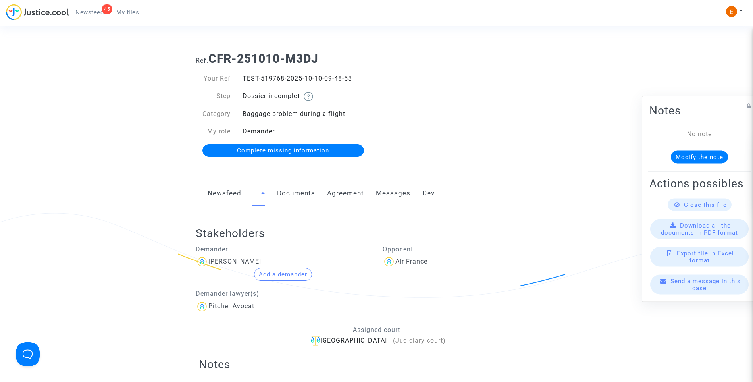
click at [296, 197] on link "Documents" at bounding box center [296, 193] width 38 height 26
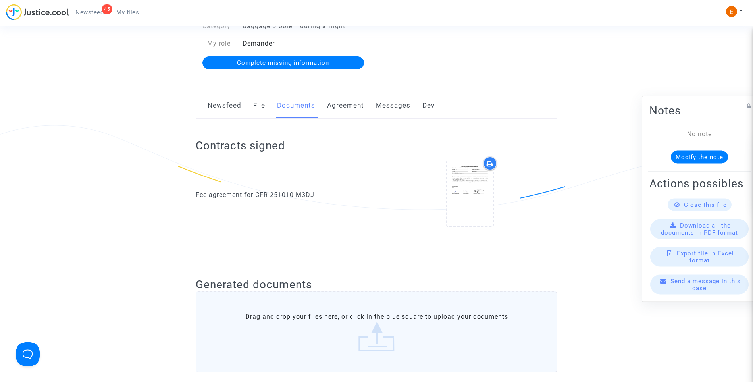
scroll to position [79, 0]
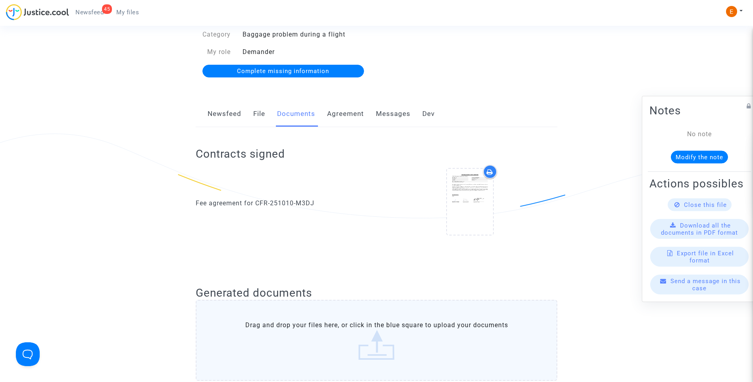
click at [221, 110] on link "Newsfeed" at bounding box center [225, 114] width 34 height 26
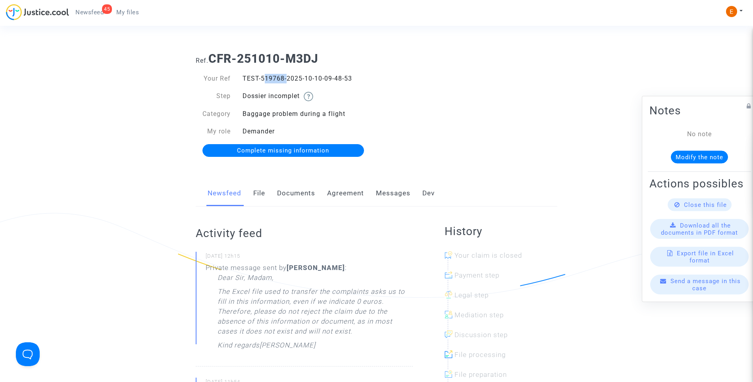
drag, startPoint x: 261, startPoint y: 78, endPoint x: 282, endPoint y: 79, distance: 21.1
click at [282, 79] on div "TEST-519768-2025-10-10-09-48-53" at bounding box center [307, 79] width 140 height 10
copy div "519768"
drag, startPoint x: 292, startPoint y: 153, endPoint x: 430, endPoint y: 156, distance: 137.8
click at [292, 153] on span "Complete missing information" at bounding box center [283, 150] width 92 height 7
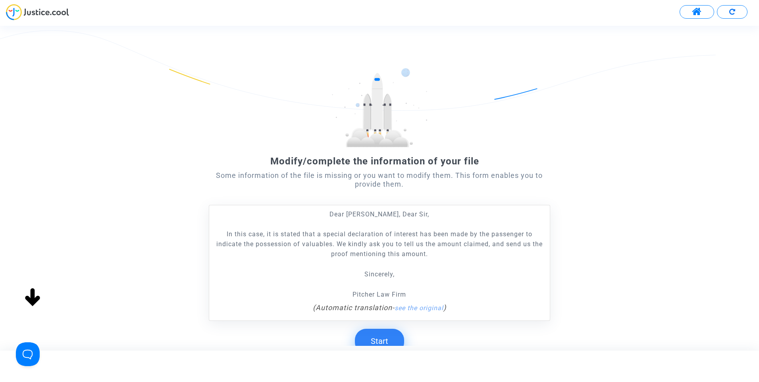
click at [382, 338] on button "Start" at bounding box center [379, 341] width 49 height 25
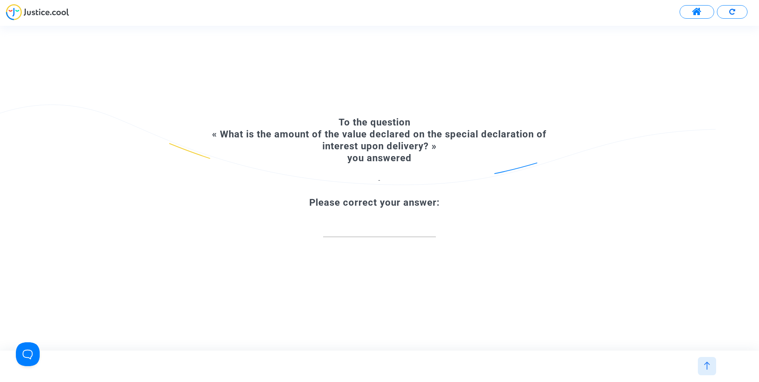
click at [384, 232] on input "number" at bounding box center [379, 228] width 113 height 11
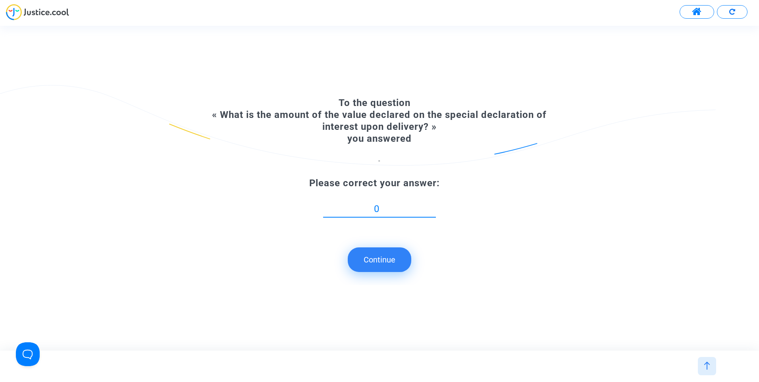
type input "0"
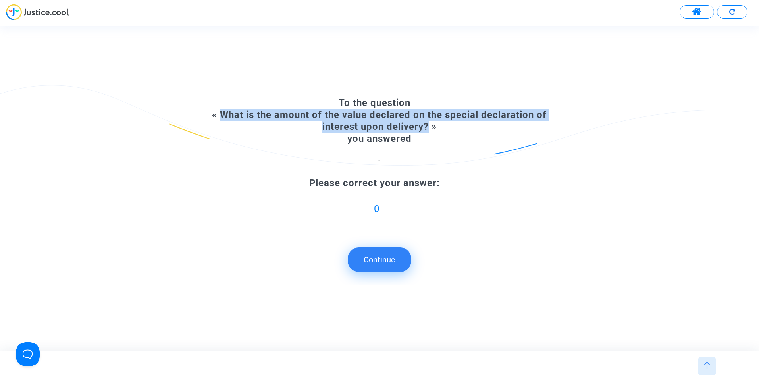
drag, startPoint x: 428, startPoint y: 128, endPoint x: 220, endPoint y: 112, distance: 208.7
click at [220, 112] on p "To the question « What is the amount of the value declared on the special decla…" at bounding box center [380, 121] width 342 height 48
drag, startPoint x: 220, startPoint y: 112, endPoint x: 227, endPoint y: 114, distance: 7.5
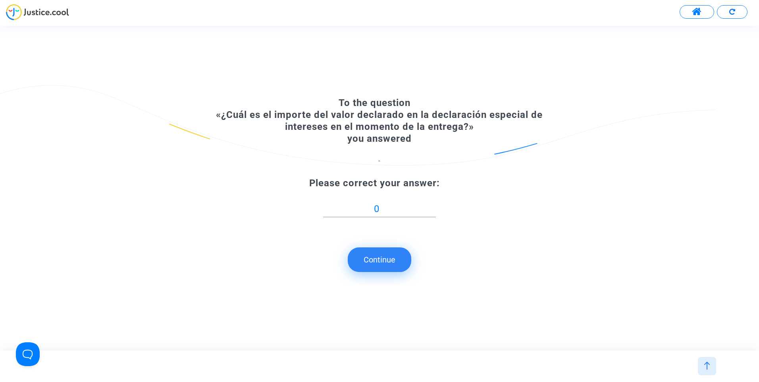
click at [272, 133] on p "To the question « ¿Cuál es el importe del valor declarado en la declaración esp…" at bounding box center [380, 121] width 342 height 48
click at [388, 262] on button "Continue" at bounding box center [380, 259] width 64 height 25
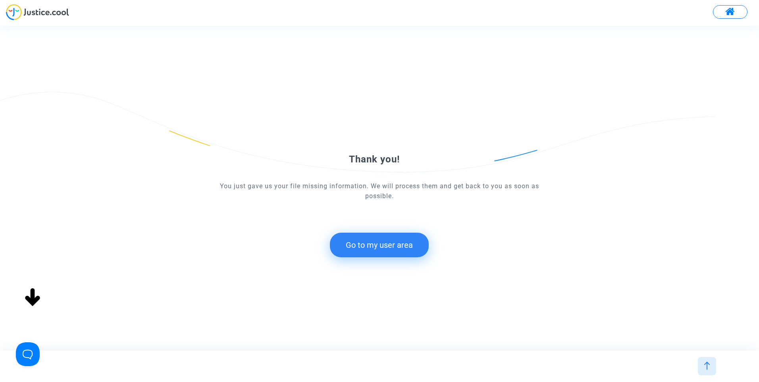
click at [384, 237] on button "Go to my user area" at bounding box center [379, 245] width 99 height 25
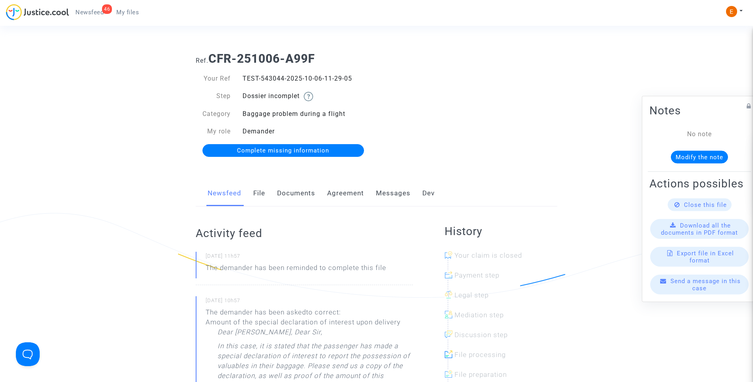
click at [408, 199] on link "Messages" at bounding box center [393, 193] width 35 height 26
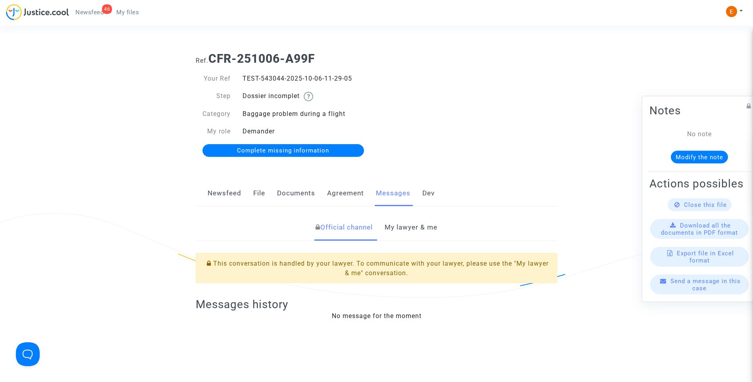
click at [403, 227] on link "My lawyer & me" at bounding box center [411, 227] width 53 height 26
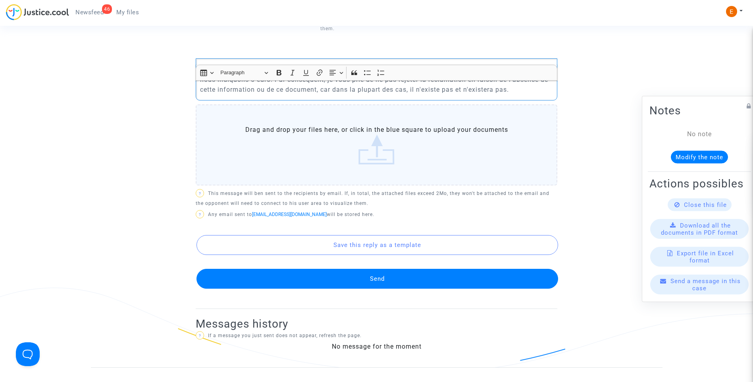
scroll to position [238, 0]
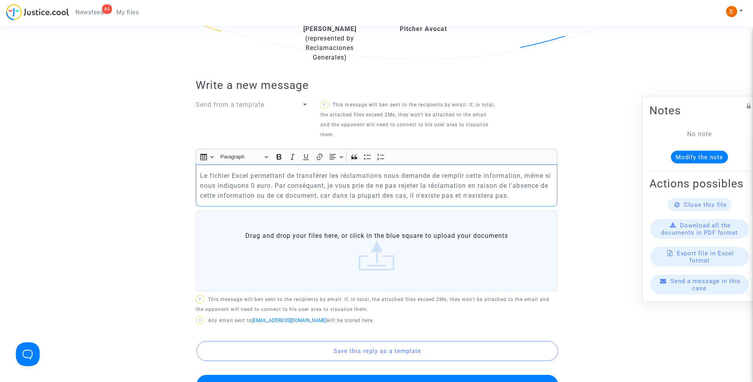
drag, startPoint x: 539, startPoint y: 188, endPoint x: 217, endPoint y: 170, distance: 321.8
click at [158, 164] on ng-component "Ref. CFR-251006-A99F Your Ref TEST-543044-2025-10-06-11-29-05 Step Dossier inco…" at bounding box center [377, 140] width 572 height 666
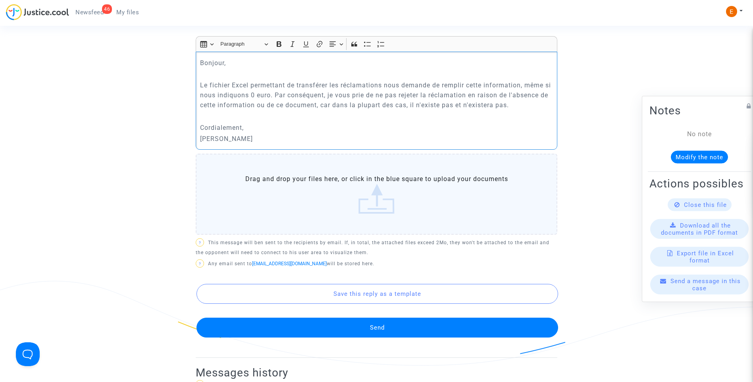
scroll to position [397, 0]
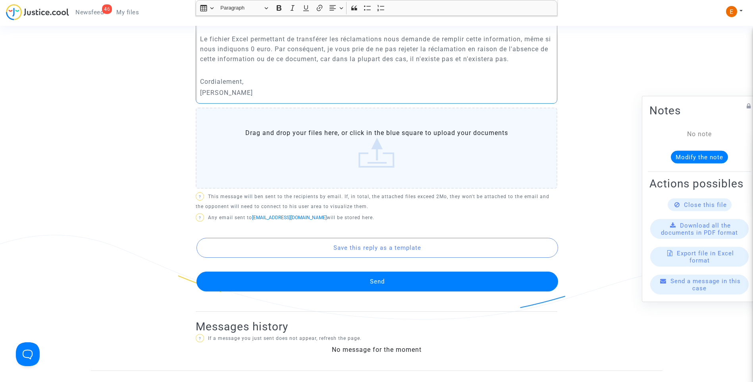
click at [358, 273] on button "Send" at bounding box center [378, 282] width 362 height 20
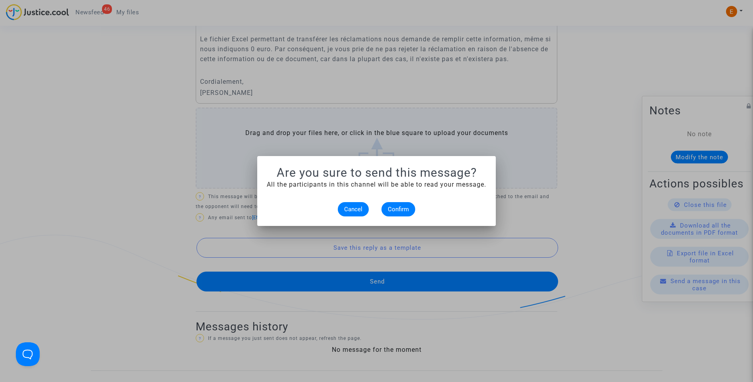
scroll to position [0, 0]
click at [412, 205] on button "Confirm" at bounding box center [399, 209] width 34 height 14
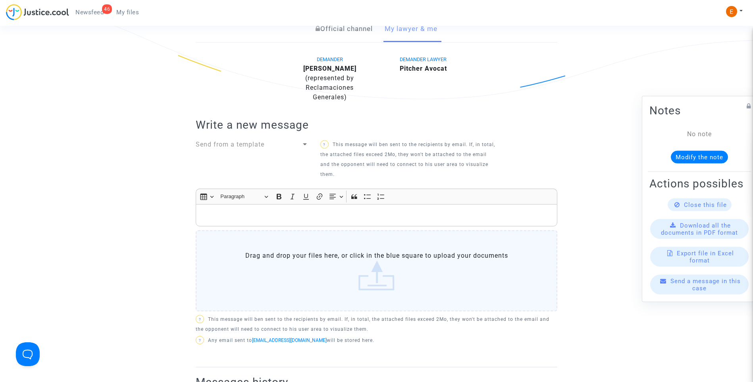
scroll to position [79, 0]
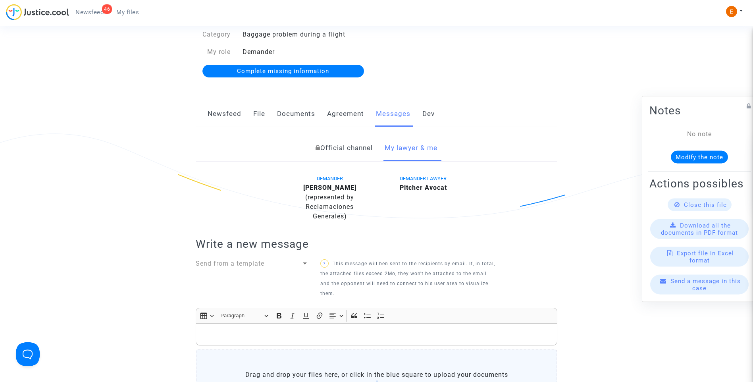
drag, startPoint x: 299, startPoint y: 72, endPoint x: 338, endPoint y: 84, distance: 41.5
click at [299, 72] on span "Complete missing information" at bounding box center [283, 71] width 92 height 7
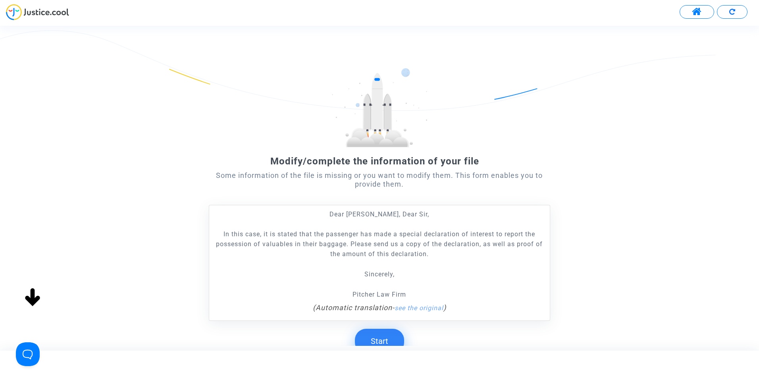
click at [387, 334] on button "Start" at bounding box center [379, 341] width 49 height 25
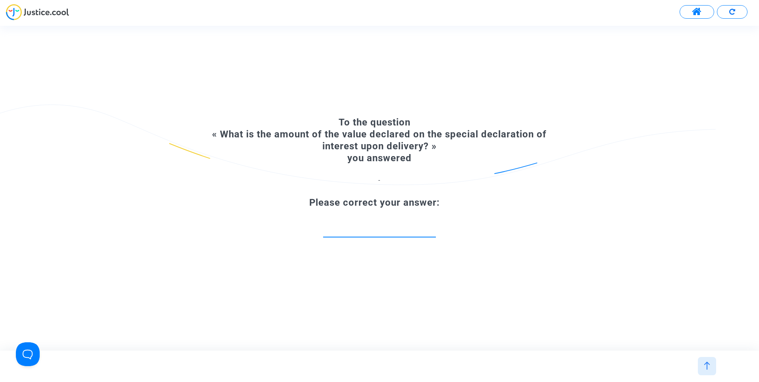
drag, startPoint x: 369, startPoint y: 227, endPoint x: 372, endPoint y: 222, distance: 5.9
click at [370, 227] on input "number" at bounding box center [379, 228] width 113 height 11
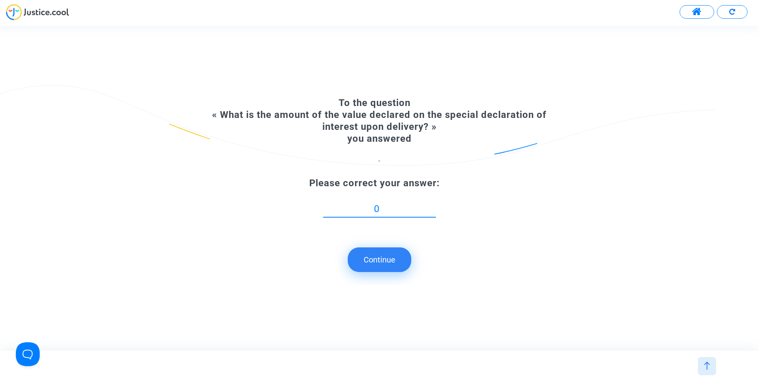
type input "0"
click at [382, 251] on button "Continue" at bounding box center [380, 259] width 64 height 25
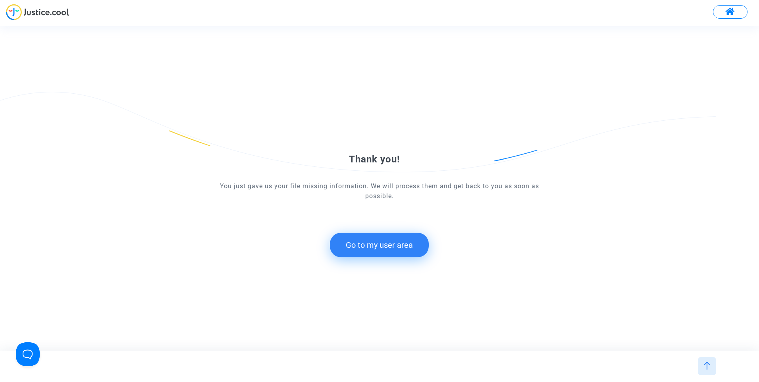
click at [404, 243] on button "Go to my user area" at bounding box center [379, 245] width 99 height 25
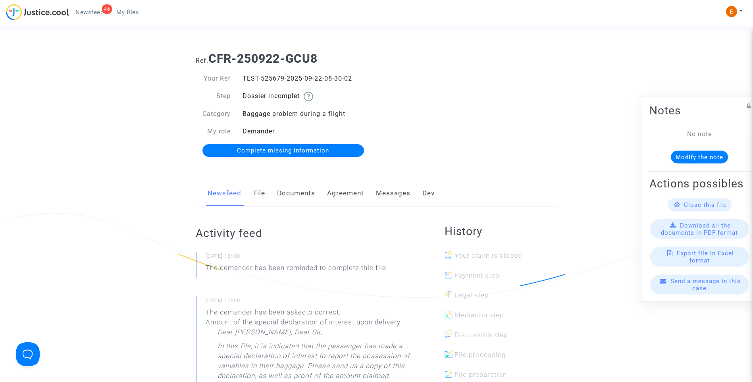
click at [392, 193] on link "Messages" at bounding box center [393, 193] width 35 height 26
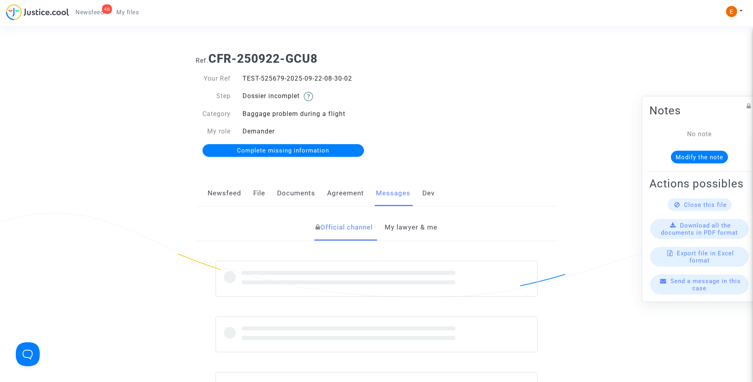
click at [417, 228] on link "My lawyer & me" at bounding box center [411, 227] width 53 height 26
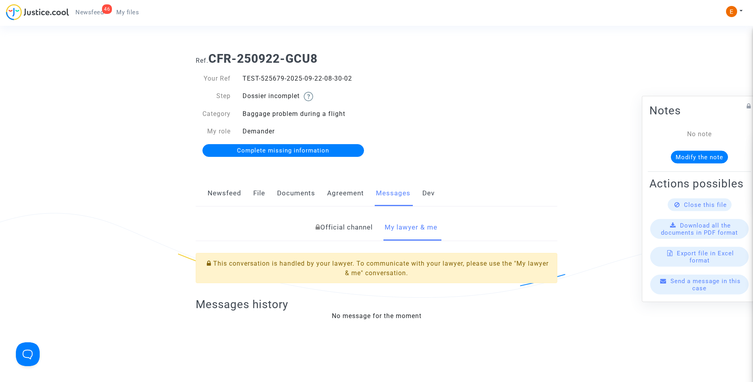
click at [344, 232] on link "Official channel" at bounding box center [344, 227] width 57 height 26
click at [403, 232] on link "My lawyer & me" at bounding box center [411, 227] width 53 height 26
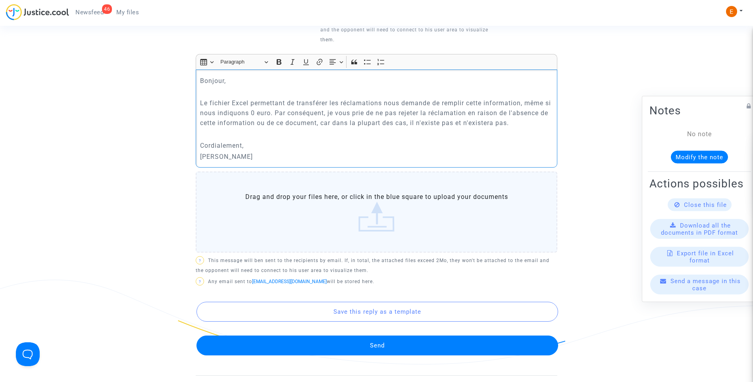
scroll to position [357, 0]
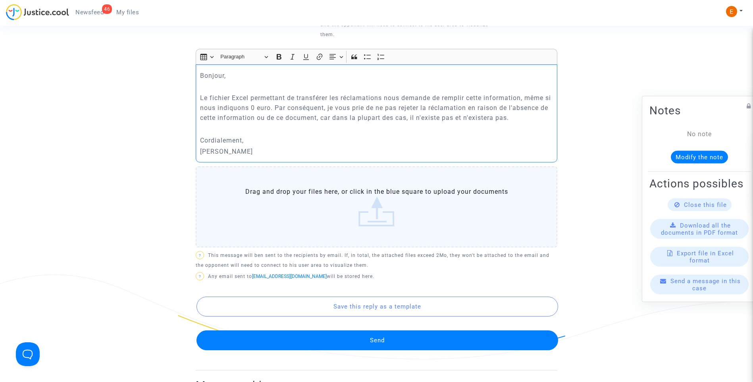
click at [365, 331] on button "Send" at bounding box center [378, 340] width 362 height 20
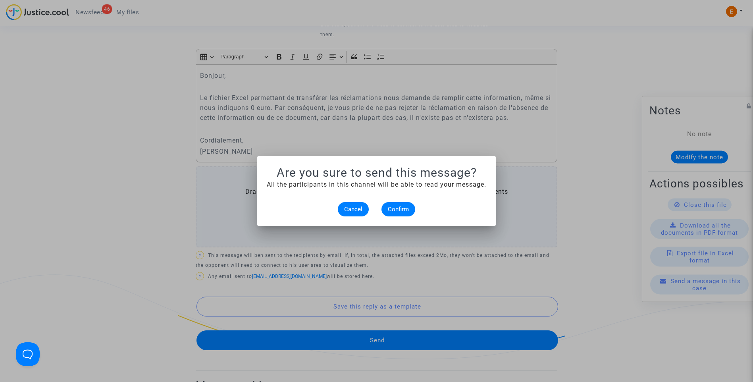
scroll to position [0, 0]
click at [390, 213] on button "Confirm" at bounding box center [399, 209] width 34 height 14
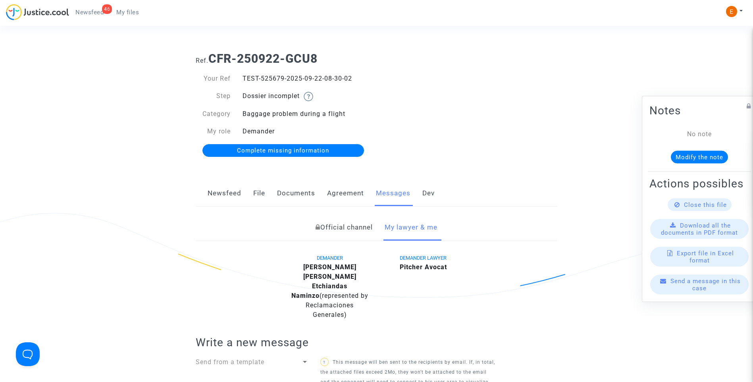
click at [286, 149] on span "Complete missing information" at bounding box center [283, 150] width 92 height 7
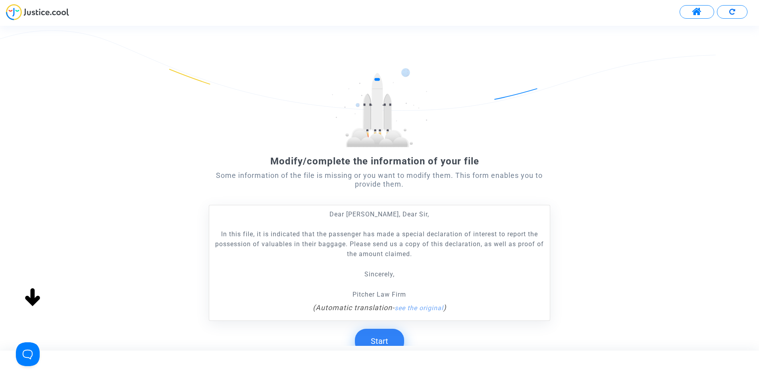
click at [389, 341] on button "Start" at bounding box center [379, 341] width 49 height 25
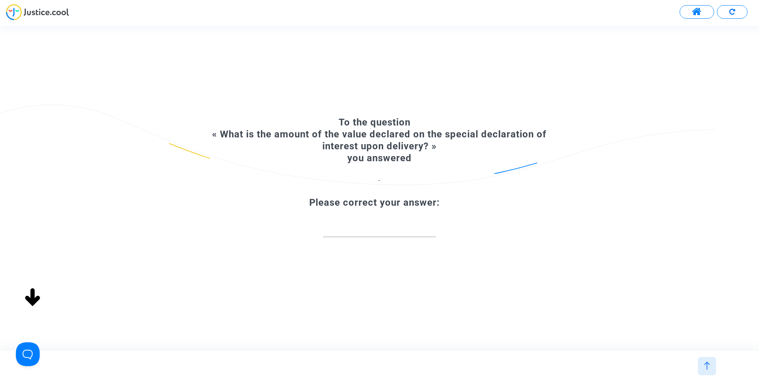
click at [372, 234] on input "number" at bounding box center [379, 228] width 113 height 11
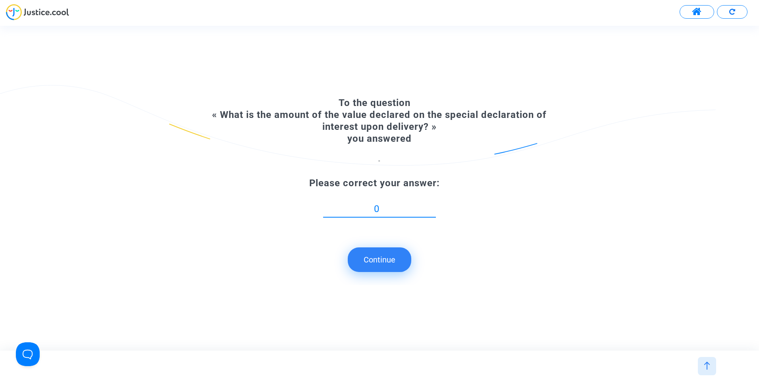
type input "0"
click at [393, 261] on button "Continue" at bounding box center [380, 259] width 64 height 25
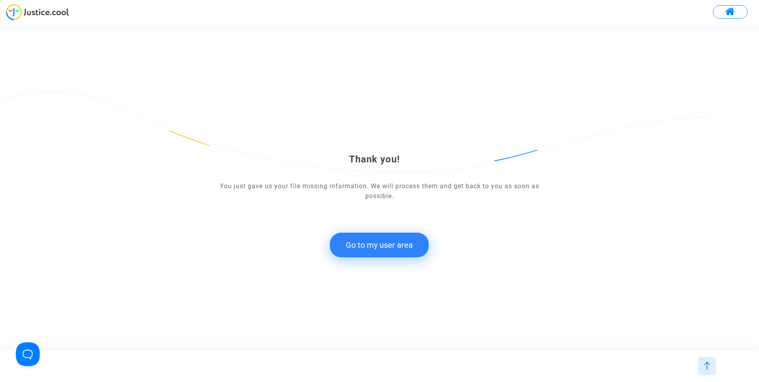
click at [398, 250] on button "Go to my user area" at bounding box center [379, 245] width 99 height 25
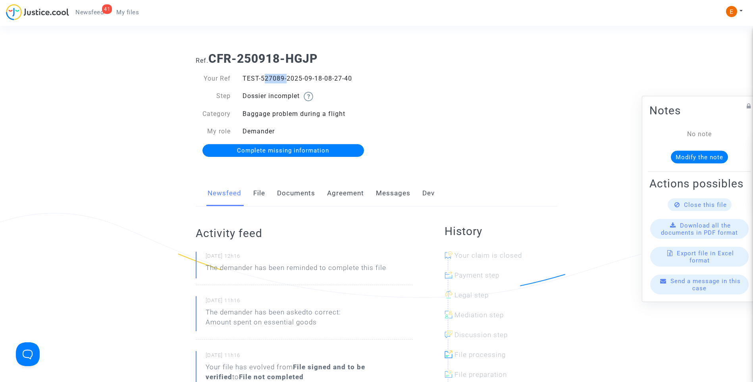
drag, startPoint x: 262, startPoint y: 78, endPoint x: 282, endPoint y: 77, distance: 20.7
click at [282, 77] on div "TEST-527089-2025-09-18-08-27-40" at bounding box center [307, 79] width 140 height 10
copy div "527089"
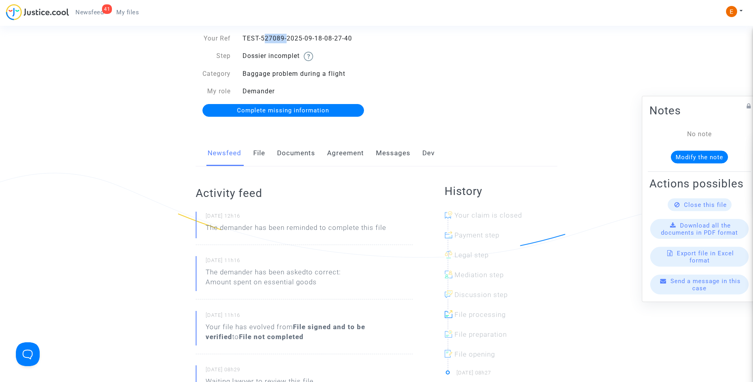
scroll to position [40, 0]
click at [304, 155] on link "Documents" at bounding box center [296, 154] width 38 height 26
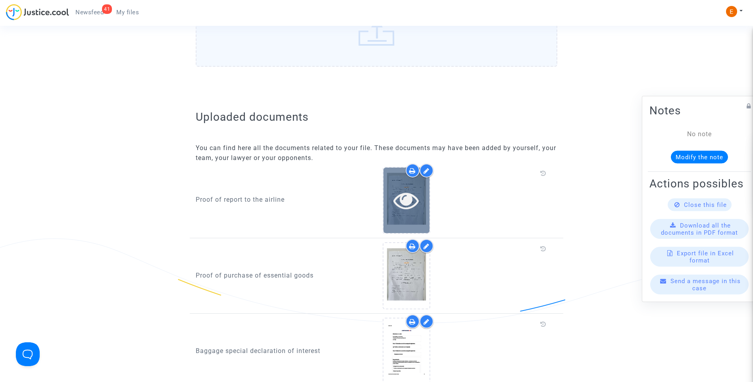
scroll to position [397, 0]
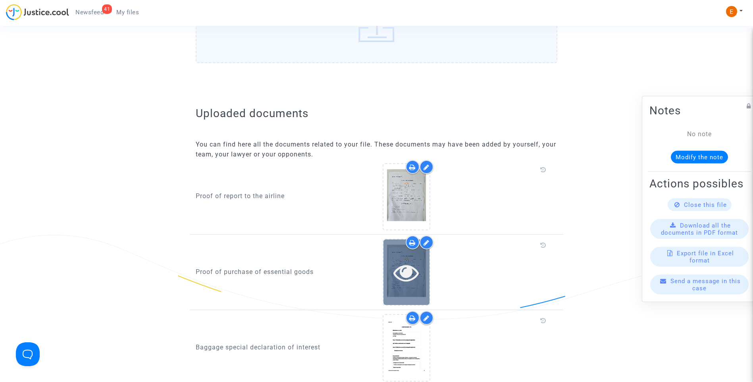
click at [407, 285] on icon at bounding box center [407, 272] width 26 height 25
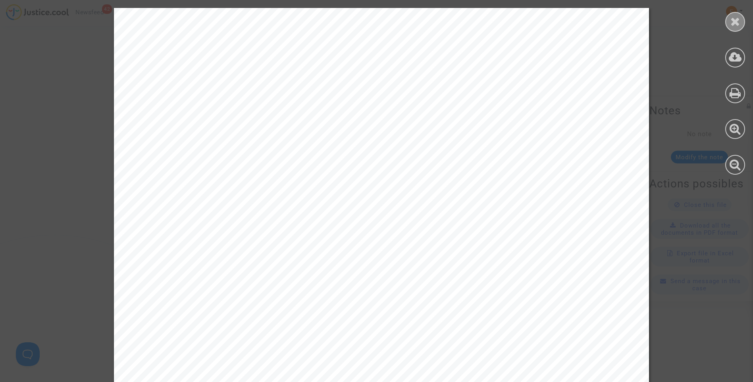
click at [731, 22] on icon at bounding box center [736, 21] width 10 height 12
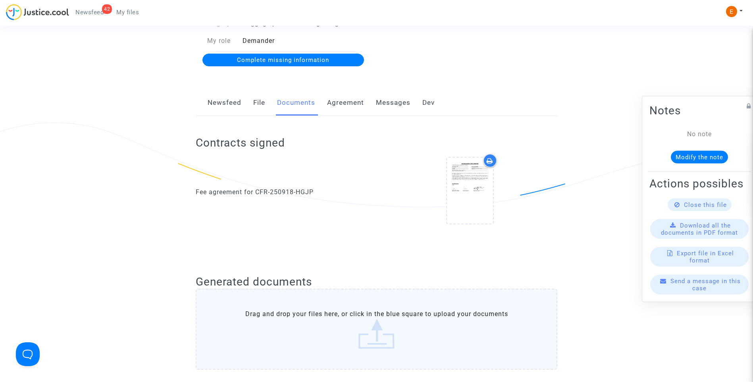
scroll to position [79, 0]
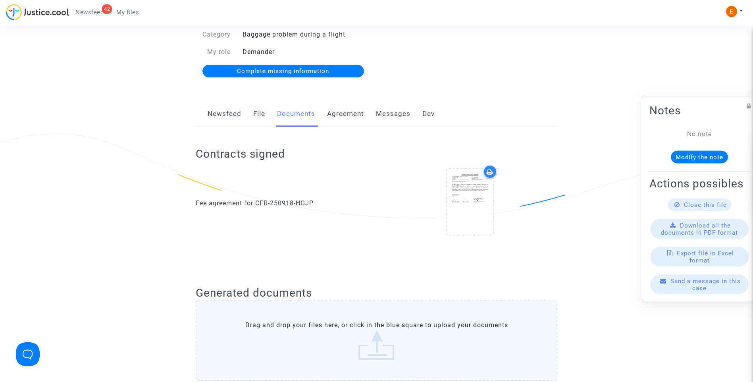
click at [247, 114] on div "Newsfeed File Documents Agreement Messages Dev" at bounding box center [377, 114] width 362 height 27
click at [257, 114] on link "File" at bounding box center [259, 114] width 12 height 26
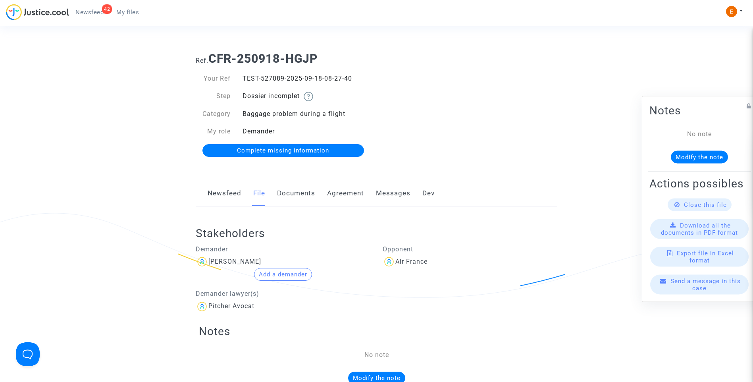
click at [398, 196] on link "Messages" at bounding box center [393, 193] width 35 height 26
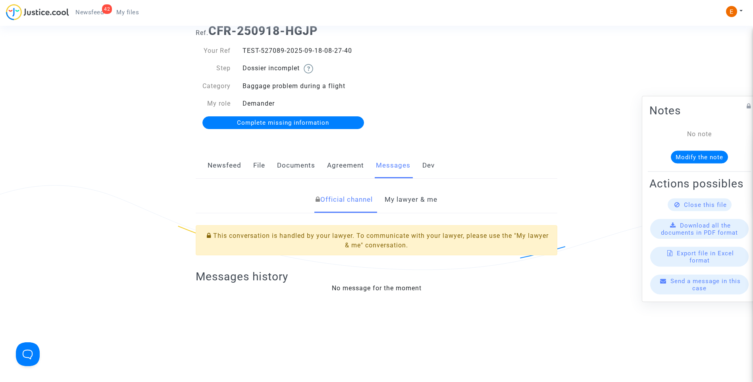
scroll to position [40, 0]
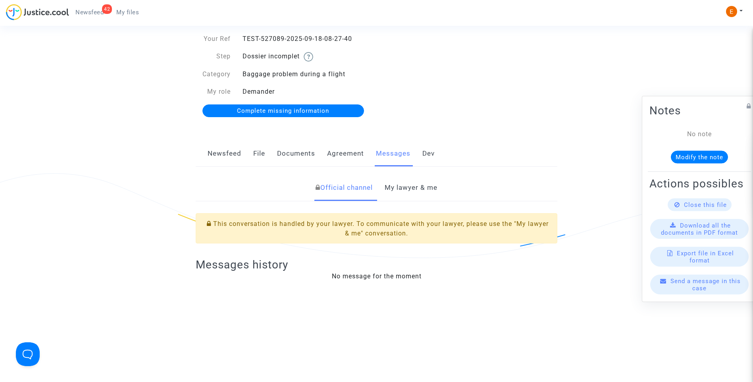
click at [423, 193] on link "My lawyer & me" at bounding box center [411, 188] width 53 height 26
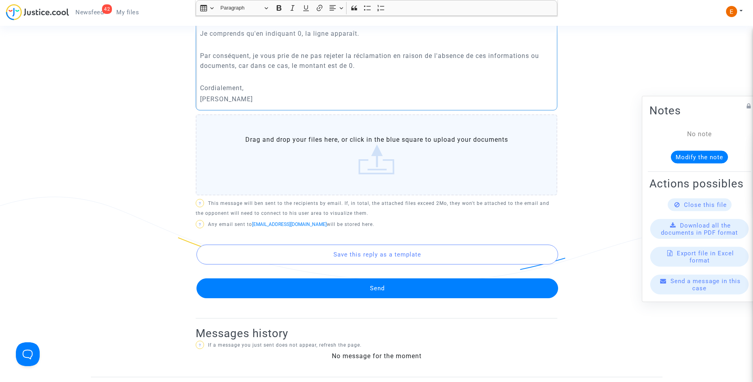
scroll to position [437, 0]
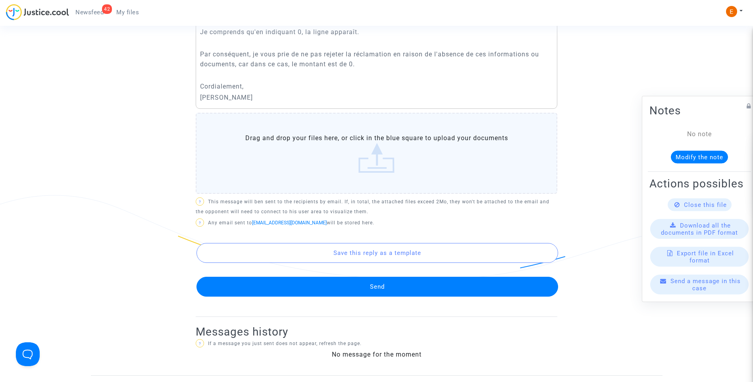
click at [378, 281] on button "Send" at bounding box center [378, 287] width 362 height 20
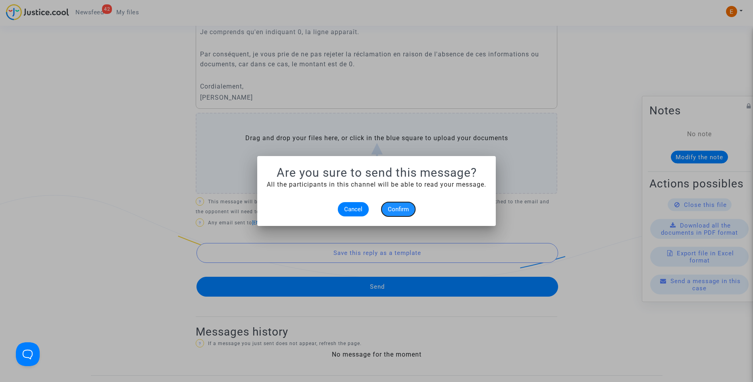
click at [402, 208] on span "Confirm" at bounding box center [398, 209] width 21 height 7
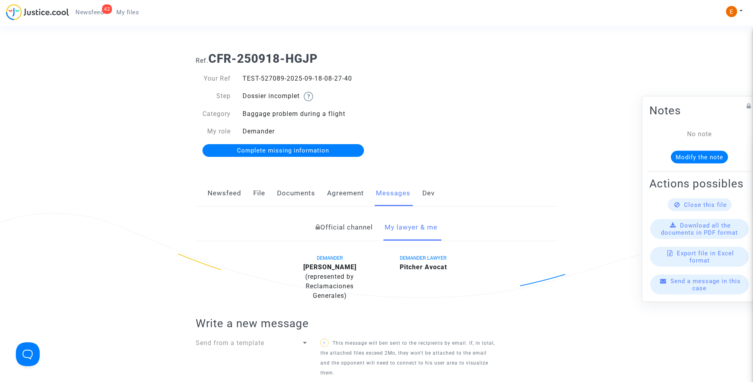
click at [301, 151] on span "Complete missing information" at bounding box center [283, 150] width 92 height 7
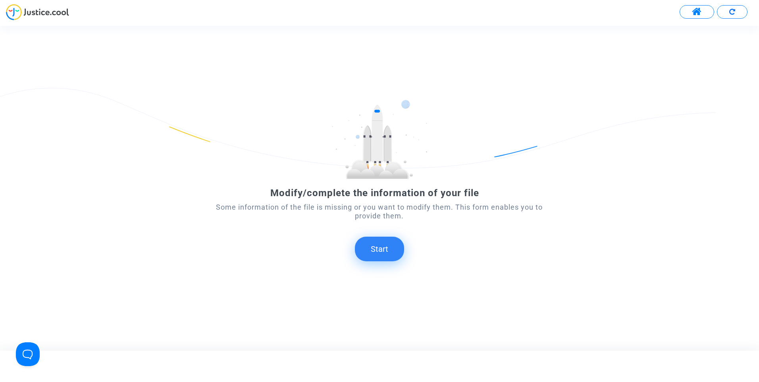
click at [388, 250] on button "Start" at bounding box center [379, 249] width 49 height 25
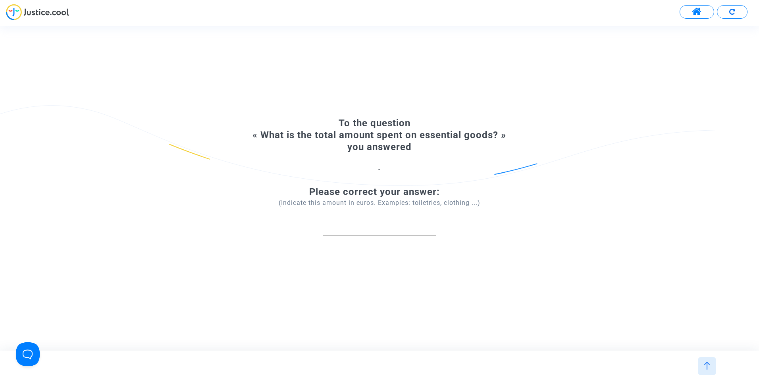
click at [365, 230] on input "number" at bounding box center [379, 227] width 113 height 11
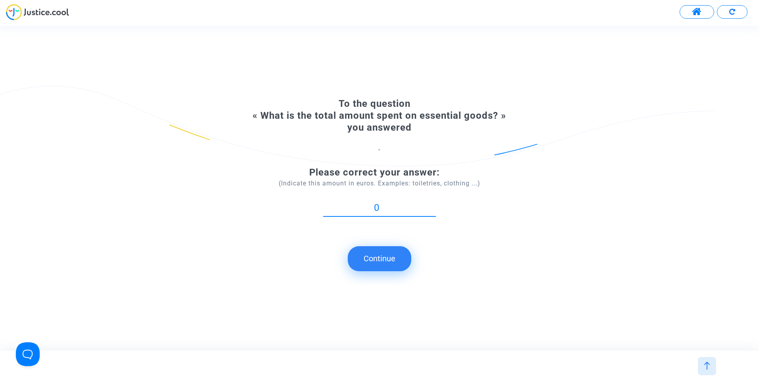
type input "0"
click at [384, 261] on button "Continue" at bounding box center [380, 258] width 64 height 25
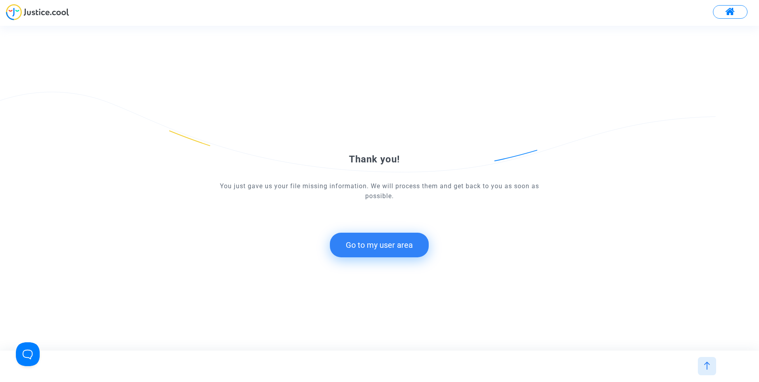
click at [415, 241] on button "Go to my user area" at bounding box center [379, 245] width 99 height 25
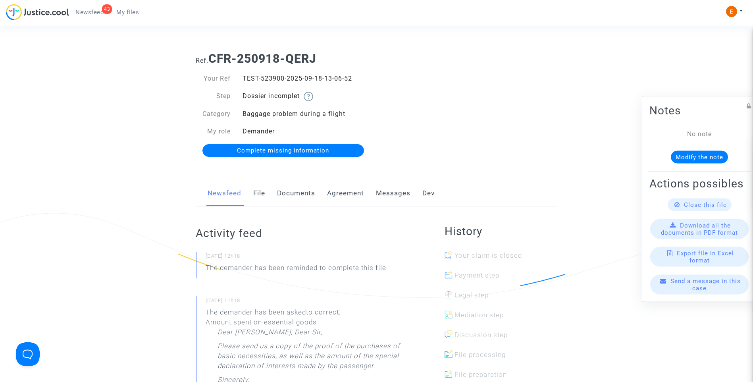
click at [396, 193] on link "Messages" at bounding box center [393, 193] width 35 height 26
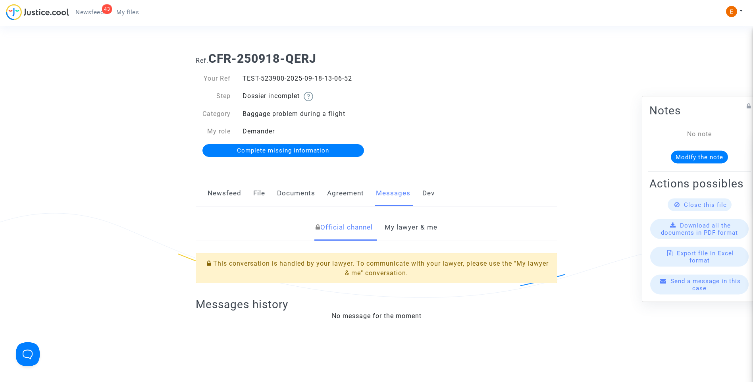
click at [412, 232] on link "My lawyer & me" at bounding box center [411, 227] width 53 height 26
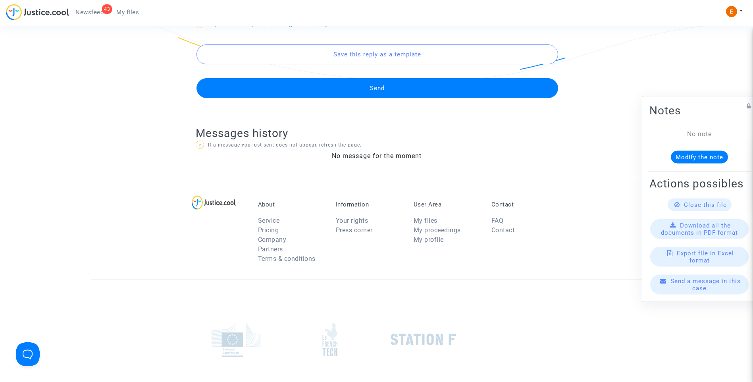
scroll to position [516, 0]
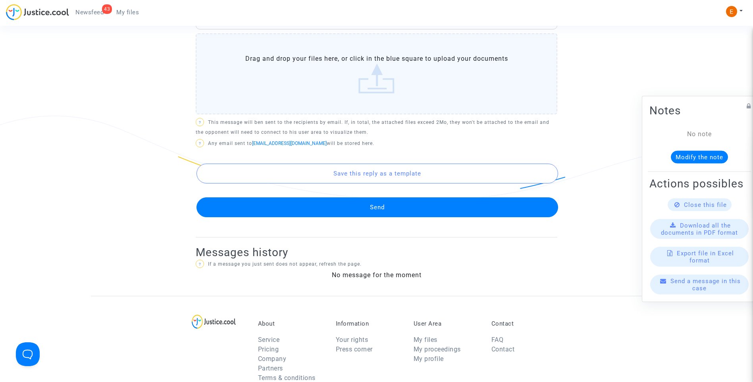
click at [399, 212] on button "Send" at bounding box center [378, 207] width 362 height 20
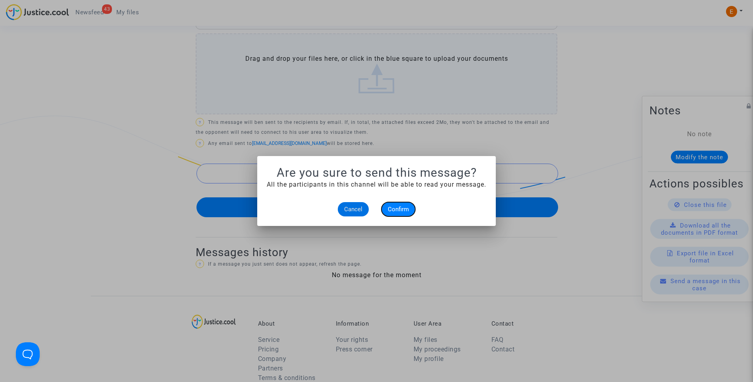
click at [408, 211] on span "Confirm" at bounding box center [398, 209] width 21 height 7
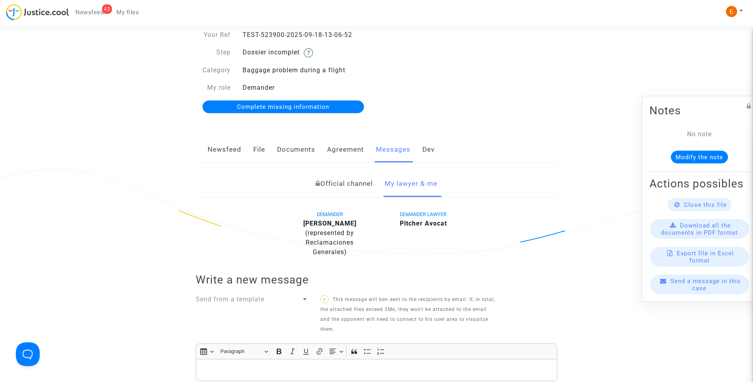
scroll to position [40, 0]
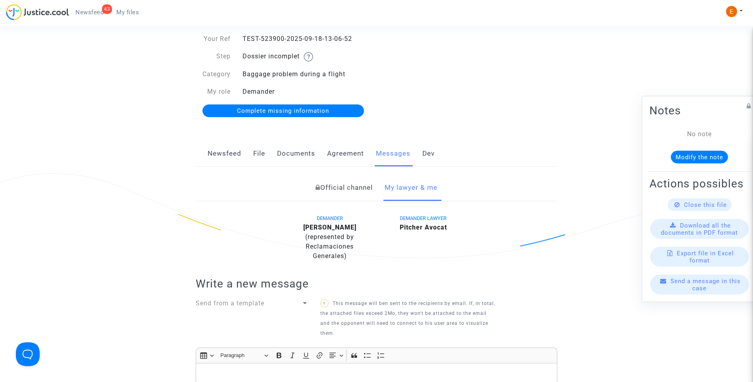
click at [284, 106] on link "Complete missing information" at bounding box center [284, 110] width 162 height 13
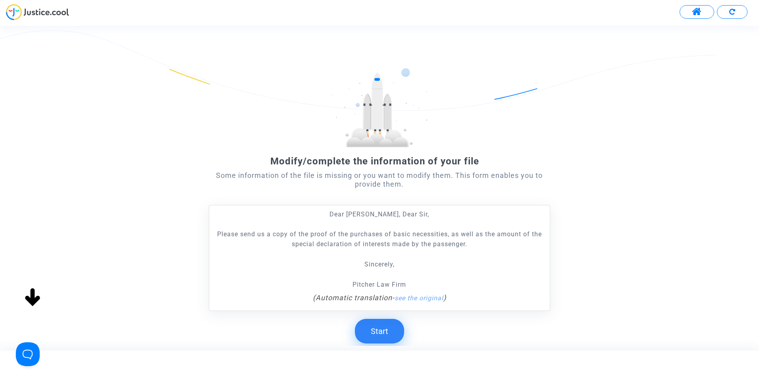
click at [377, 338] on button "Start" at bounding box center [379, 331] width 49 height 25
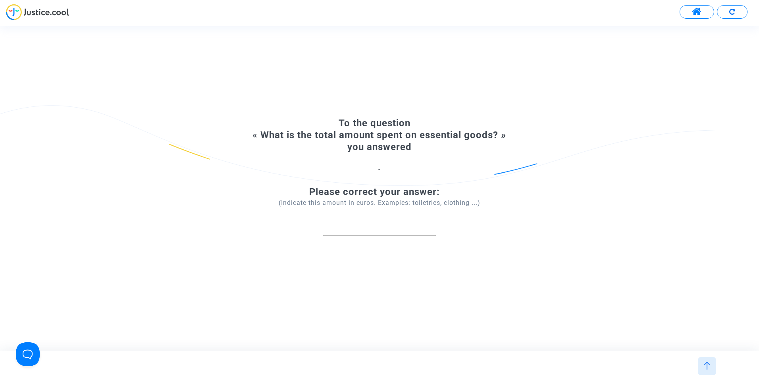
click at [419, 226] on input "number" at bounding box center [379, 227] width 113 height 11
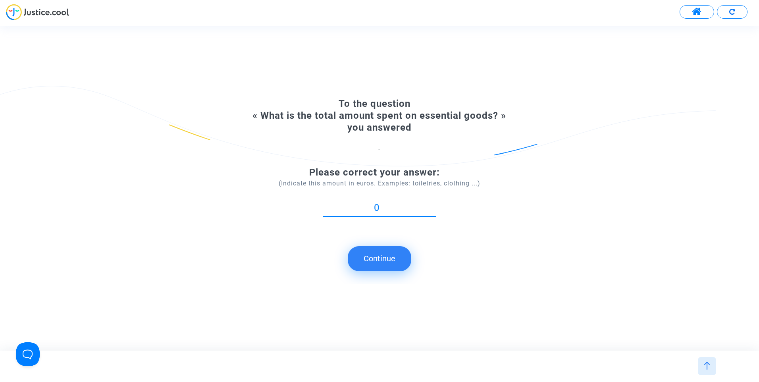
type input "0"
click at [385, 257] on button "Continue" at bounding box center [380, 258] width 64 height 25
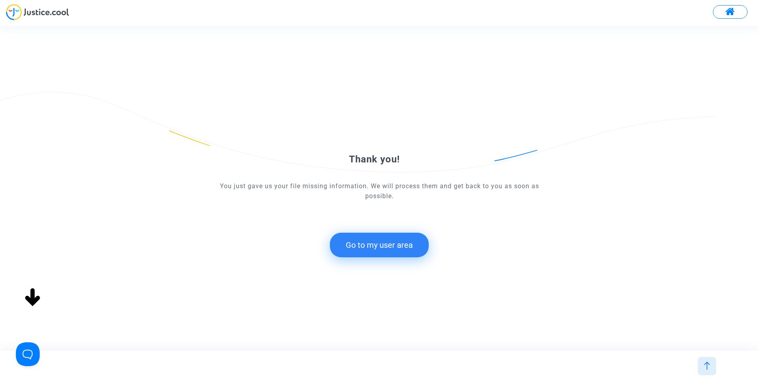
click at [402, 247] on button "Go to my user area" at bounding box center [379, 245] width 99 height 25
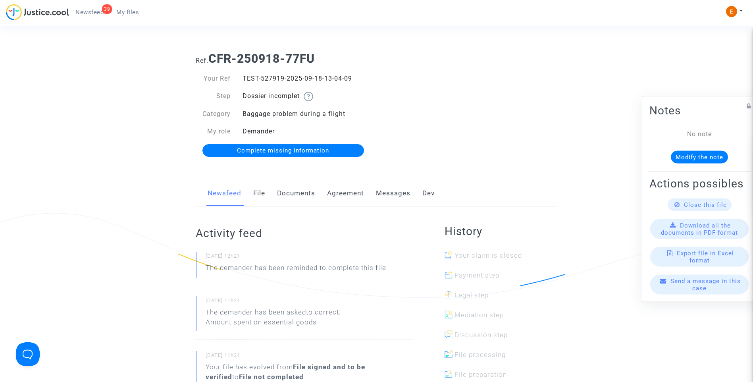
click at [399, 194] on link "Messages" at bounding box center [393, 193] width 35 height 26
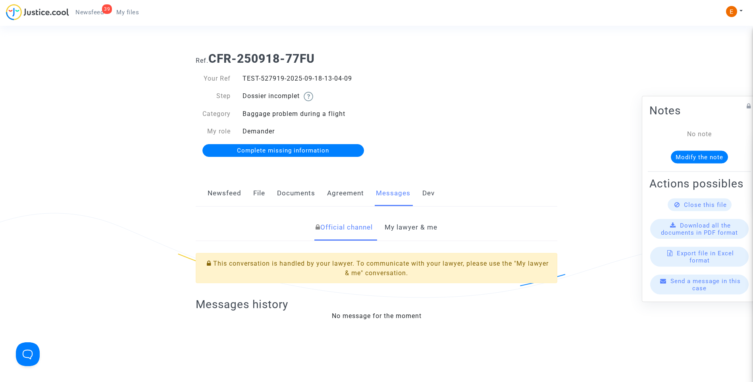
click at [409, 226] on link "My lawyer & me" at bounding box center [411, 227] width 53 height 26
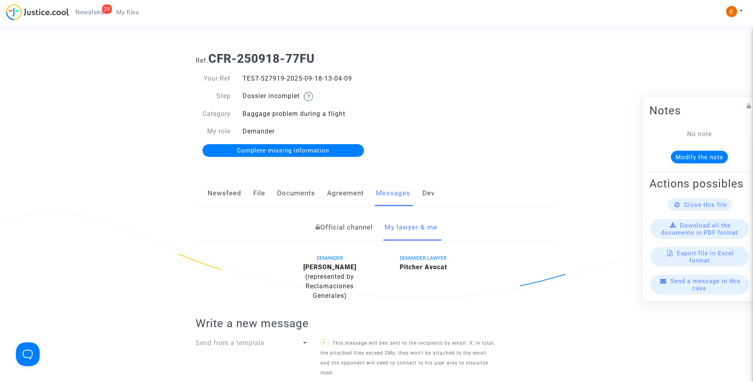
click at [296, 149] on span "Complete missing information" at bounding box center [283, 150] width 92 height 7
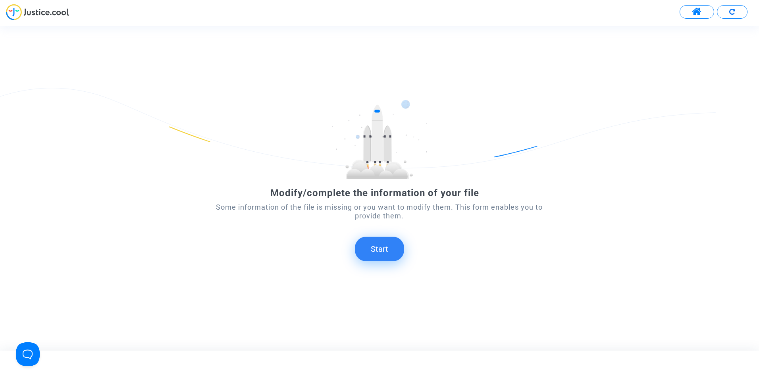
click at [380, 244] on button "Start" at bounding box center [379, 249] width 49 height 25
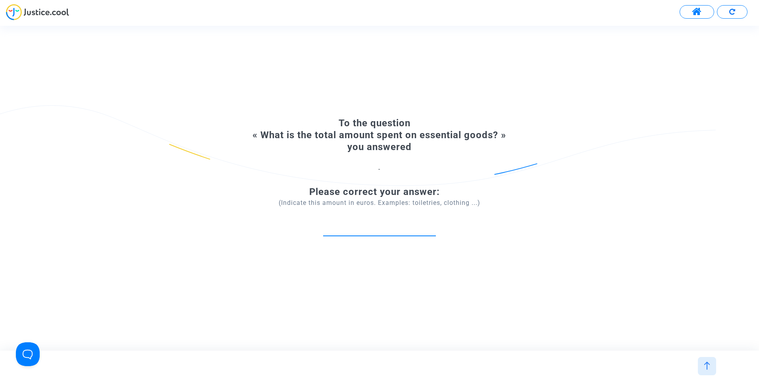
click at [366, 227] on input "number" at bounding box center [379, 227] width 113 height 11
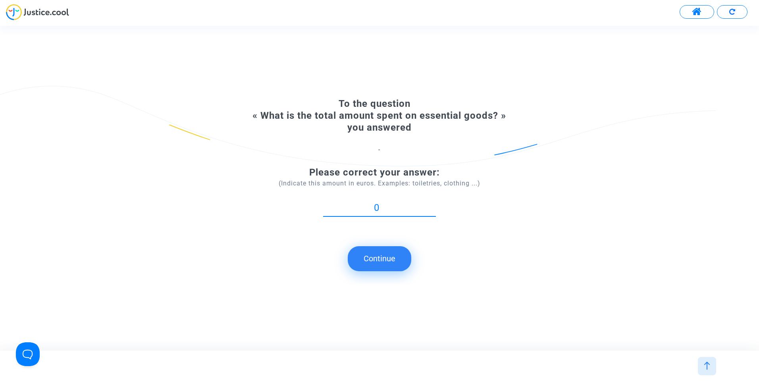
type input "0"
click at [384, 257] on button "Continue" at bounding box center [380, 258] width 64 height 25
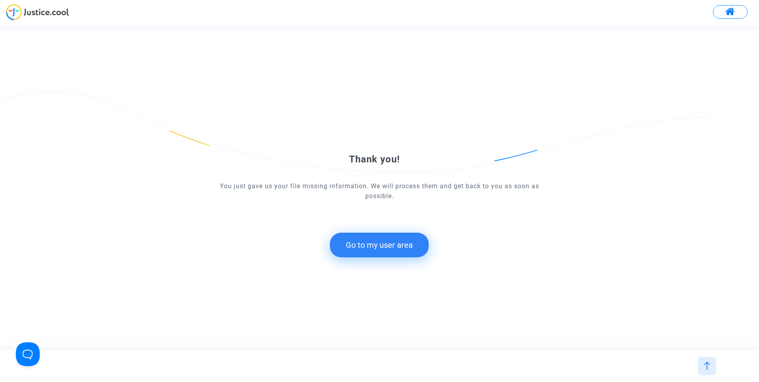
click at [403, 246] on button "Go to my user area" at bounding box center [379, 245] width 99 height 25
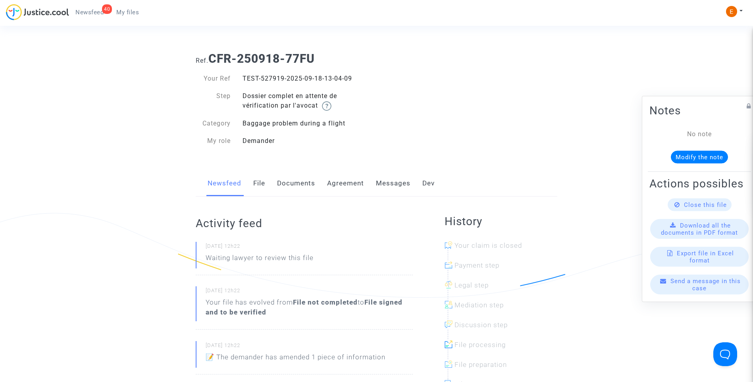
click at [260, 185] on link "File" at bounding box center [259, 183] width 12 height 26
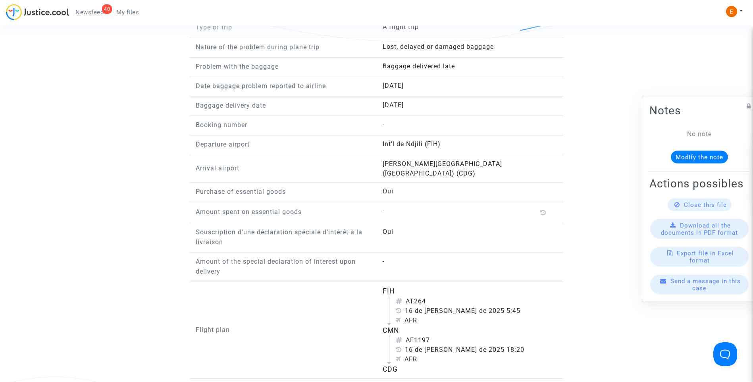
scroll to position [556, 0]
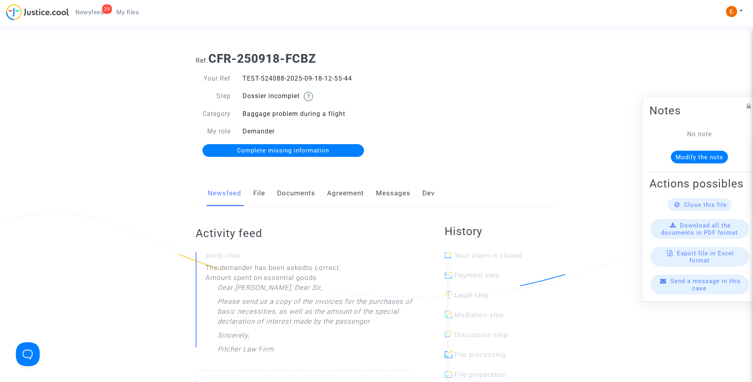
click at [282, 147] on span "Complete missing information" at bounding box center [283, 150] width 92 height 7
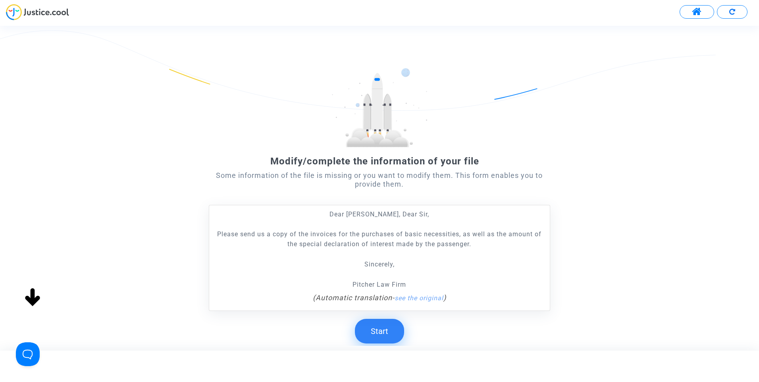
click at [403, 332] on button "Start" at bounding box center [379, 331] width 49 height 25
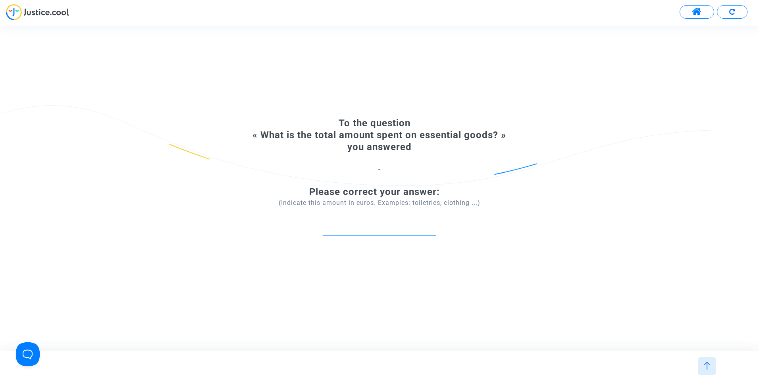
click at [378, 230] on input "number" at bounding box center [379, 227] width 113 height 11
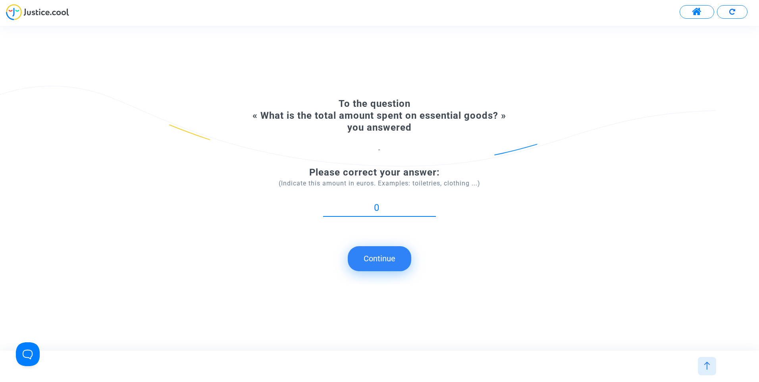
type input "0"
click at [394, 256] on button "Continue" at bounding box center [380, 258] width 64 height 25
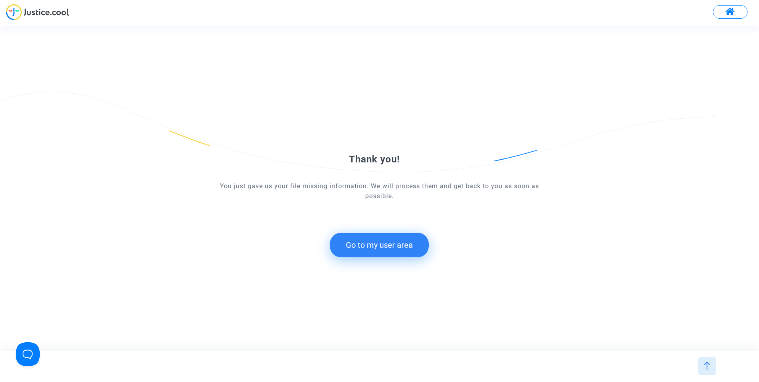
click at [402, 242] on button "Go to my user area" at bounding box center [379, 245] width 99 height 25
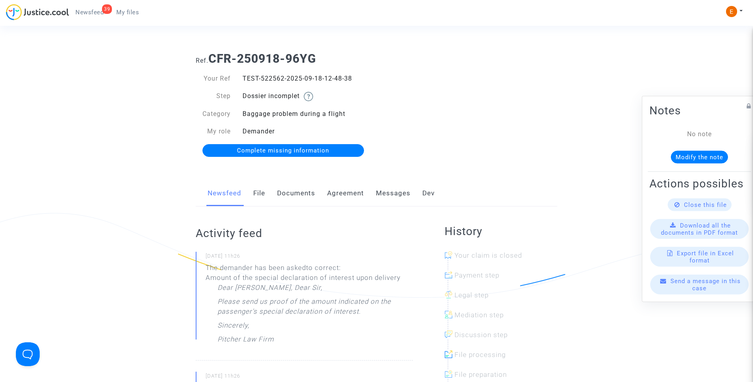
click at [296, 150] on span "Complete missing information" at bounding box center [283, 150] width 92 height 7
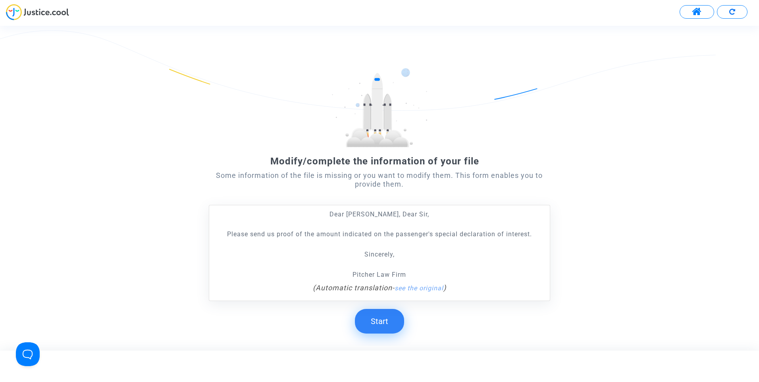
click at [386, 317] on button "Start" at bounding box center [379, 321] width 49 height 25
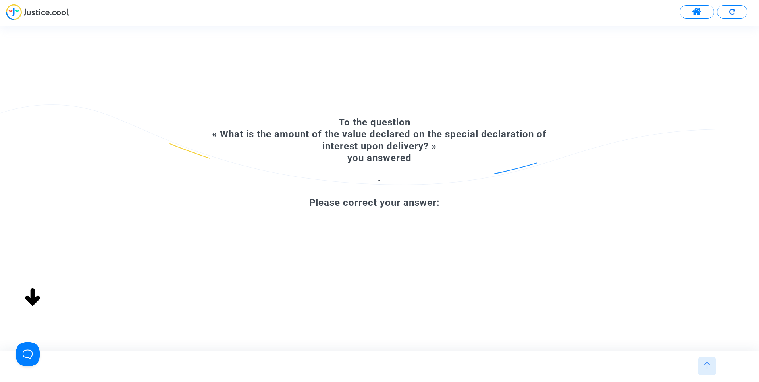
click at [369, 229] on input "number" at bounding box center [379, 228] width 113 height 11
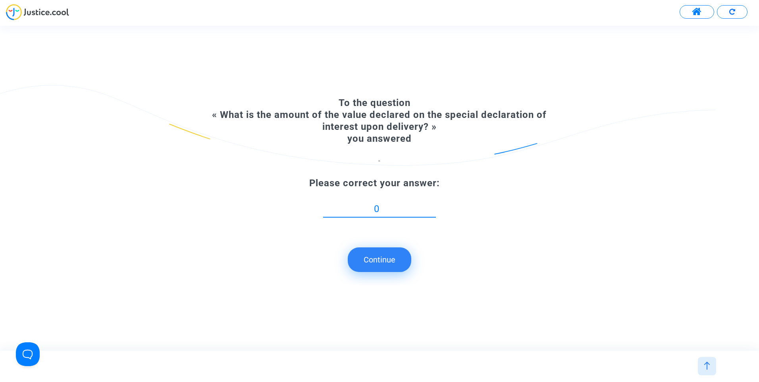
type input "0"
click at [368, 257] on button "Continue" at bounding box center [380, 259] width 64 height 25
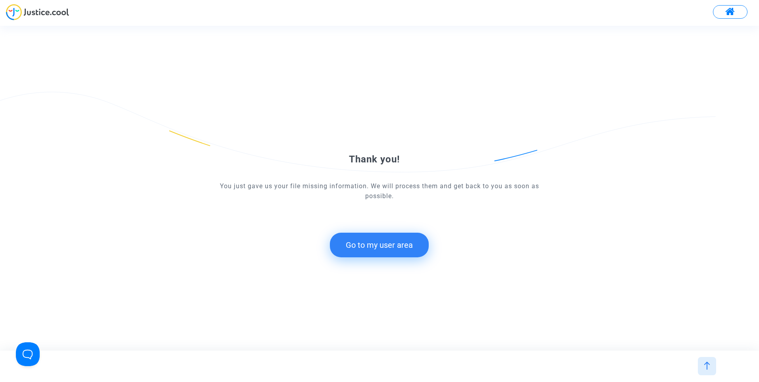
click at [402, 263] on div "Thank you! You just gave us your file missing information. We will process them…" at bounding box center [380, 188] width 342 height 169
click at [396, 249] on button "Go to my user area" at bounding box center [379, 245] width 99 height 25
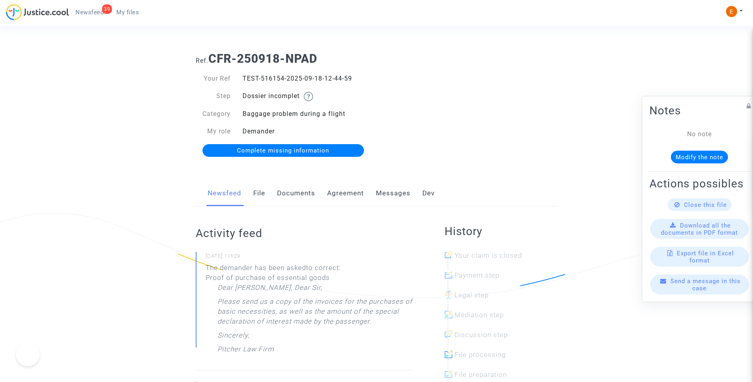
drag, startPoint x: 292, startPoint y: 155, endPoint x: 300, endPoint y: 156, distance: 8.4
click at [292, 155] on link "Complete missing information" at bounding box center [284, 150] width 162 height 13
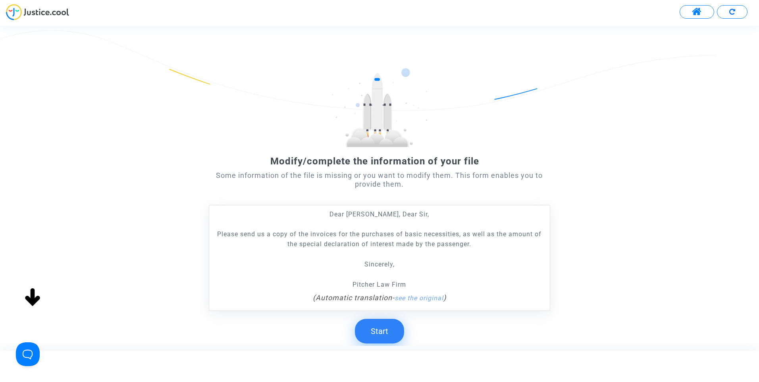
drag, startPoint x: 386, startPoint y: 328, endPoint x: 395, endPoint y: 312, distance: 17.9
click at [386, 327] on button "Start" at bounding box center [379, 331] width 49 height 25
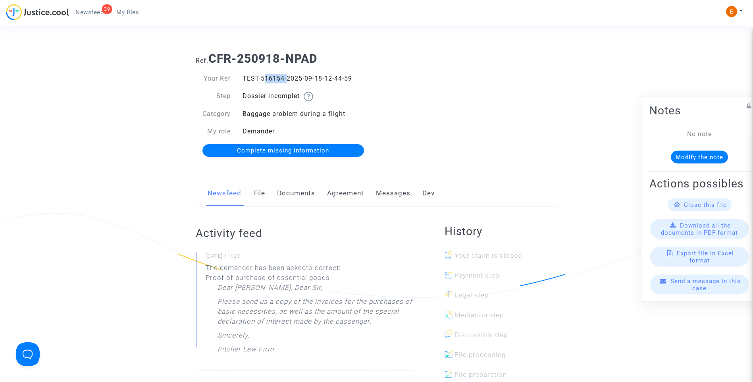
drag, startPoint x: 261, startPoint y: 80, endPoint x: 284, endPoint y: 78, distance: 22.7
click at [284, 78] on div "TEST-516154-2025-09-18-12-44-59" at bounding box center [307, 79] width 140 height 10
copy div "516154"
click at [259, 144] on link "Complete missing information" at bounding box center [284, 150] width 162 height 13
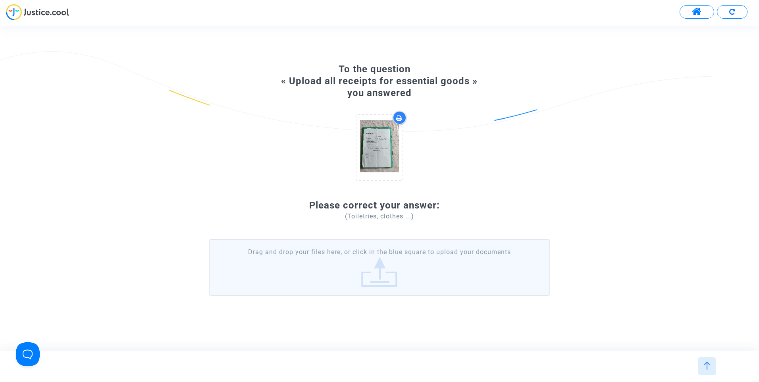
click at [393, 270] on label "Drag and drop your files here, or click in the blue square to upload your docum…" at bounding box center [380, 267] width 342 height 56
click at [0, 0] on input "Drag and drop your files here, or click in the blue square to upload your docum…" at bounding box center [0, 0] width 0 height 0
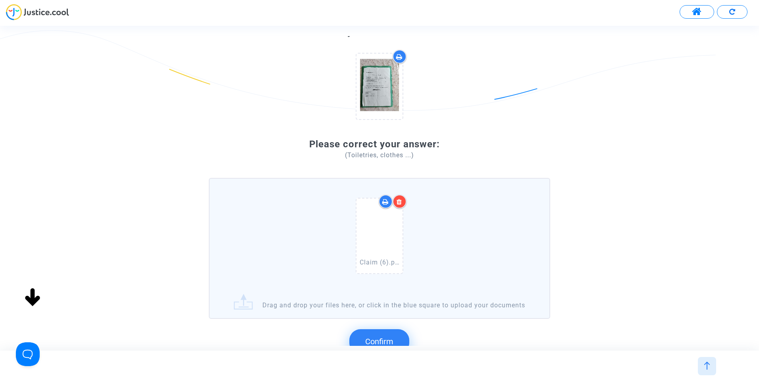
scroll to position [143, 0]
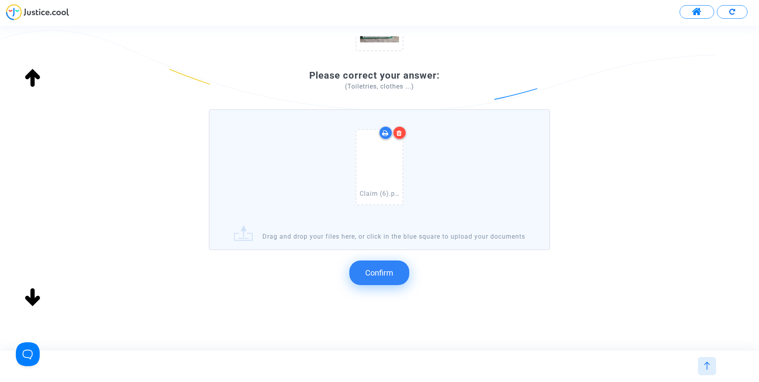
drag, startPoint x: 375, startPoint y: 273, endPoint x: 411, endPoint y: 270, distance: 35.9
click at [375, 273] on span "Confirm" at bounding box center [379, 273] width 28 height 10
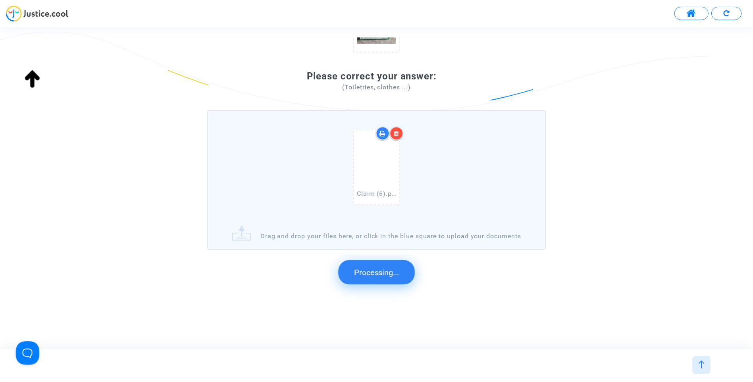
scroll to position [0, 0]
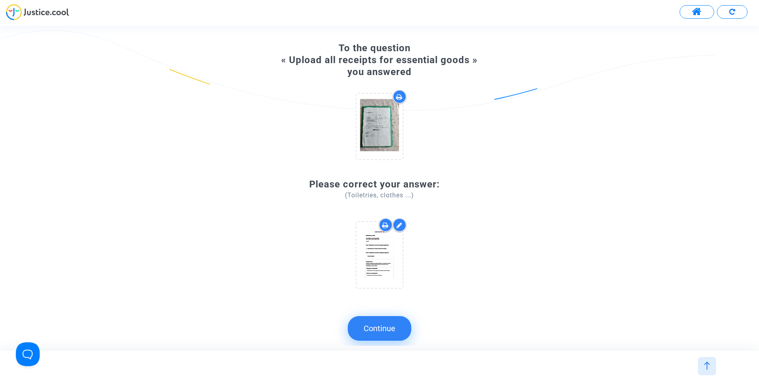
click at [373, 328] on button "Continue" at bounding box center [380, 328] width 64 height 25
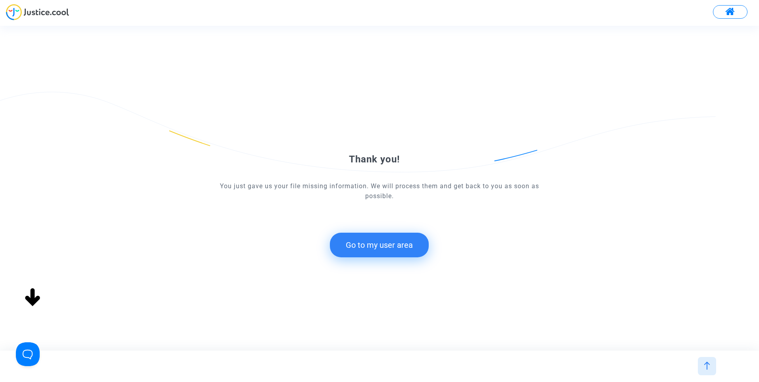
click at [393, 249] on button "Go to my user area" at bounding box center [379, 245] width 99 height 25
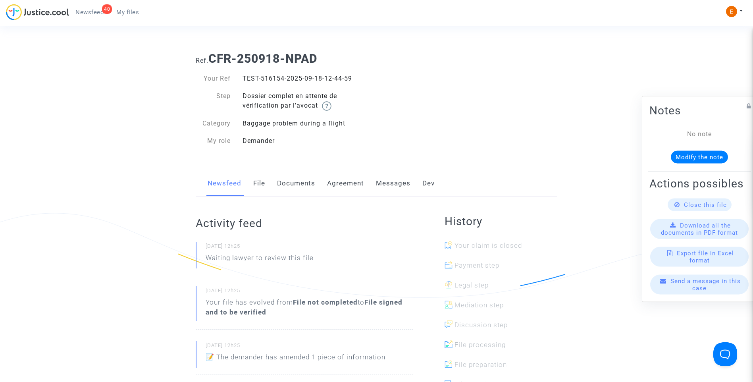
click at [97, 13] on span "Newsfeed" at bounding box center [89, 12] width 28 height 7
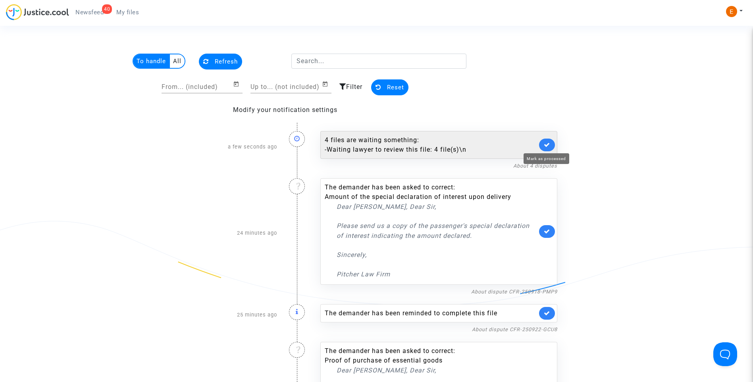
click at [546, 142] on icon at bounding box center [547, 145] width 6 height 6
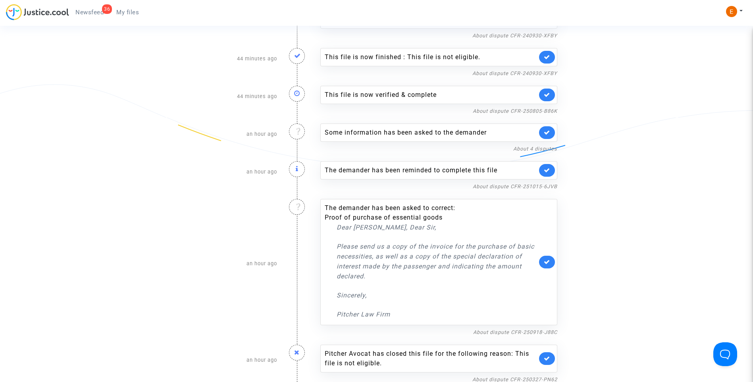
scroll to position [1430, 0]
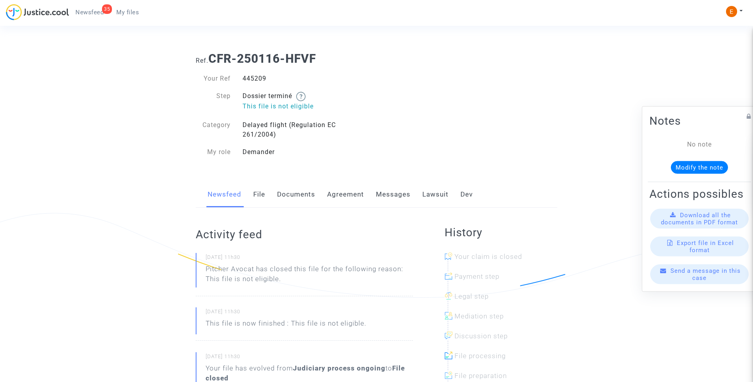
drag, startPoint x: 0, startPoint y: 0, endPoint x: 259, endPoint y: 78, distance: 270.5
click at [259, 78] on div "445209" at bounding box center [307, 79] width 140 height 10
copy div "445209"
drag, startPoint x: 0, startPoint y: 0, endPoint x: 248, endPoint y: 80, distance: 260.9
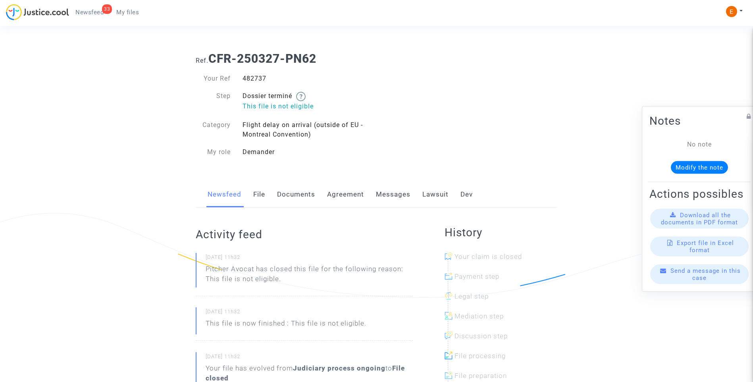
click at [248, 80] on div "482737" at bounding box center [307, 79] width 140 height 10
copy div "482737"
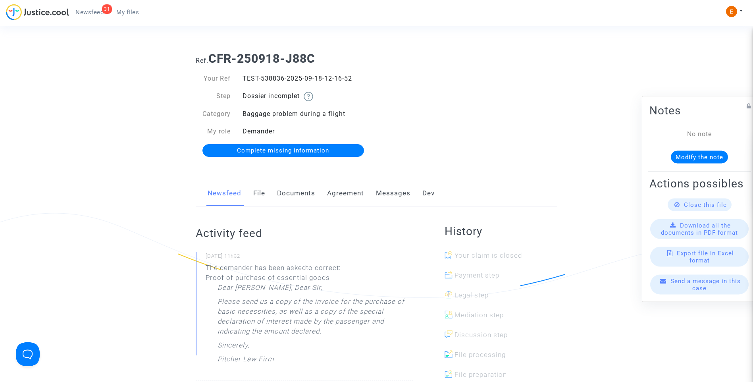
drag, startPoint x: 320, startPoint y: 152, endPoint x: 369, endPoint y: 170, distance: 52.7
click at [320, 152] on span "Complete missing information" at bounding box center [283, 150] width 92 height 7
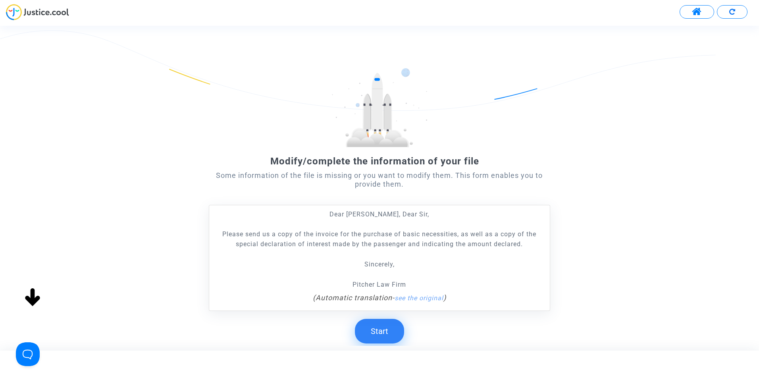
click at [393, 332] on button "Start" at bounding box center [379, 331] width 49 height 25
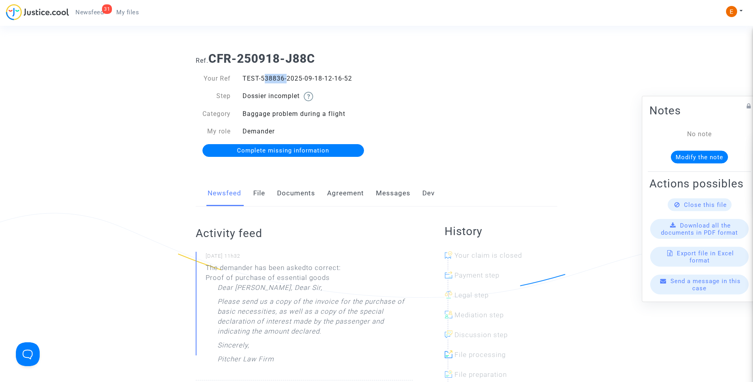
drag, startPoint x: 261, startPoint y: 77, endPoint x: 283, endPoint y: 77, distance: 22.2
click at [283, 77] on div "TEST-538836-2025-09-18-12-16-52" at bounding box center [307, 79] width 140 height 10
copy div "538836"
click at [302, 195] on link "Documents" at bounding box center [296, 193] width 38 height 26
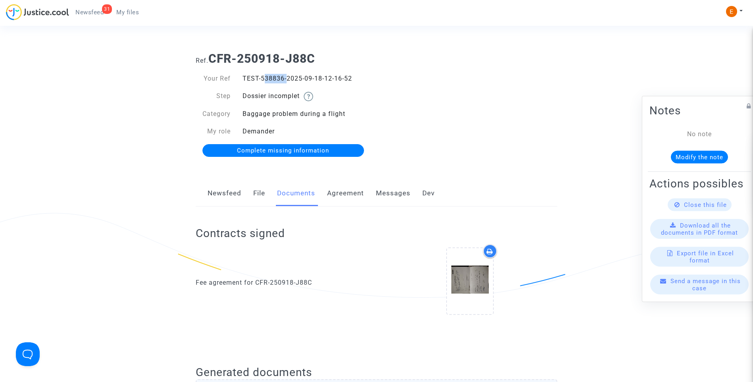
click at [297, 152] on span "Complete missing information" at bounding box center [283, 150] width 92 height 7
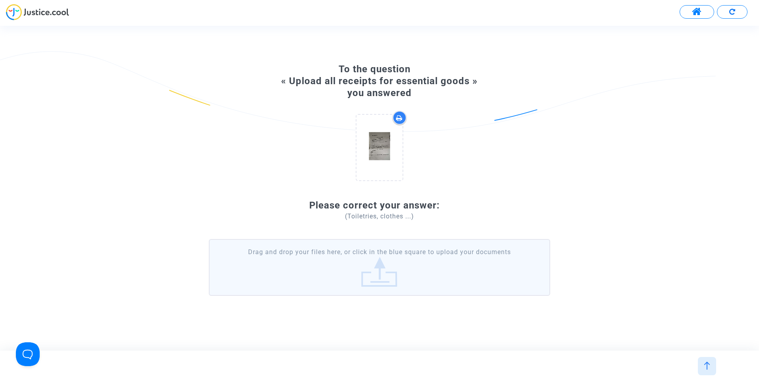
click at [387, 274] on label "Drag and drop your files here, or click in the blue square to upload your docum…" at bounding box center [380, 267] width 342 height 56
click at [0, 0] on input "Drag and drop your files here, or click in the blue square to upload your docum…" at bounding box center [0, 0] width 0 height 0
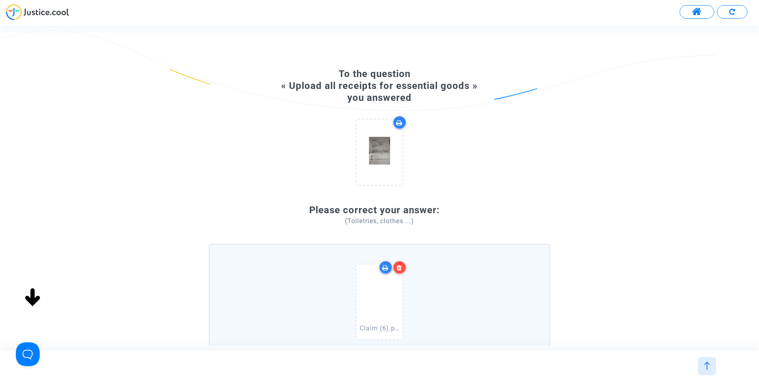
click at [400, 268] on icon at bounding box center [400, 267] width 6 height 6
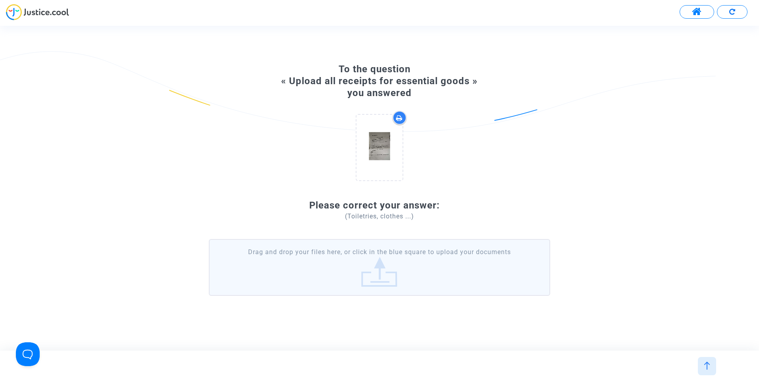
click at [441, 288] on label "Drag and drop your files here, or click in the blue square to upload your docum…" at bounding box center [380, 267] width 342 height 56
click at [0, 0] on input "Drag and drop your files here, or click in the blue square to upload your docum…" at bounding box center [0, 0] width 0 height 0
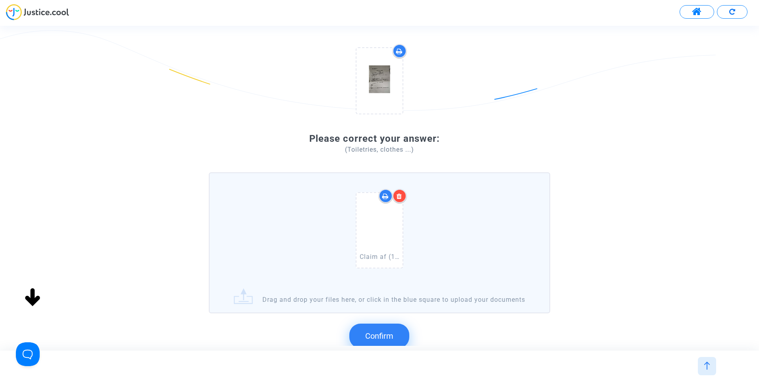
scroll to position [143, 0]
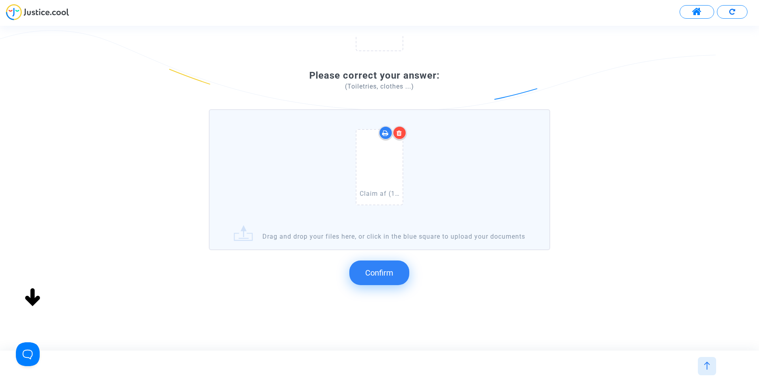
click at [388, 273] on span "Confirm" at bounding box center [379, 273] width 28 height 10
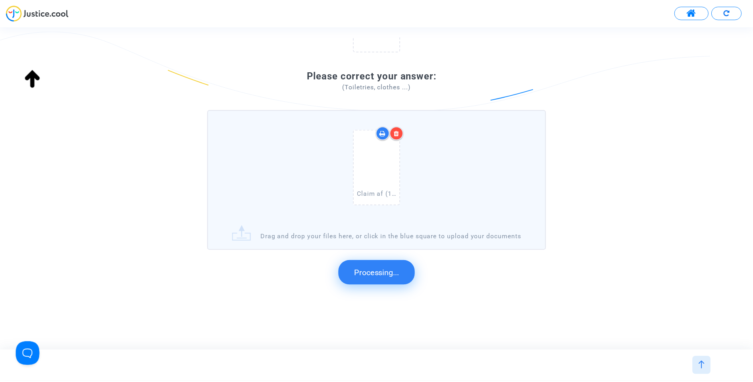
scroll to position [0, 0]
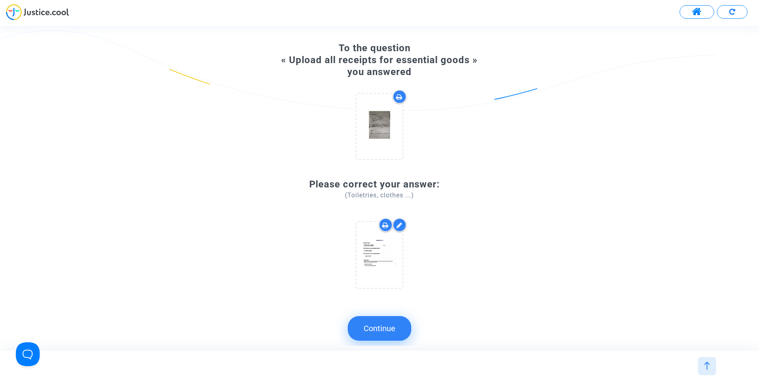
click at [382, 329] on button "Continue" at bounding box center [380, 328] width 64 height 25
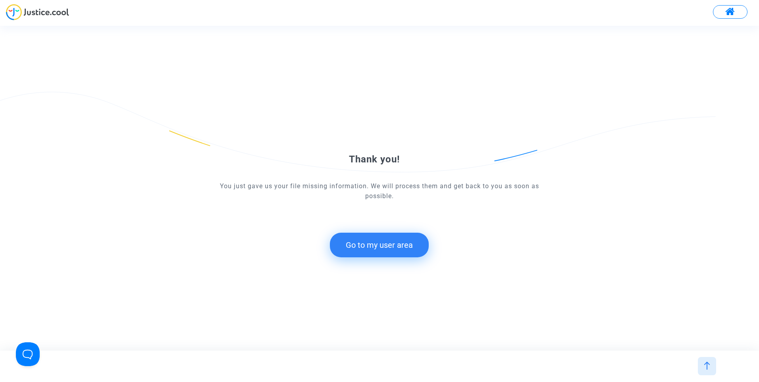
click at [393, 246] on button "Go to my user area" at bounding box center [379, 245] width 99 height 25
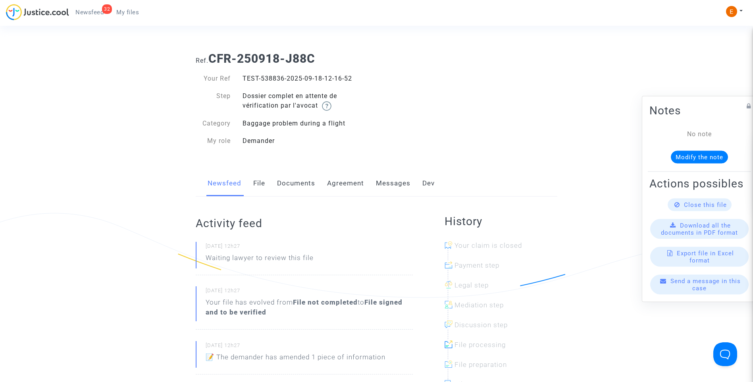
click at [402, 181] on link "Messages" at bounding box center [393, 183] width 35 height 26
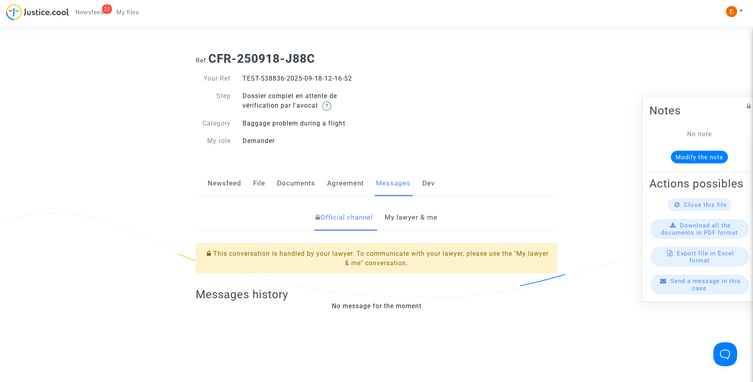
click at [411, 213] on link "My lawyer & me" at bounding box center [411, 218] width 53 height 26
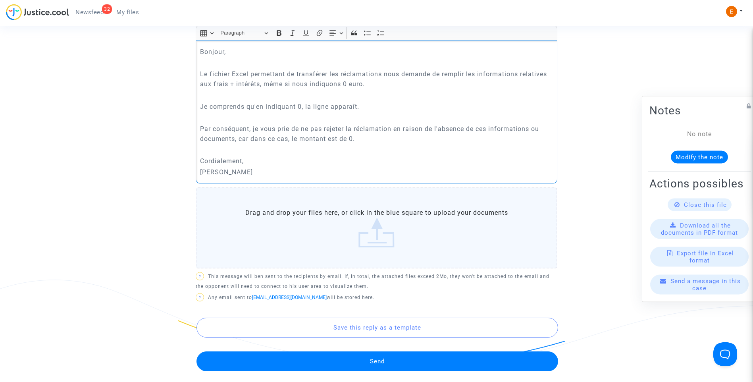
scroll to position [357, 0]
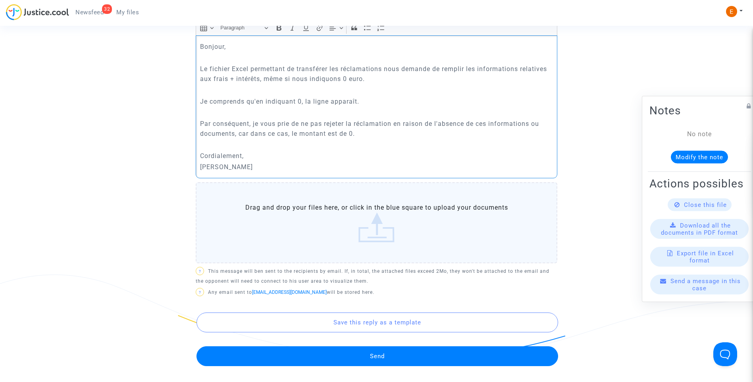
click at [384, 358] on button "Send" at bounding box center [378, 356] width 362 height 20
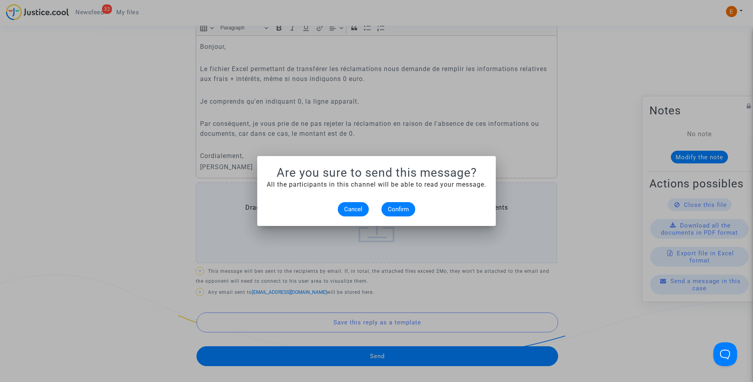
scroll to position [0, 0]
click at [400, 212] on span "Confirm" at bounding box center [398, 209] width 21 height 7
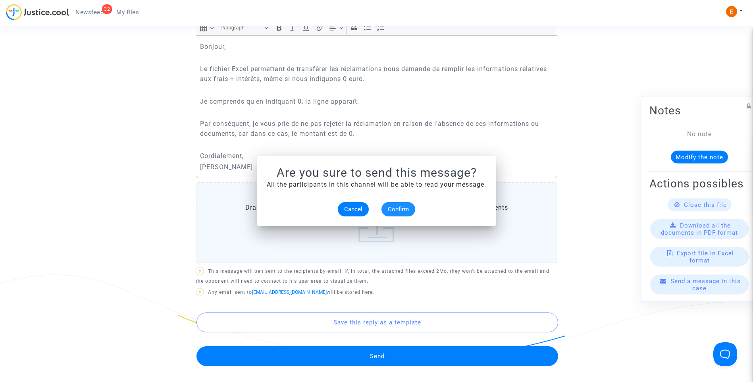
scroll to position [357, 0]
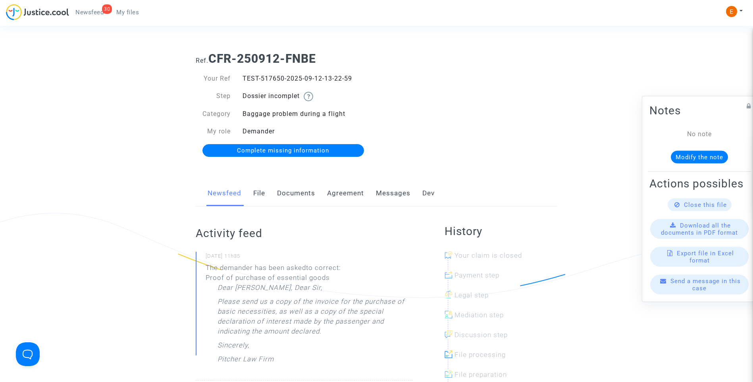
click at [281, 154] on link "Complete missing information" at bounding box center [284, 150] width 162 height 13
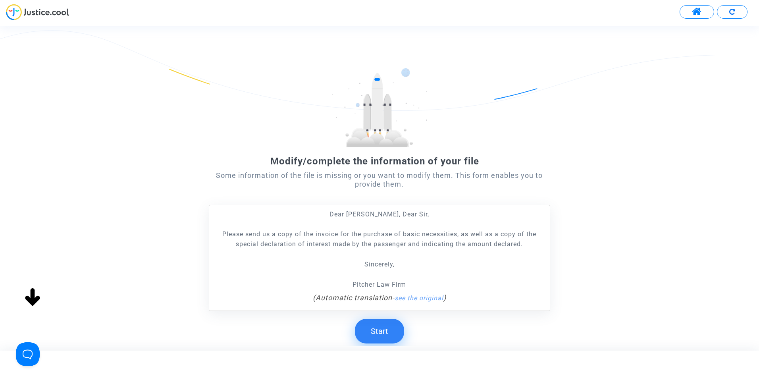
click at [382, 337] on button "Start" at bounding box center [379, 331] width 49 height 25
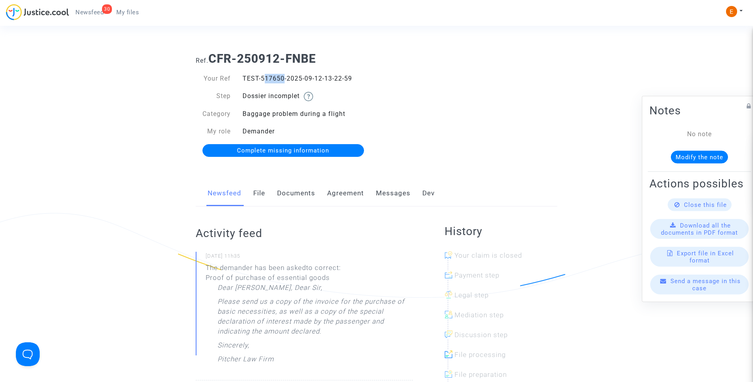
drag, startPoint x: 261, startPoint y: 77, endPoint x: 282, endPoint y: 76, distance: 21.1
click at [282, 76] on div "TEST-517650-2025-09-12-13-22-59" at bounding box center [307, 79] width 140 height 10
click at [284, 78] on div "TEST-517650-2025-09-12-13-22-59" at bounding box center [307, 79] width 140 height 10
drag, startPoint x: 282, startPoint y: 77, endPoint x: 261, endPoint y: 77, distance: 21.4
click at [261, 77] on div "TEST-517650-2025-09-12-13-22-59" at bounding box center [307, 79] width 140 height 10
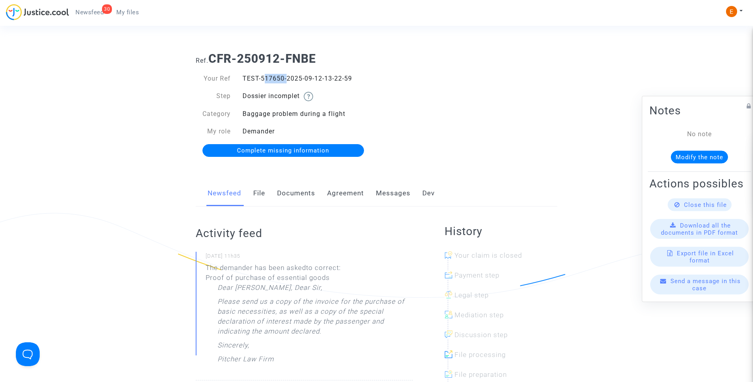
copy div "517650"
click at [272, 153] on span "Complete missing information" at bounding box center [283, 150] width 92 height 7
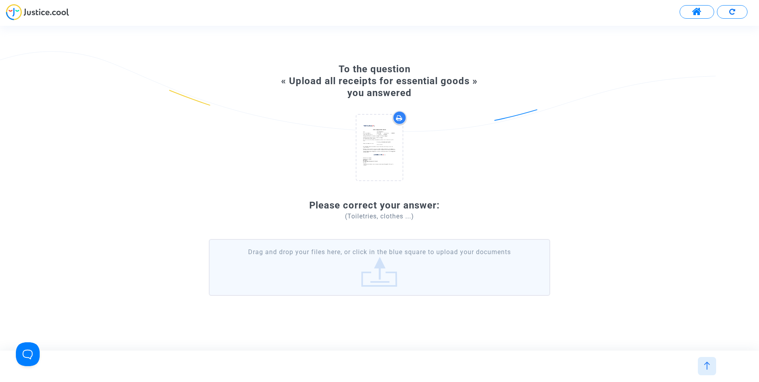
click at [405, 270] on label "Drag and drop your files here, or click in the blue square to upload your docum…" at bounding box center [380, 267] width 342 height 56
click at [0, 0] on input "Drag and drop your files here, or click in the blue square to upload your docum…" at bounding box center [0, 0] width 0 height 0
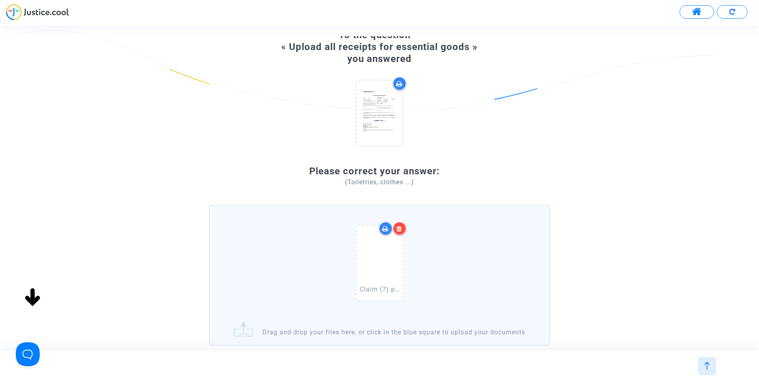
scroll to position [79, 0]
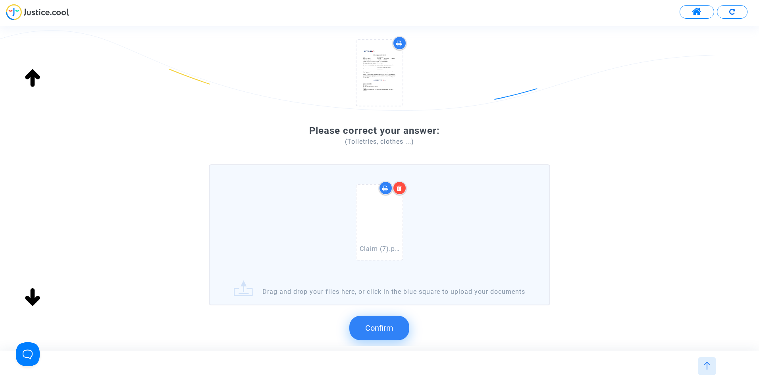
click at [383, 331] on button "Confirm" at bounding box center [379, 328] width 60 height 25
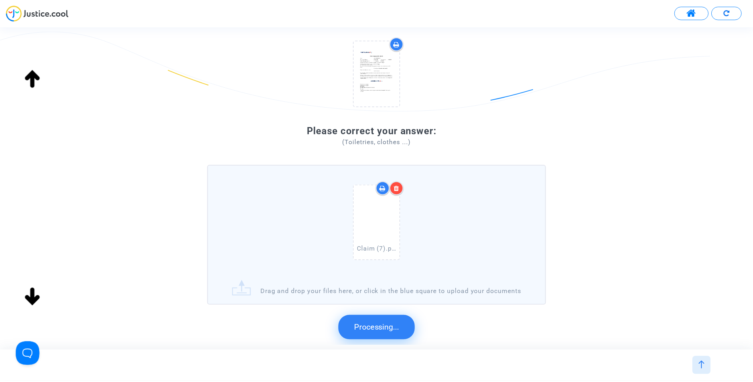
scroll to position [0, 0]
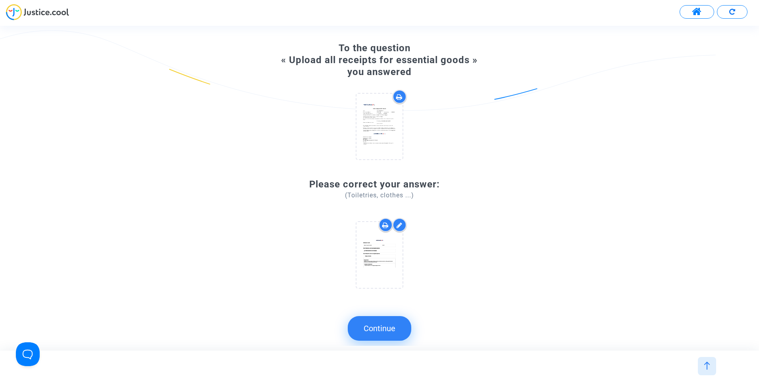
click at [380, 336] on button "Continue" at bounding box center [380, 328] width 64 height 25
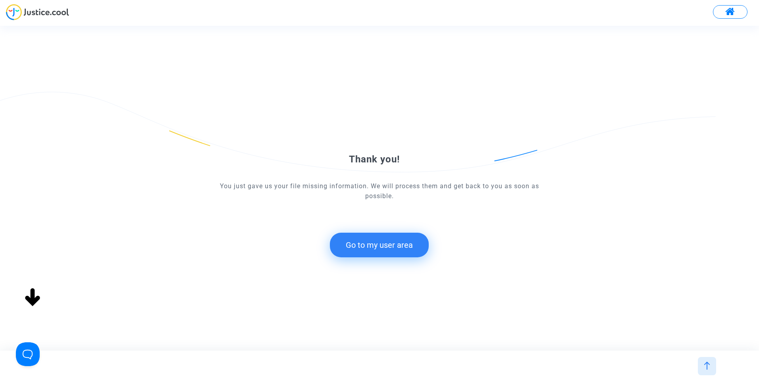
click at [392, 239] on button "Go to my user area" at bounding box center [379, 245] width 99 height 25
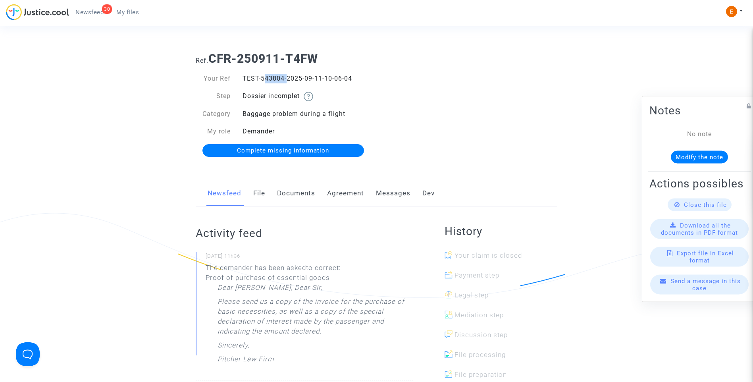
drag, startPoint x: 262, startPoint y: 79, endPoint x: 285, endPoint y: 75, distance: 23.8
click at [285, 75] on div "TEST-543804-2025-09-11-10-06-04" at bounding box center [307, 79] width 140 height 10
copy div "543804"
click at [288, 151] on span "Complete missing information" at bounding box center [283, 150] width 92 height 7
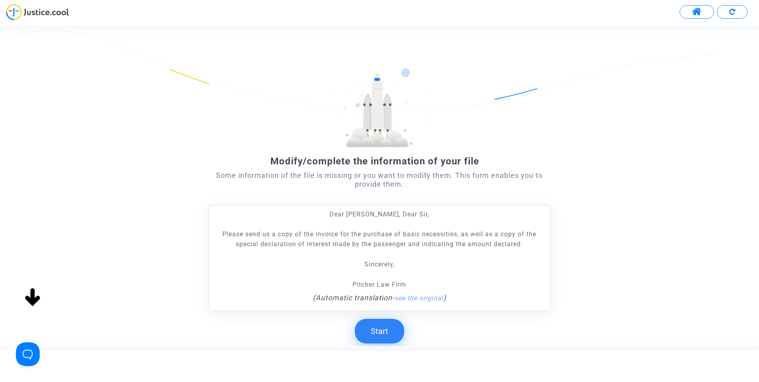
click at [386, 332] on button "Start" at bounding box center [379, 331] width 49 height 25
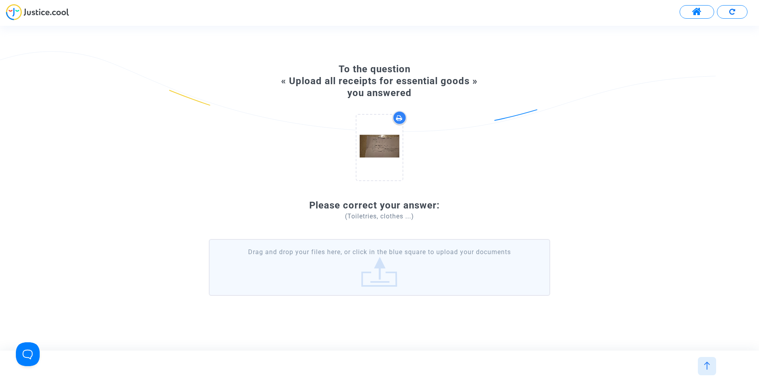
click at [411, 269] on label "Drag and drop your files here, or click in the blue square to upload your docum…" at bounding box center [380, 267] width 342 height 56
click at [0, 0] on input "Drag and drop your files here, or click in the blue square to upload your docum…" at bounding box center [0, 0] width 0 height 0
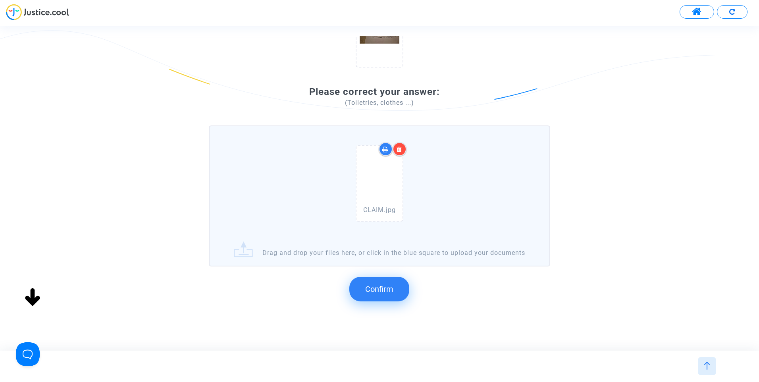
scroll to position [119, 0]
click at [376, 293] on span "Confirm" at bounding box center [379, 289] width 28 height 10
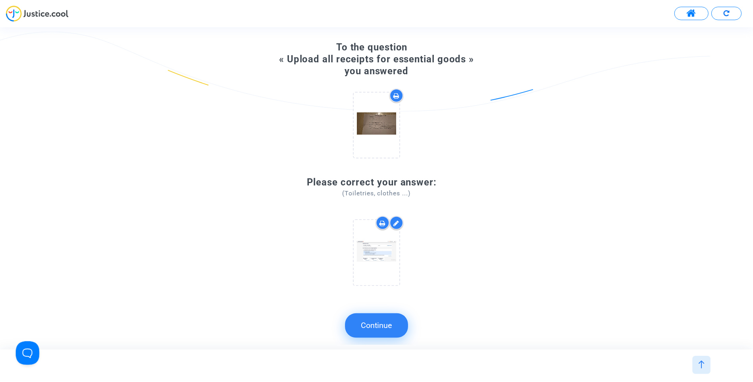
scroll to position [0, 0]
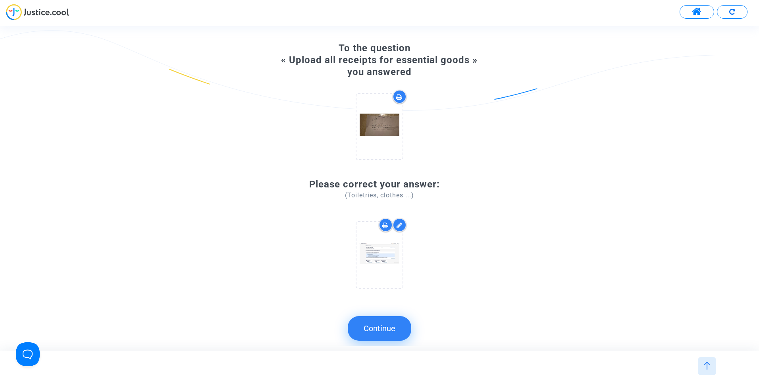
click at [389, 335] on button "Continue" at bounding box center [380, 328] width 64 height 25
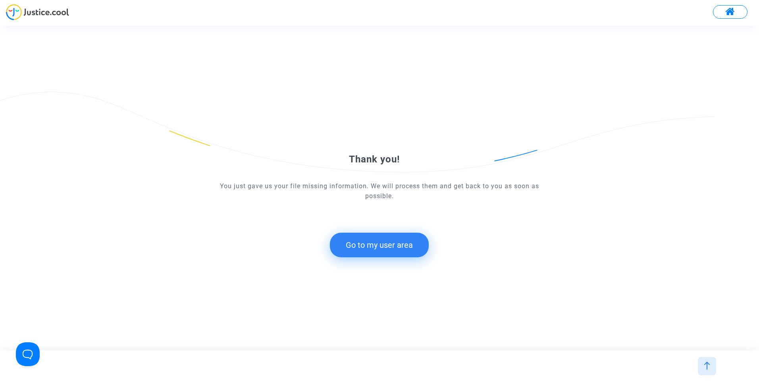
click at [400, 251] on button "Go to my user area" at bounding box center [379, 245] width 99 height 25
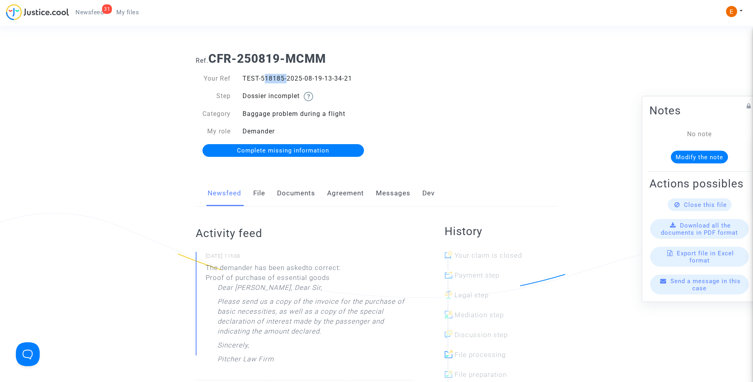
drag, startPoint x: 261, startPoint y: 77, endPoint x: 284, endPoint y: 76, distance: 22.7
click at [284, 76] on div "TEST-518185-2025-08-19-13-34-21" at bounding box center [307, 79] width 140 height 10
copy div "518185"
click at [311, 191] on link "Documents" at bounding box center [296, 193] width 38 height 26
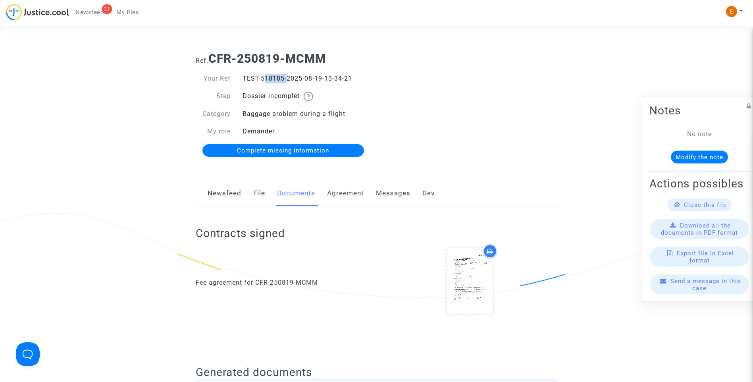
click at [278, 153] on span "Complete missing information" at bounding box center [283, 150] width 92 height 7
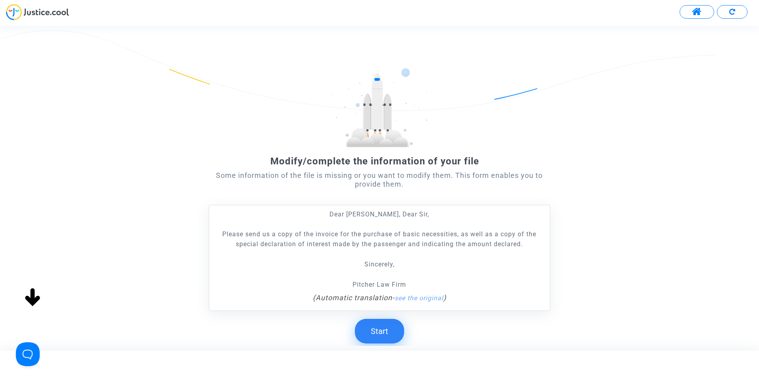
click at [380, 334] on button "Start" at bounding box center [379, 331] width 49 height 25
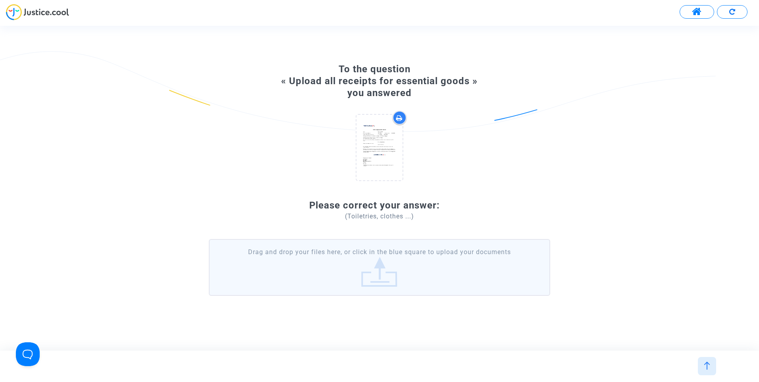
click at [397, 272] on label "Drag and drop your files here, or click in the blue square to upload your docum…" at bounding box center [380, 267] width 342 height 56
click at [0, 0] on input "Drag and drop your files here, or click in the blue square to upload your docum…" at bounding box center [0, 0] width 0 height 0
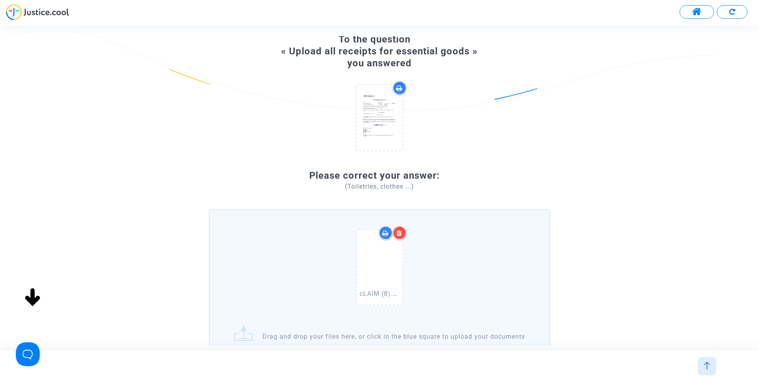
scroll to position [119, 0]
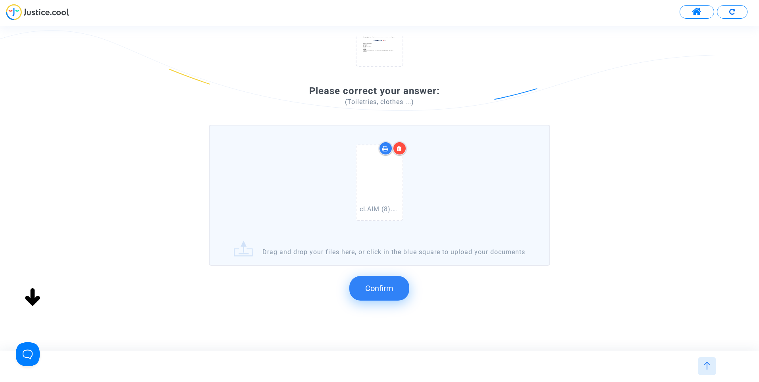
click at [382, 290] on button "Confirm" at bounding box center [379, 288] width 60 height 25
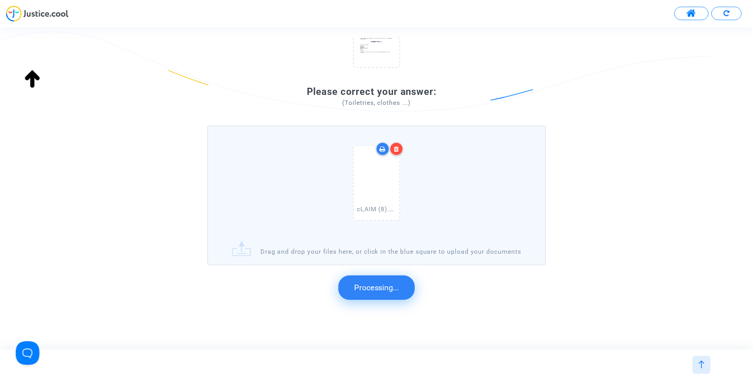
scroll to position [0, 0]
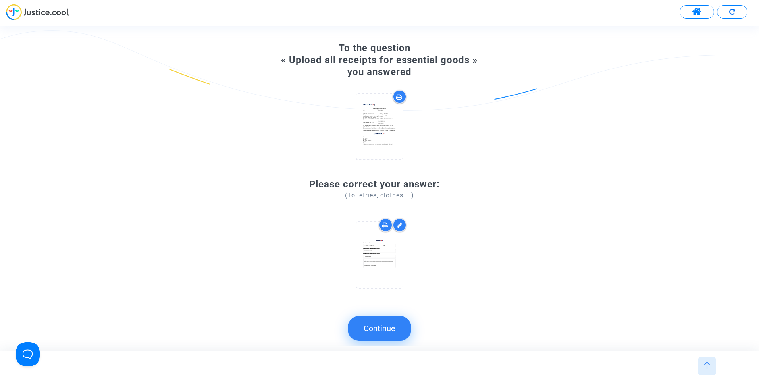
click at [371, 328] on button "Continue" at bounding box center [380, 328] width 64 height 25
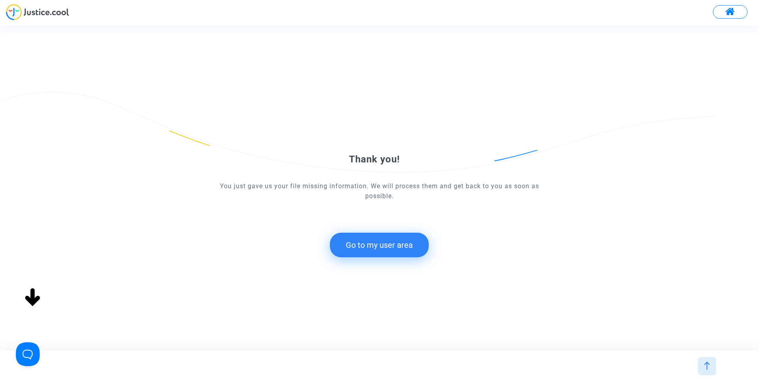
click at [407, 246] on button "Go to my user area" at bounding box center [379, 245] width 99 height 25
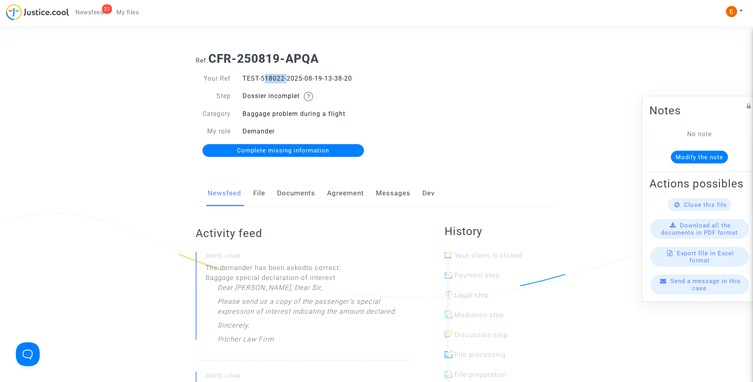
drag, startPoint x: 261, startPoint y: 77, endPoint x: 284, endPoint y: 77, distance: 22.2
click at [284, 77] on div "TEST-518022-2025-08-19-13-38-20" at bounding box center [307, 79] width 140 height 10
drag, startPoint x: 284, startPoint y: 77, endPoint x: 279, endPoint y: 78, distance: 4.8
copy div "518022"
click at [259, 194] on link "File" at bounding box center [259, 193] width 12 height 26
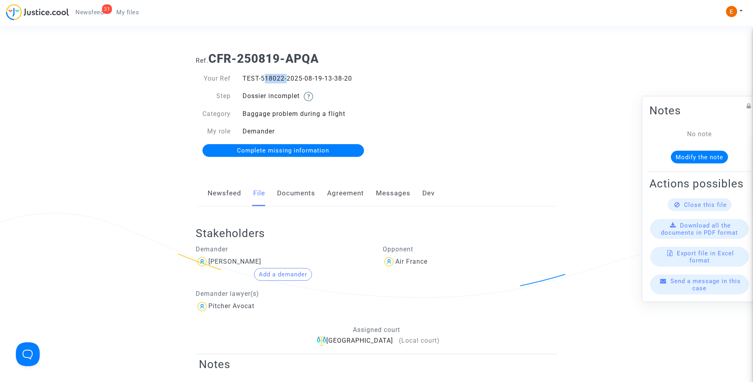
click at [280, 148] on span "Complete missing information" at bounding box center [283, 150] width 92 height 7
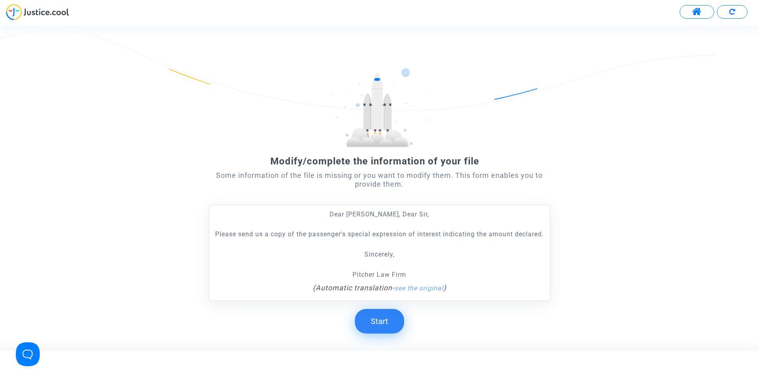
click at [378, 326] on button "Start" at bounding box center [379, 321] width 49 height 25
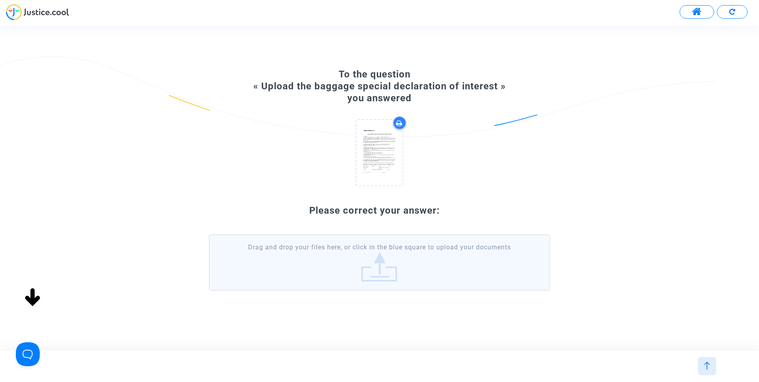
click at [386, 272] on label "Drag and drop your files here, or click in the blue square to upload your docum…" at bounding box center [380, 262] width 342 height 56
click at [0, 0] on input "Drag and drop your files here, or click in the blue square to upload your docum…" at bounding box center [0, 0] width 0 height 0
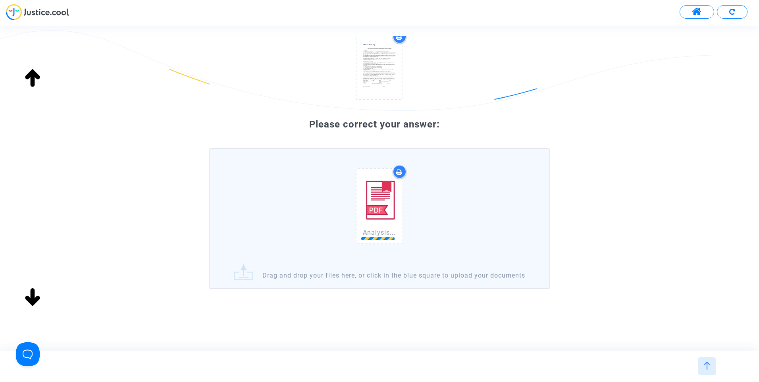
scroll to position [95, 0]
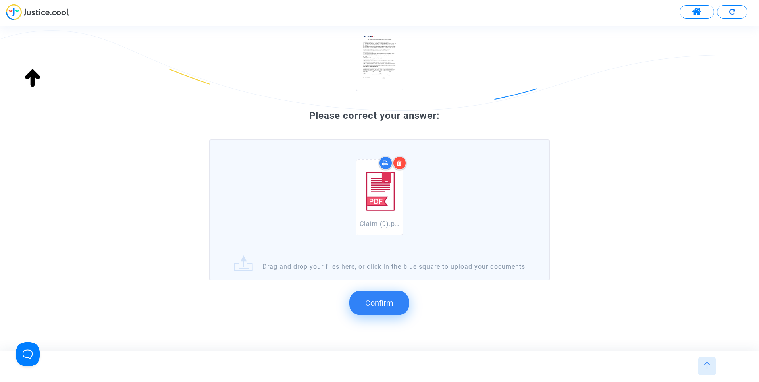
click at [388, 308] on span "Confirm" at bounding box center [379, 303] width 28 height 10
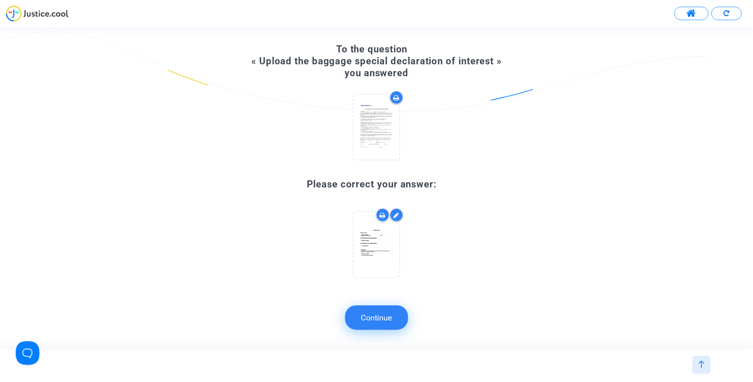
scroll to position [0, 0]
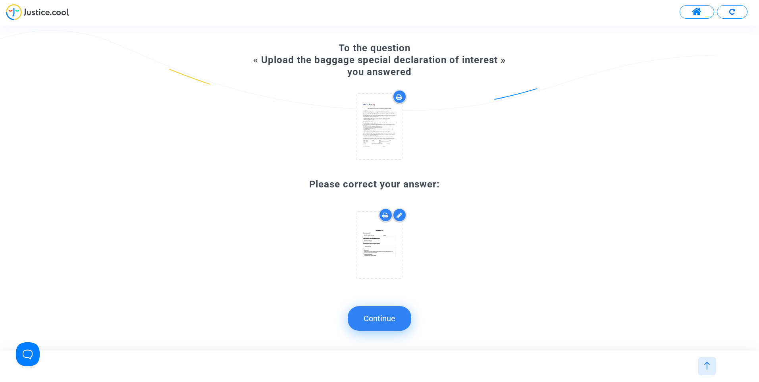
drag, startPoint x: 388, startPoint y: 326, endPoint x: 410, endPoint y: 305, distance: 30.3
click at [388, 326] on button "Continue" at bounding box center [380, 318] width 64 height 25
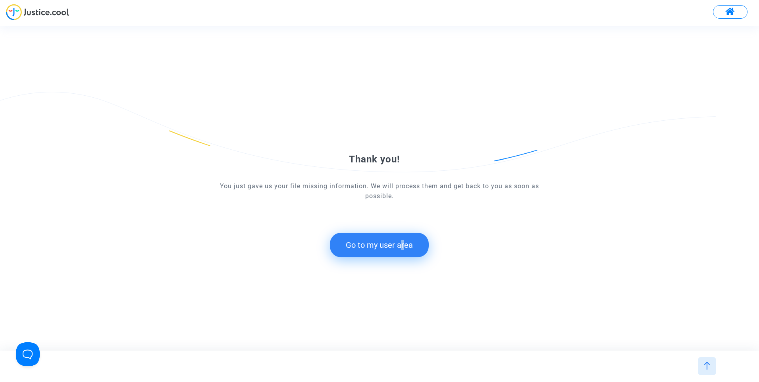
drag, startPoint x: 402, startPoint y: 241, endPoint x: 469, endPoint y: 212, distance: 72.2
click at [403, 240] on button "Go to my user area" at bounding box center [379, 245] width 99 height 25
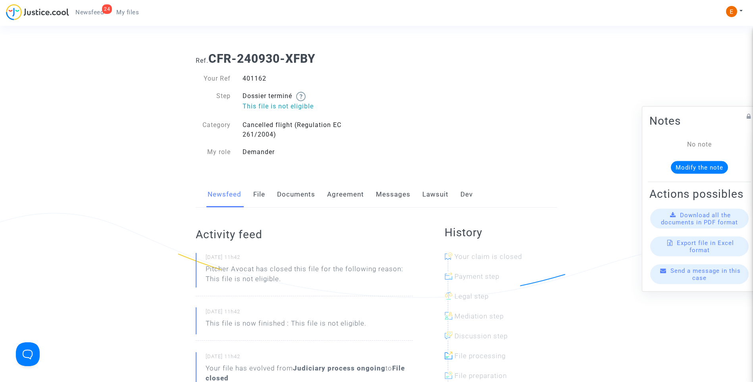
drag, startPoint x: 242, startPoint y: 77, endPoint x: 268, endPoint y: 79, distance: 26.3
click at [268, 79] on div "401162" at bounding box center [307, 79] width 140 height 10
drag, startPoint x: 268, startPoint y: 79, endPoint x: 264, endPoint y: 78, distance: 4.8
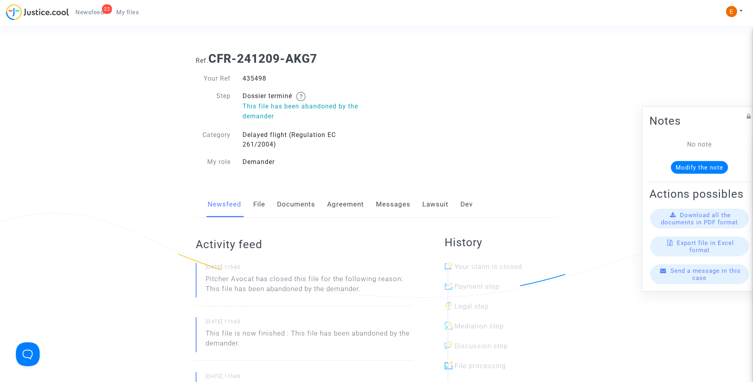
click at [248, 79] on div "435498" at bounding box center [307, 79] width 140 height 10
copy div "435498"
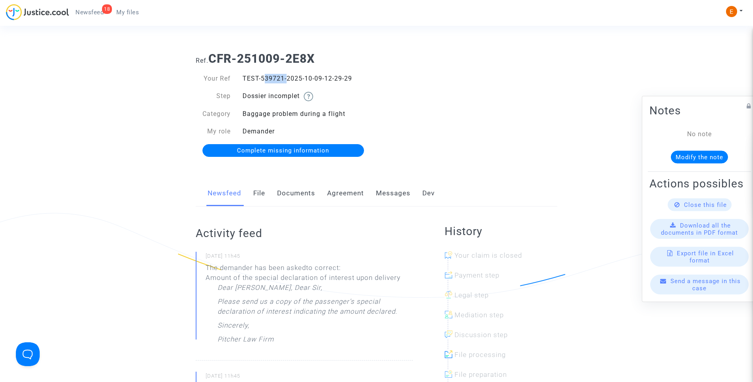
drag, startPoint x: 262, startPoint y: 78, endPoint x: 283, endPoint y: 77, distance: 21.1
click at [283, 77] on div "TEST-539721-2025-10-09-12-29-29" at bounding box center [307, 79] width 140 height 10
copy div "539721"
click at [291, 151] on span "Complete missing information" at bounding box center [283, 150] width 92 height 7
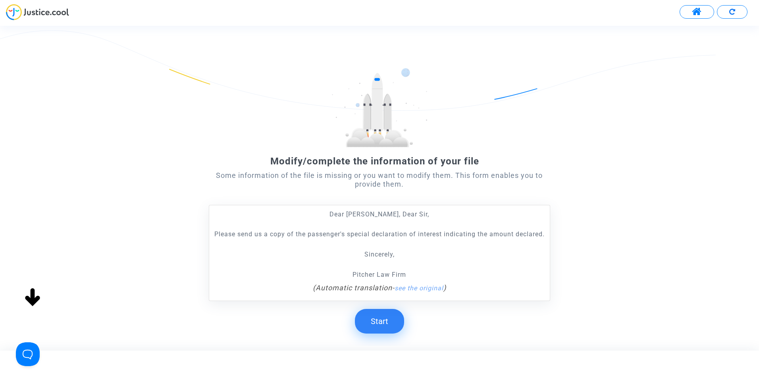
click at [378, 334] on button "Start" at bounding box center [379, 321] width 49 height 25
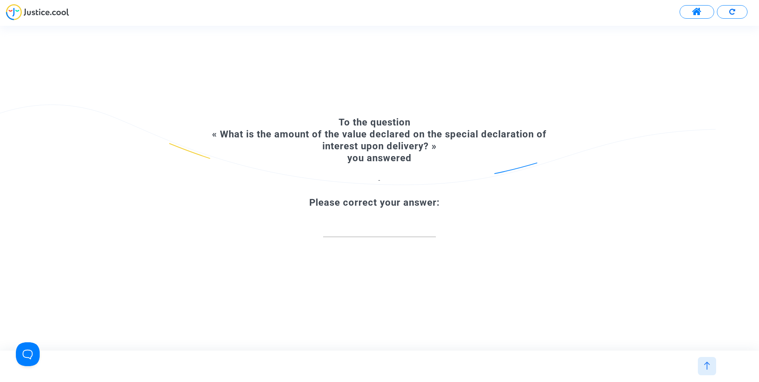
click at [394, 236] on div at bounding box center [379, 225] width 113 height 22
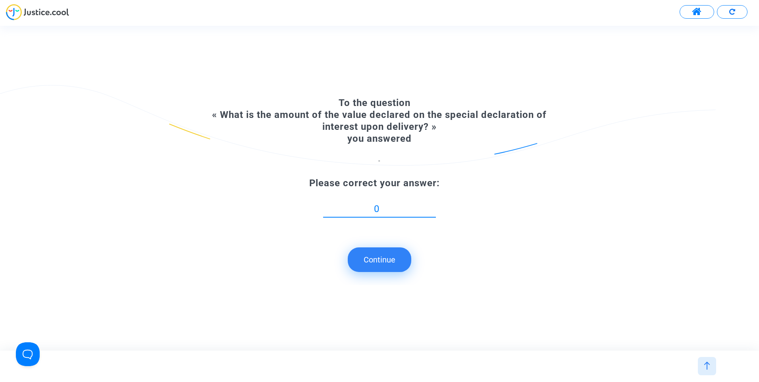
type input "0"
click at [383, 262] on button "Continue" at bounding box center [380, 259] width 64 height 25
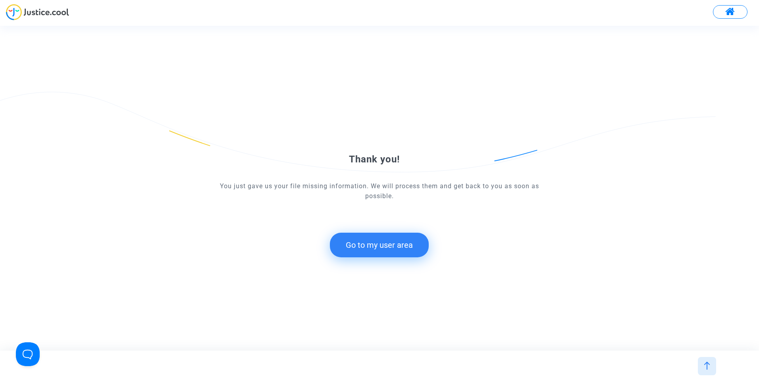
click at [411, 240] on button "Go to my user area" at bounding box center [379, 245] width 99 height 25
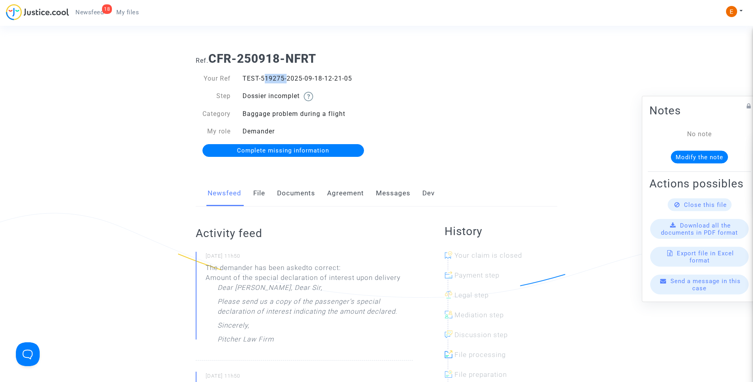
drag, startPoint x: 261, startPoint y: 77, endPoint x: 284, endPoint y: 77, distance: 22.2
click at [284, 77] on div "TEST-519275-2025-09-18-12-21-05" at bounding box center [307, 79] width 140 height 10
copy div "519275"
click at [285, 156] on link "Complete missing information" at bounding box center [284, 150] width 162 height 13
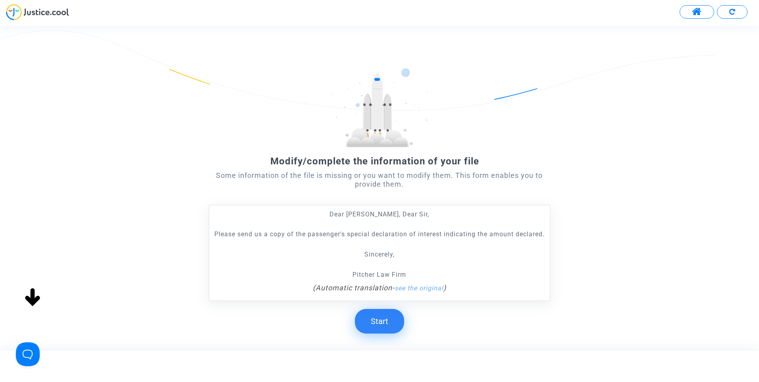
click at [390, 332] on button "Start" at bounding box center [379, 321] width 49 height 25
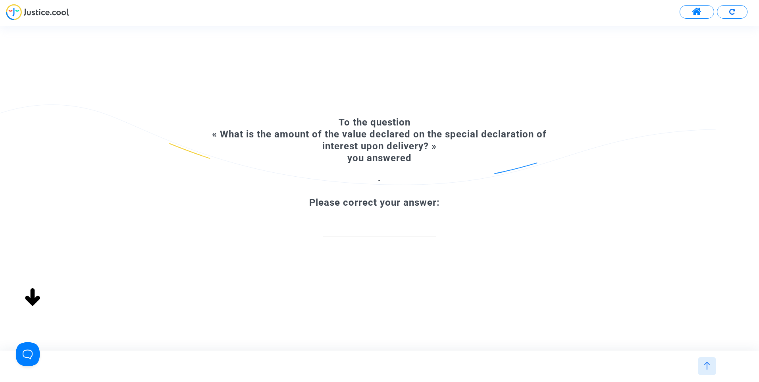
click at [394, 233] on input "number" at bounding box center [379, 228] width 113 height 11
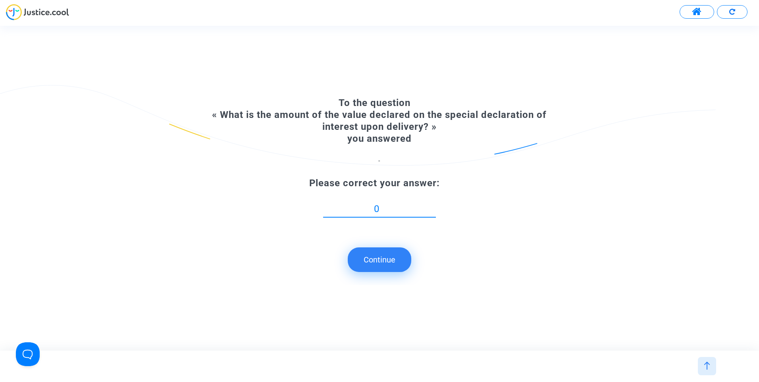
type input "0"
click at [385, 256] on button "Continue" at bounding box center [380, 259] width 64 height 25
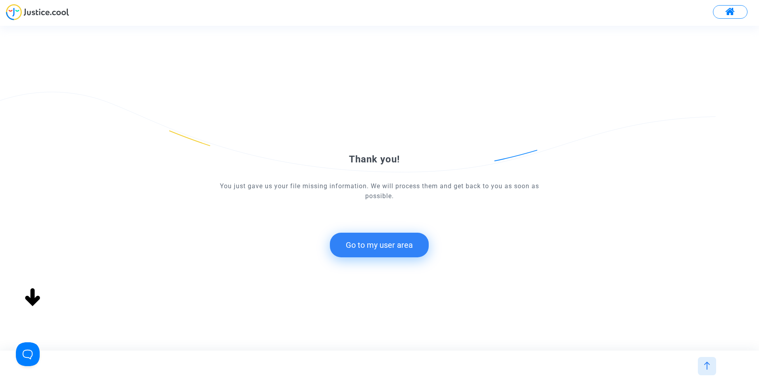
click at [390, 256] on button "Go to my user area" at bounding box center [379, 245] width 99 height 25
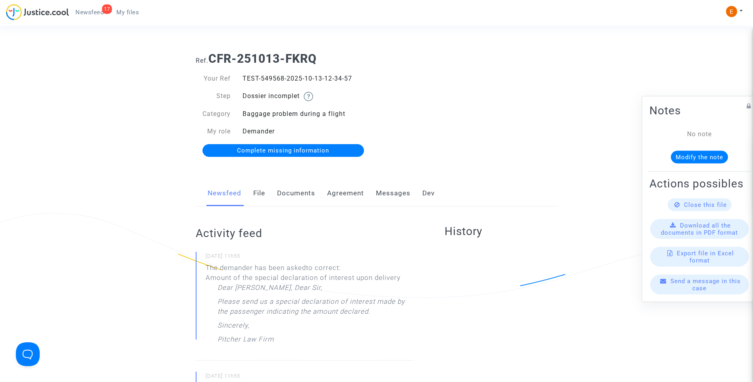
click at [295, 147] on span "Complete missing information" at bounding box center [283, 150] width 92 height 7
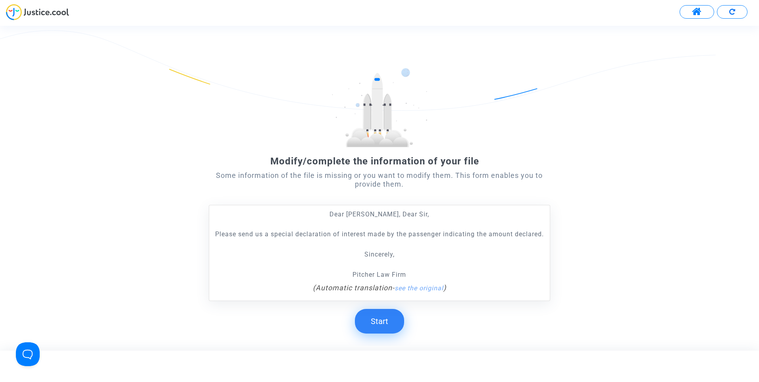
click at [390, 326] on button "Start" at bounding box center [379, 321] width 49 height 25
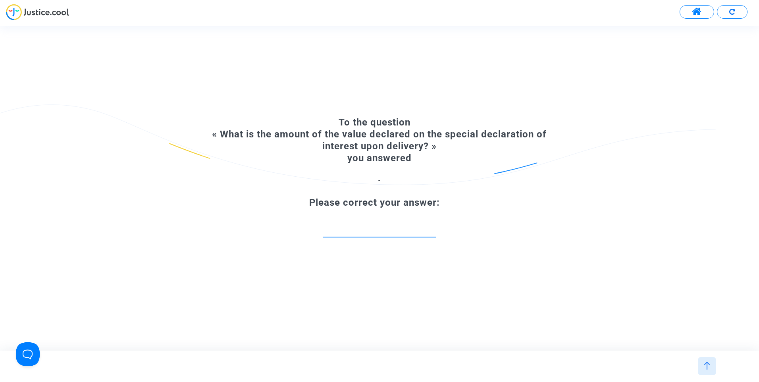
click at [393, 233] on input "number" at bounding box center [379, 228] width 113 height 11
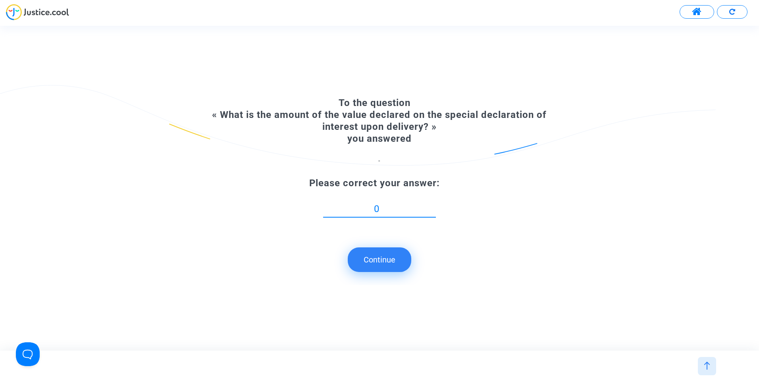
type input "0"
click at [379, 266] on button "Continue" at bounding box center [380, 259] width 64 height 25
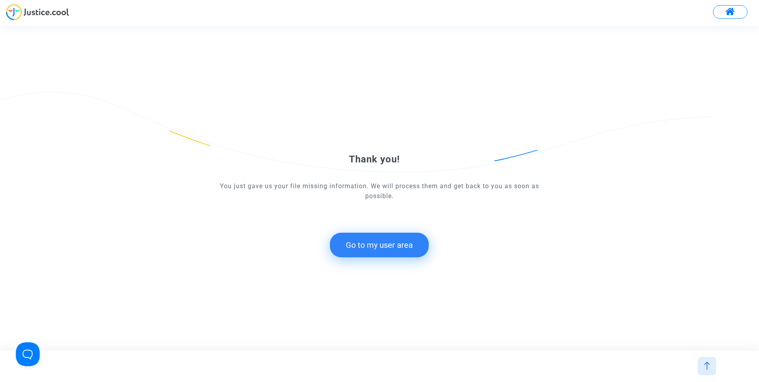
click at [392, 245] on button "Go to my user area" at bounding box center [379, 245] width 99 height 25
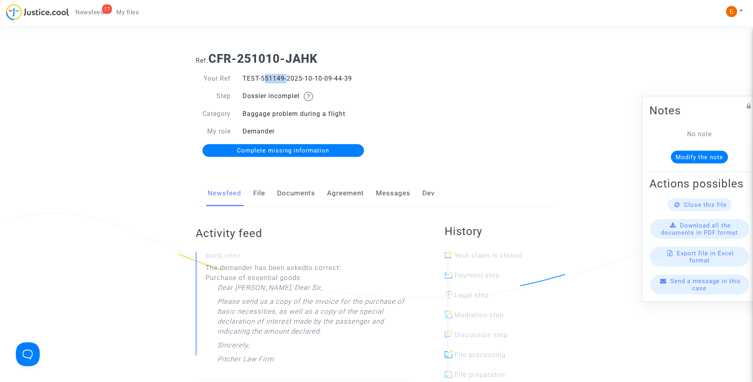
drag, startPoint x: 261, startPoint y: 77, endPoint x: 284, endPoint y: 77, distance: 23.4
click at [284, 77] on div "TEST-551149-2025-10-10-09-44-39" at bounding box center [307, 79] width 140 height 10
drag, startPoint x: 284, startPoint y: 77, endPoint x: 279, endPoint y: 77, distance: 4.8
copy div "551149"
click at [281, 151] on span "Complete missing information" at bounding box center [283, 150] width 92 height 7
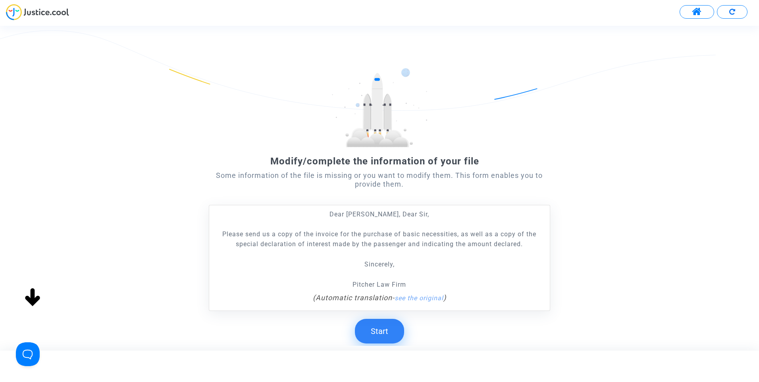
click at [381, 335] on button "Start" at bounding box center [379, 331] width 49 height 25
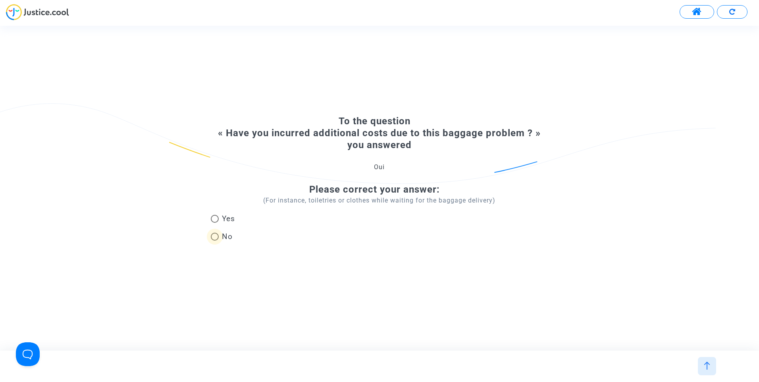
click at [212, 237] on span at bounding box center [215, 237] width 8 height 8
click at [214, 241] on input "No" at bounding box center [214, 241] width 0 height 0
radio input "true"
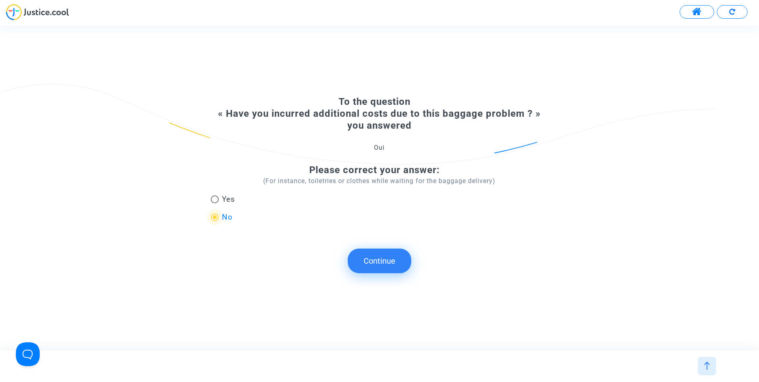
click at [380, 263] on button "Continue" at bounding box center [380, 261] width 64 height 25
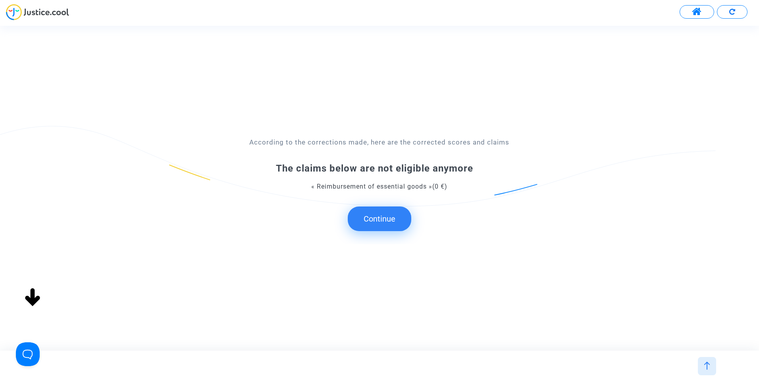
click at [385, 221] on button "Continue" at bounding box center [380, 219] width 64 height 25
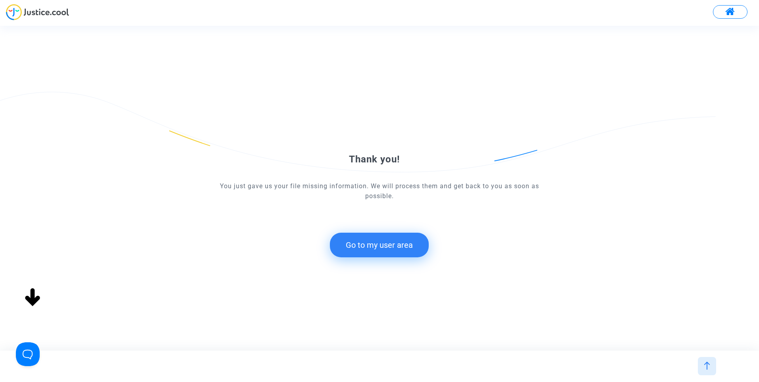
click at [379, 247] on button "Go to my user area" at bounding box center [379, 245] width 99 height 25
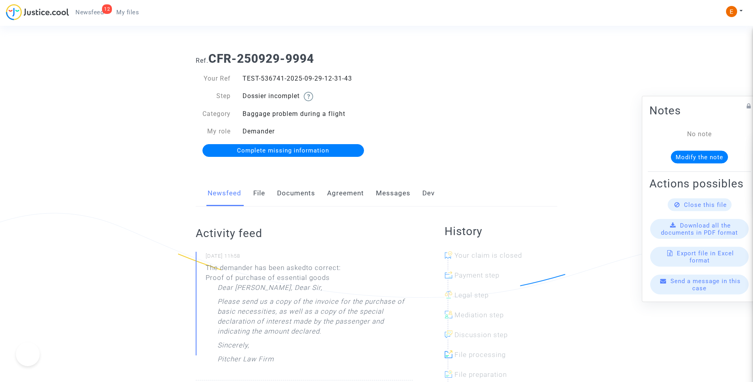
click at [303, 147] on span "Complete missing information" at bounding box center [283, 150] width 92 height 7
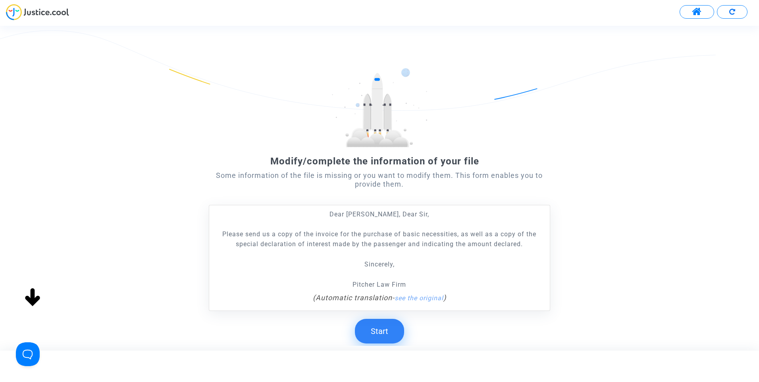
click at [381, 330] on button "Start" at bounding box center [379, 331] width 49 height 25
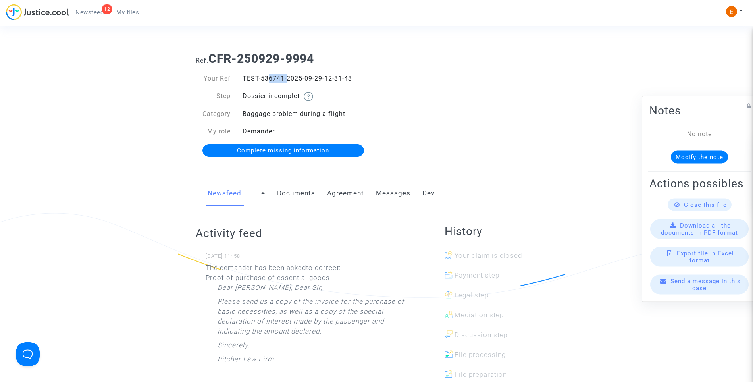
drag, startPoint x: 263, startPoint y: 79, endPoint x: 282, endPoint y: 79, distance: 19.9
click at [282, 79] on div "TEST-536741-2025-09-29-12-31-43" at bounding box center [307, 79] width 140 height 10
click at [284, 78] on div "TEST-536741-2025-09-29-12-31-43" at bounding box center [307, 79] width 140 height 10
drag, startPoint x: 262, startPoint y: 76, endPoint x: 284, endPoint y: 75, distance: 21.8
click at [284, 75] on div "TEST-536741-2025-09-29-12-31-43" at bounding box center [307, 79] width 140 height 10
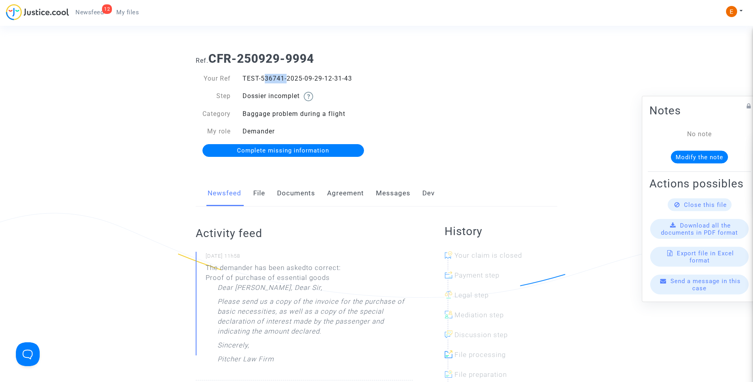
drag, startPoint x: 284, startPoint y: 75, endPoint x: 280, endPoint y: 78, distance: 4.6
drag, startPoint x: 302, startPoint y: 149, endPoint x: 359, endPoint y: 157, distance: 57.5
click at [302, 149] on span "Complete missing information" at bounding box center [283, 150] width 92 height 7
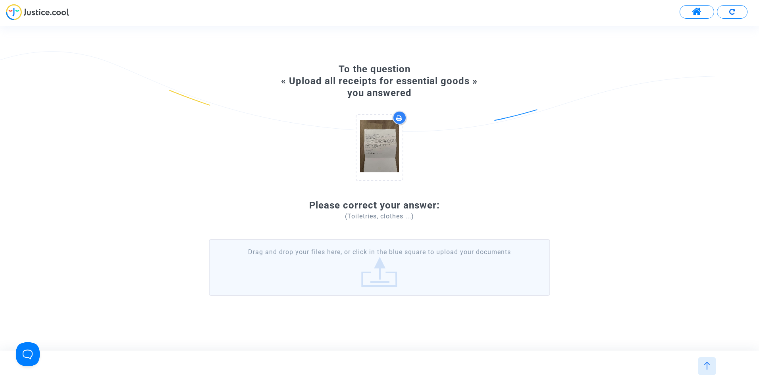
click at [395, 274] on label "Drag and drop your files here, or click in the blue square to upload your docum…" at bounding box center [380, 267] width 342 height 56
click at [0, 0] on input "Drag and drop your files here, or click in the blue square to upload your docum…" at bounding box center [0, 0] width 0 height 0
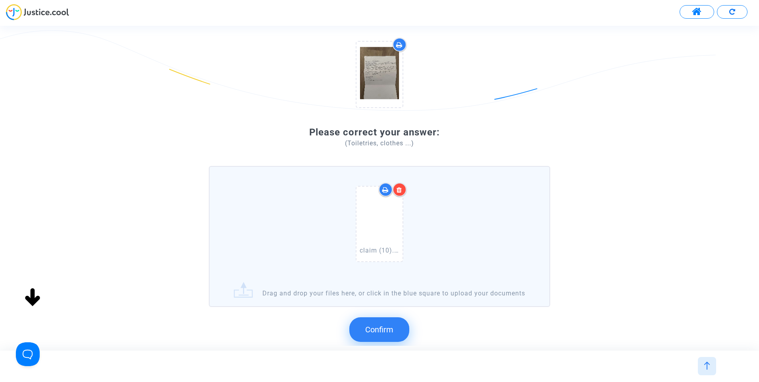
scroll to position [79, 0]
click at [385, 346] on div "To the question « Upload all receipts for essential goods » you answered Please…" at bounding box center [379, 188] width 759 height 324
click at [384, 333] on span "Confirm" at bounding box center [379, 328] width 28 height 10
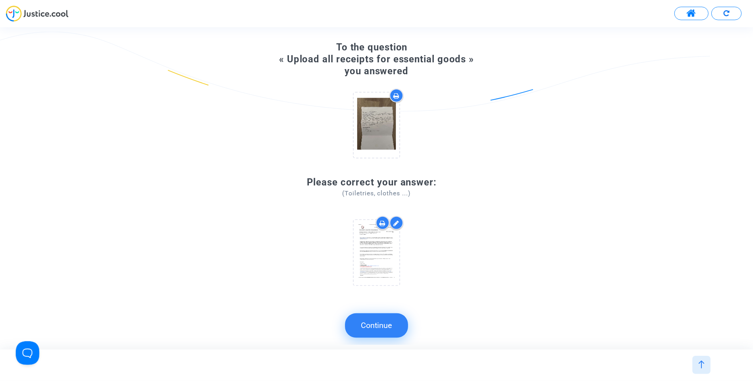
scroll to position [0, 0]
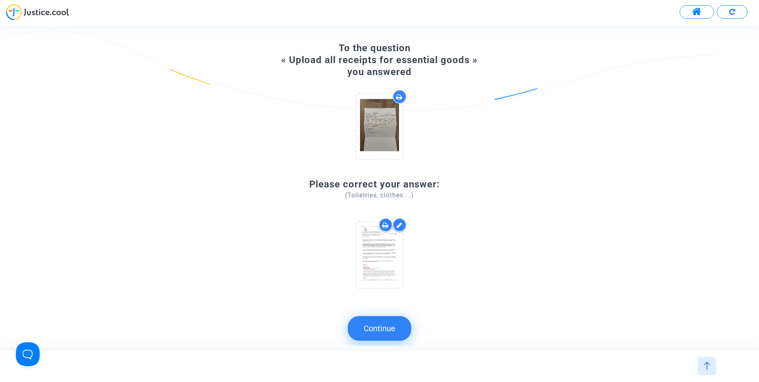
click at [390, 327] on button "Continue" at bounding box center [380, 328] width 64 height 25
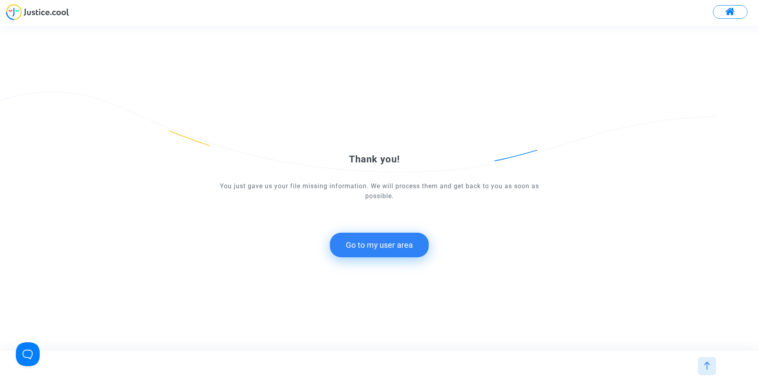
click at [404, 245] on button "Go to my user area" at bounding box center [379, 245] width 99 height 25
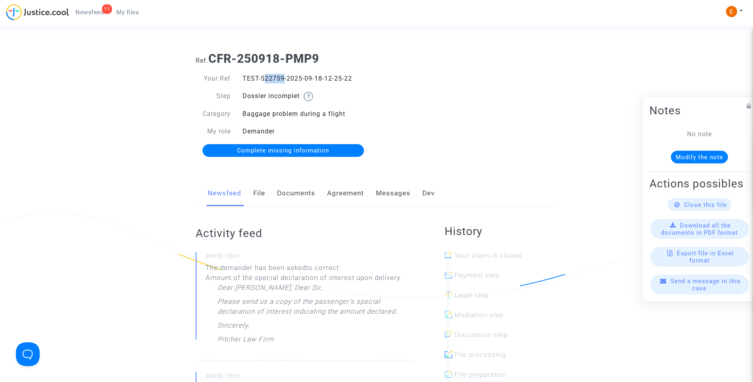
drag, startPoint x: 260, startPoint y: 78, endPoint x: 280, endPoint y: 76, distance: 20.3
click at [280, 76] on div "TEST-522759-2025-09-18-12-25-22" at bounding box center [307, 79] width 140 height 10
drag, startPoint x: 280, startPoint y: 76, endPoint x: 261, endPoint y: 79, distance: 19.6
click at [261, 79] on div "TEST-522759-2025-09-18-12-25-22" at bounding box center [307, 79] width 140 height 10
copy div "522759"
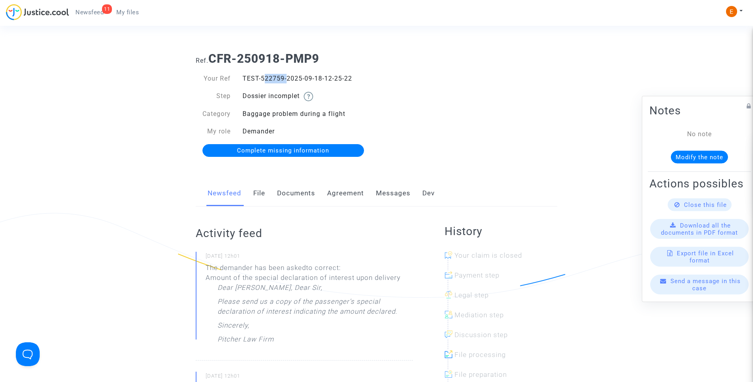
click at [290, 151] on span "Complete missing information" at bounding box center [283, 150] width 92 height 7
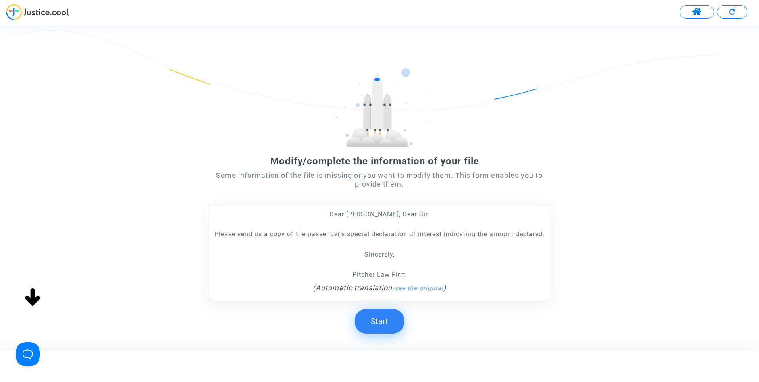
click at [391, 334] on button "Start" at bounding box center [379, 321] width 49 height 25
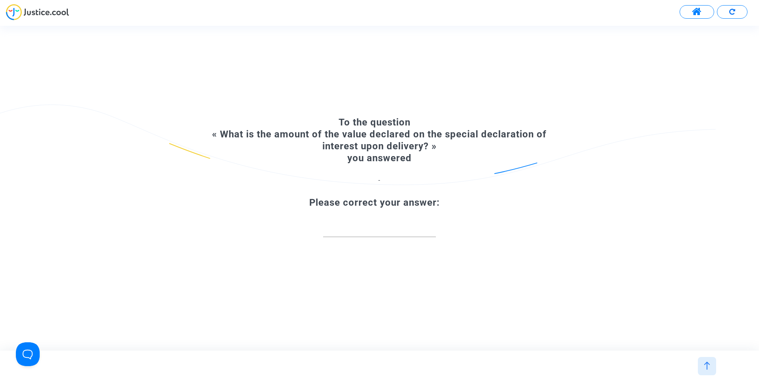
click at [424, 235] on div at bounding box center [379, 225] width 113 height 22
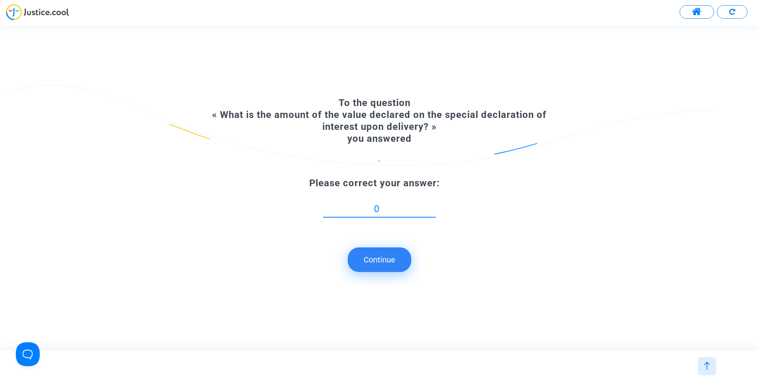
type input "0"
click at [382, 259] on button "Continue" at bounding box center [380, 259] width 64 height 25
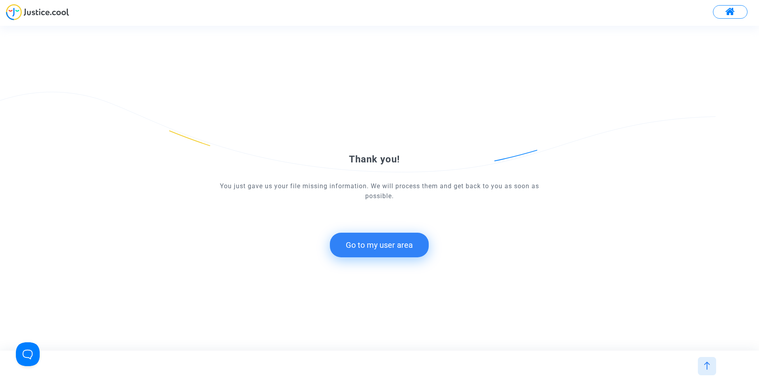
click at [407, 250] on button "Go to my user area" at bounding box center [379, 245] width 99 height 25
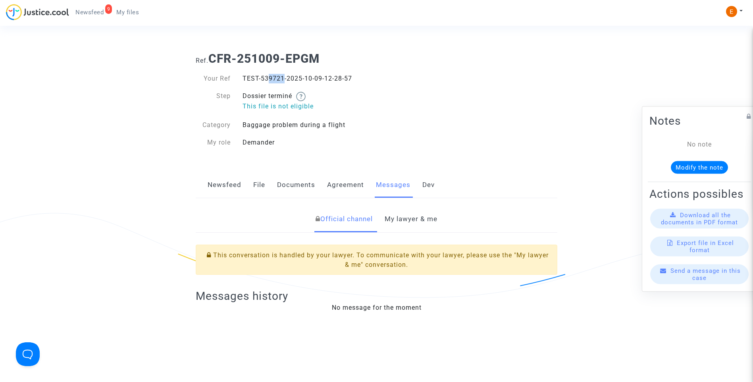
drag, startPoint x: 263, startPoint y: 78, endPoint x: 280, endPoint y: 78, distance: 17.5
click at [280, 78] on div "TEST-539721-2025-10-09-12-28-57" at bounding box center [307, 79] width 140 height 10
drag, startPoint x: 280, startPoint y: 78, endPoint x: 261, endPoint y: 77, distance: 19.5
click at [261, 77] on div "TEST-539721-2025-10-09-12-28-57" at bounding box center [307, 79] width 140 height 10
drag, startPoint x: 261, startPoint y: 77, endPoint x: 266, endPoint y: 78, distance: 5.3
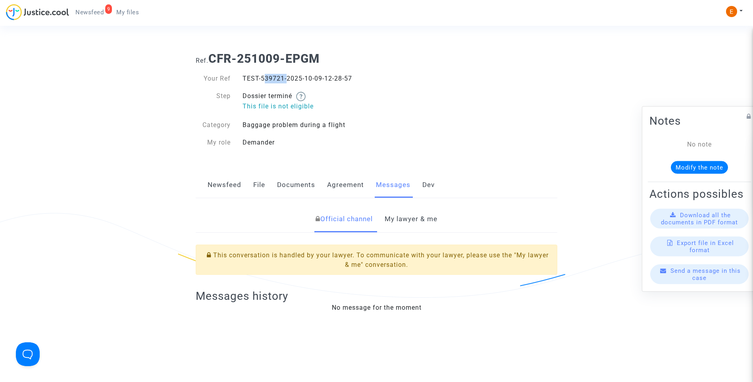
copy div "539721"
click at [424, 225] on link "My lawyer & me" at bounding box center [411, 219] width 53 height 26
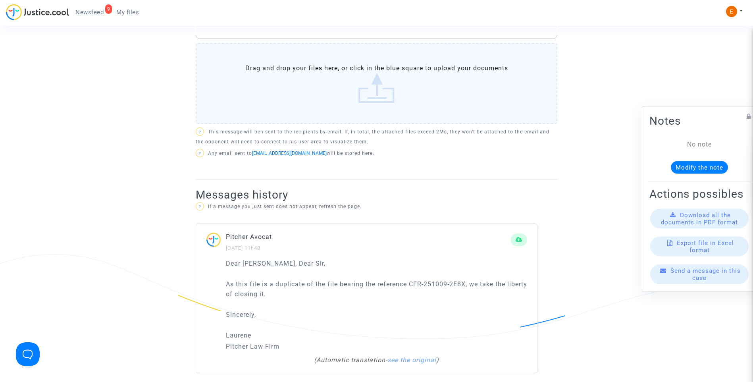
scroll to position [516, 0]
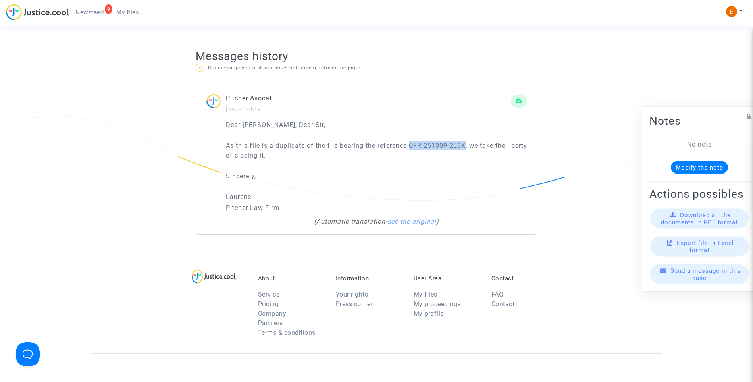
drag, startPoint x: 411, startPoint y: 145, endPoint x: 466, endPoint y: 145, distance: 54.8
click at [466, 145] on p "As this file is a duplicate of the file bearing the reference CFR-251009-2E8X, …" at bounding box center [376, 151] width 301 height 20
drag, startPoint x: 466, startPoint y: 145, endPoint x: 462, endPoint y: 145, distance: 4.4
copy p "CFR-251009-2E8X"
click at [127, 15] on span "My files" at bounding box center [127, 12] width 23 height 7
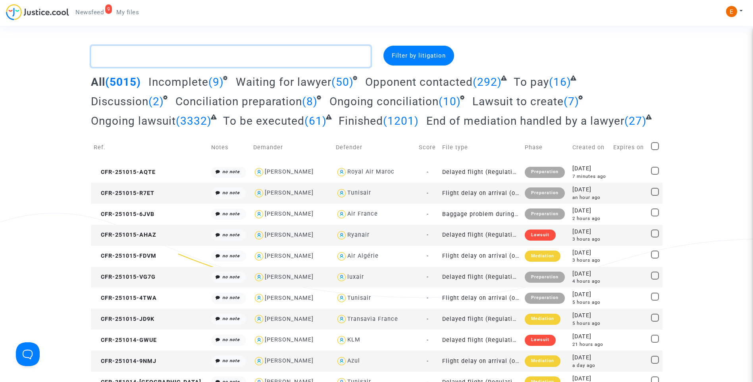
paste textarea "CFR-251009-2E8X"
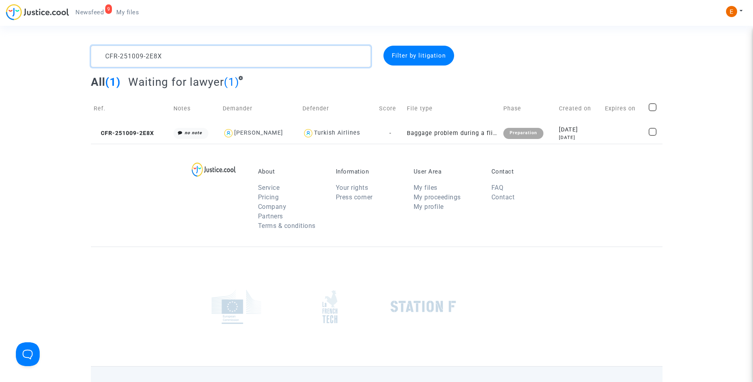
type textarea "CFR-251009-2E8X"
click at [525, 135] on div "Preparation" at bounding box center [524, 133] width 40 height 11
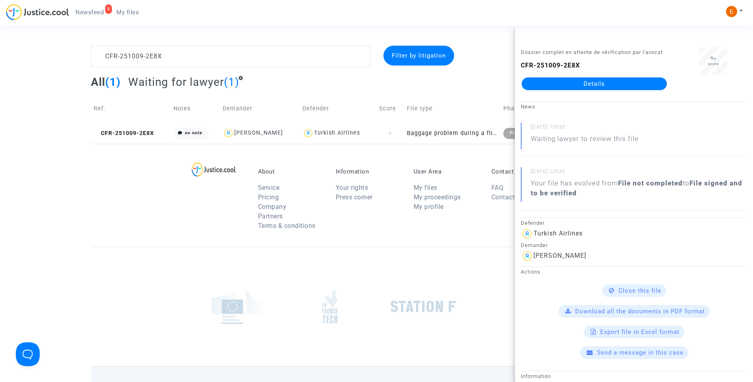
click at [597, 87] on link "Details" at bounding box center [594, 83] width 145 height 13
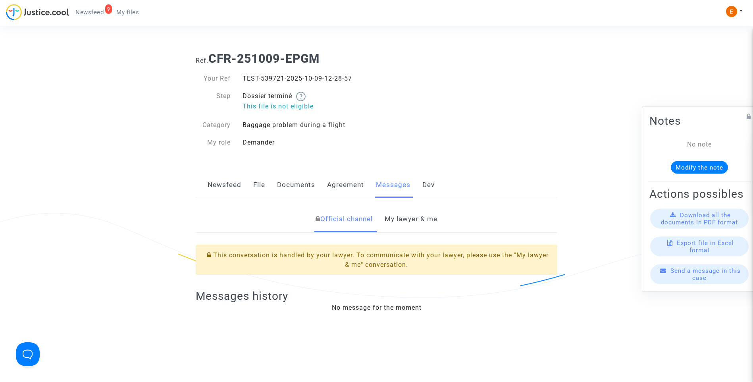
click at [255, 191] on link "File" at bounding box center [259, 185] width 12 height 26
